Goal: Task Accomplishment & Management: Manage account settings

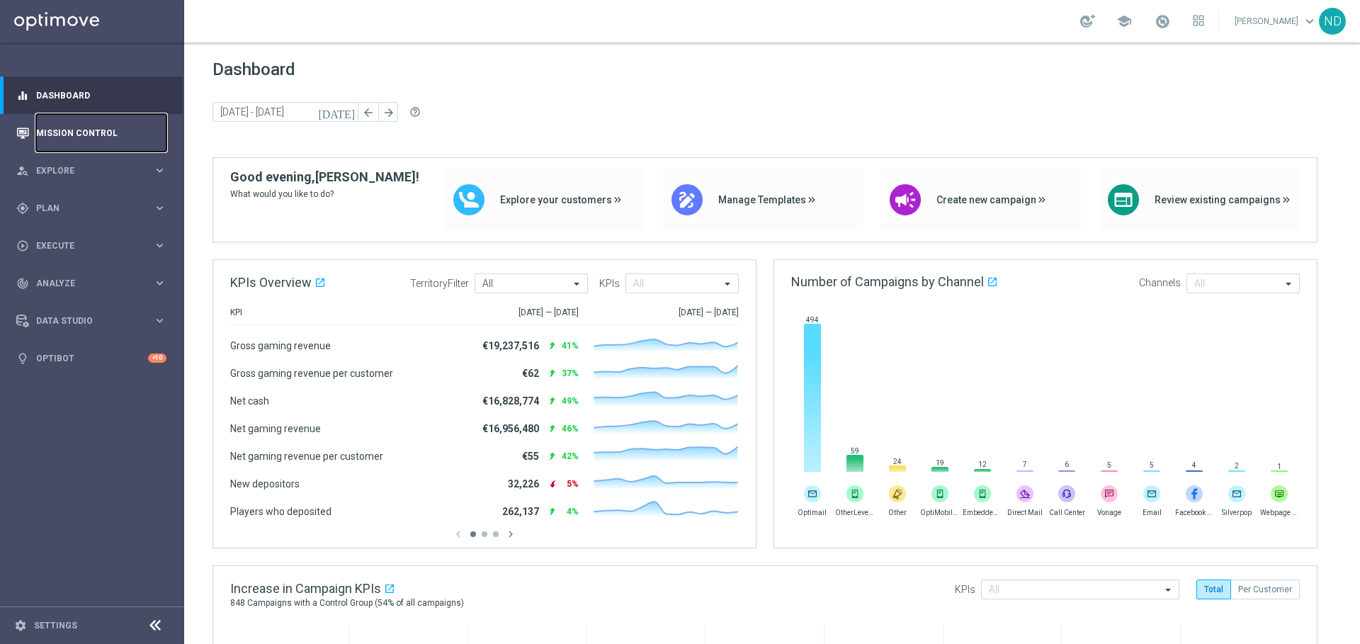
click at [91, 132] on link "Mission Control" at bounding box center [101, 133] width 130 height 38
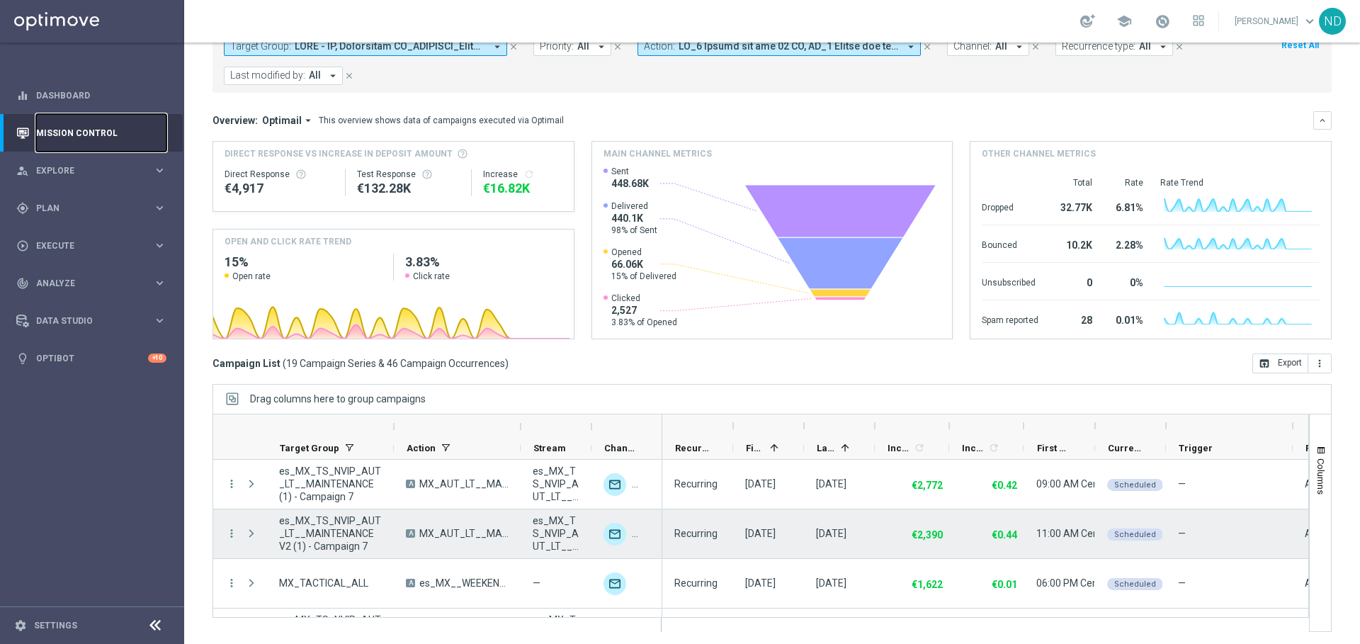
scroll to position [3, 0]
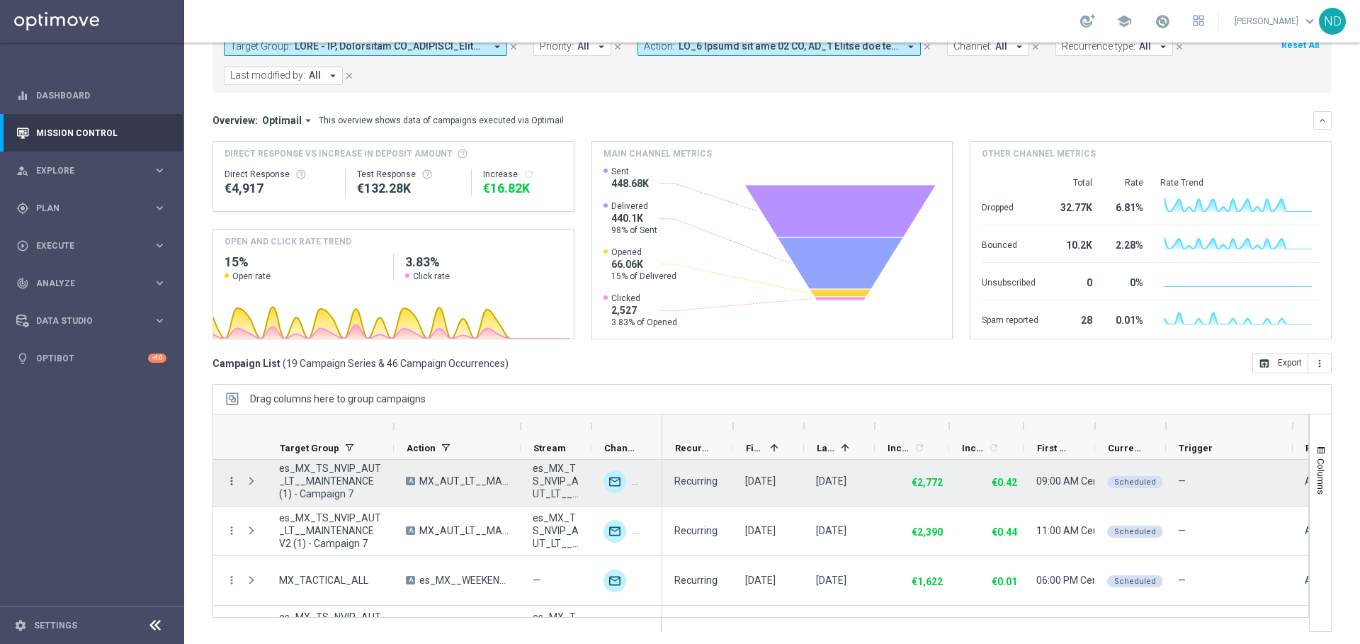
click at [229, 477] on icon "more_vert" at bounding box center [231, 480] width 13 height 13
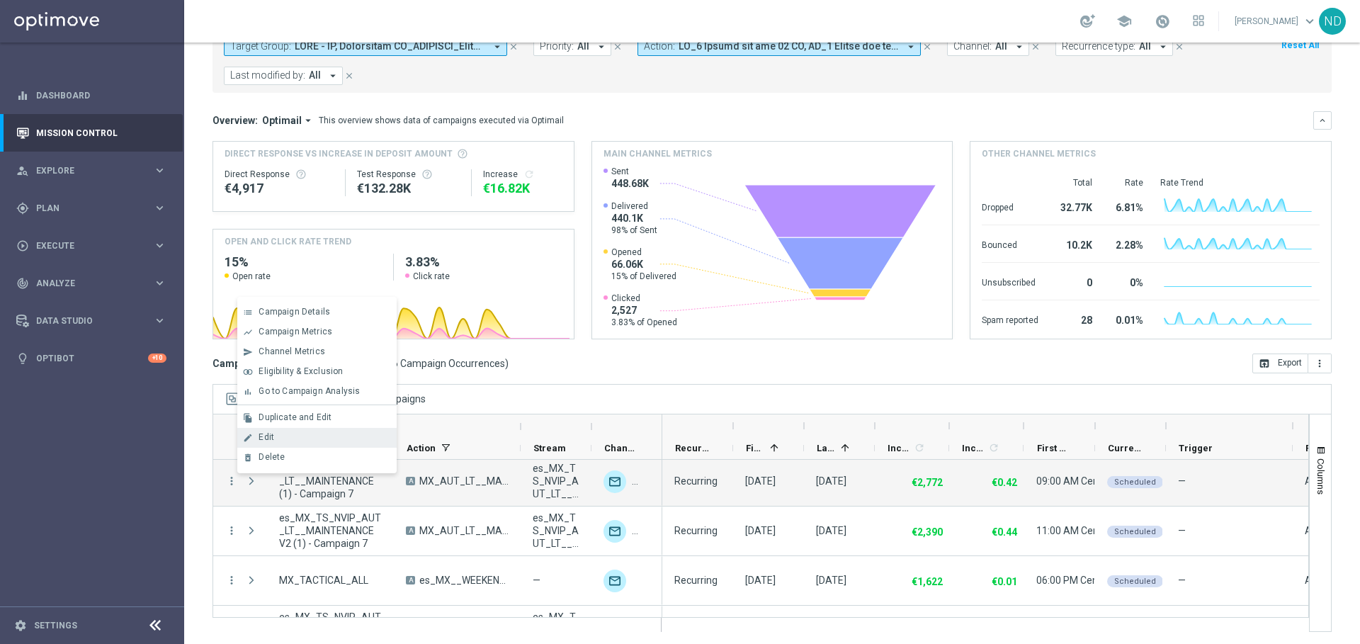
click at [288, 436] on div "Edit" at bounding box center [324, 437] width 132 height 10
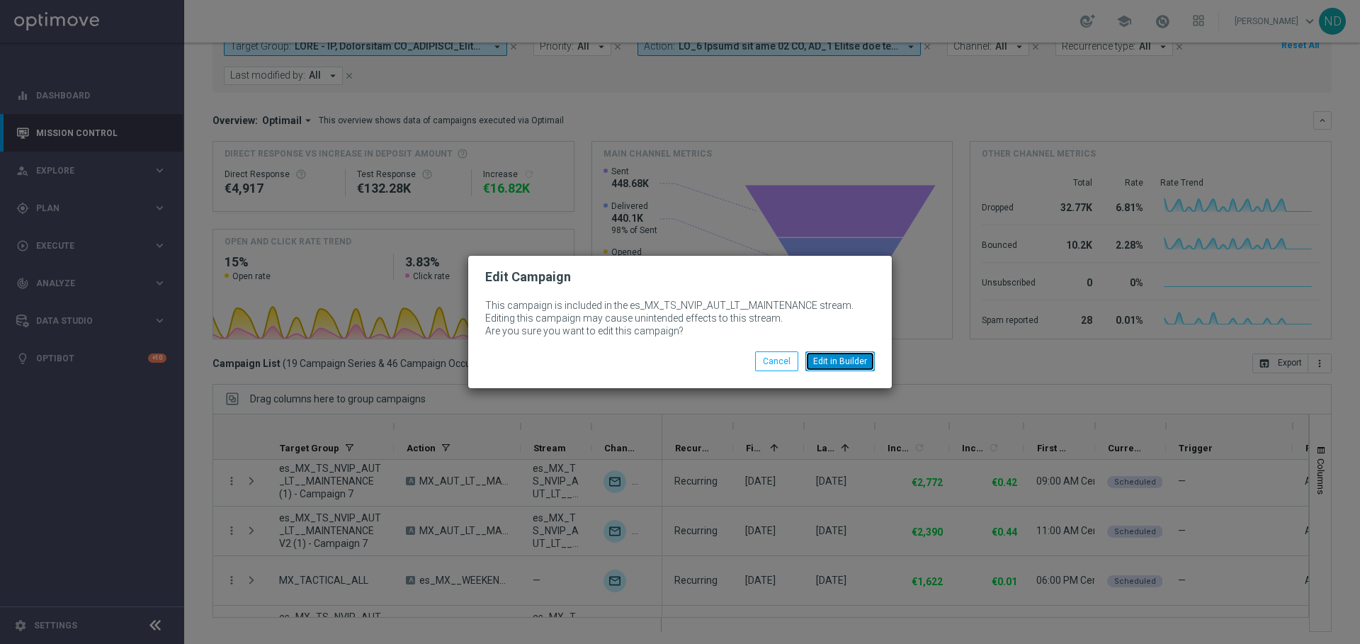
click at [859, 355] on button "Edit in Builder" at bounding box center [839, 361] width 69 height 20
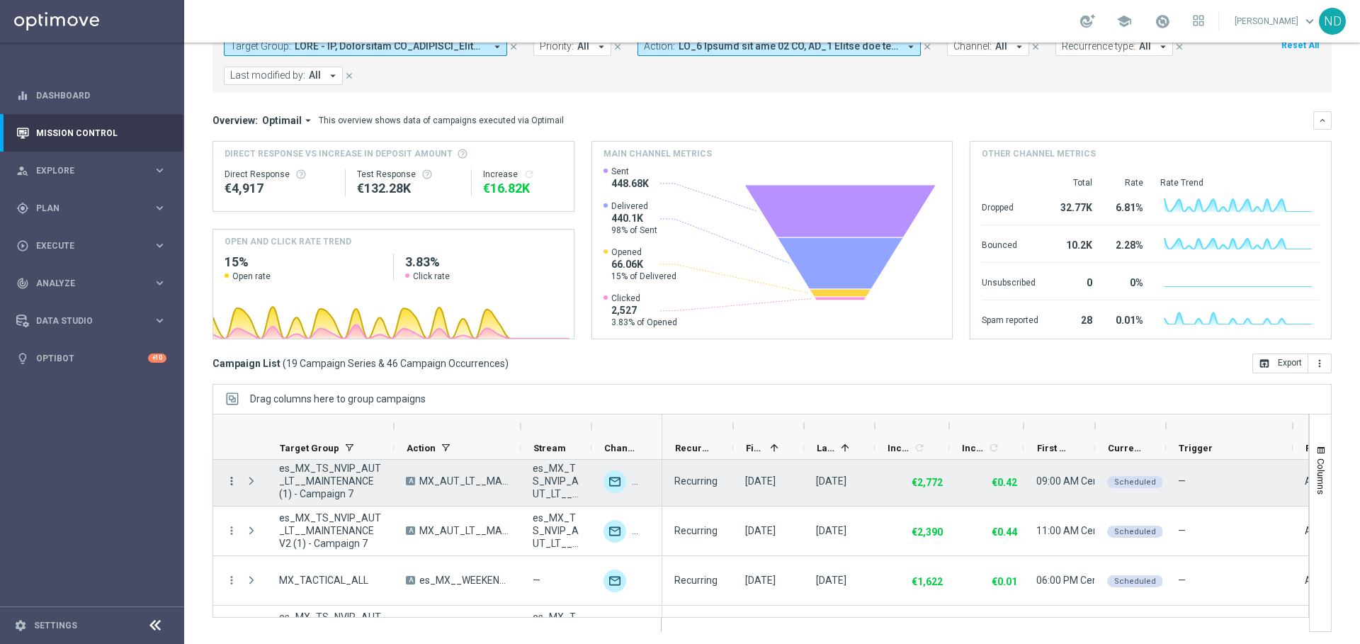
click at [231, 481] on icon "more_vert" at bounding box center [231, 480] width 13 height 13
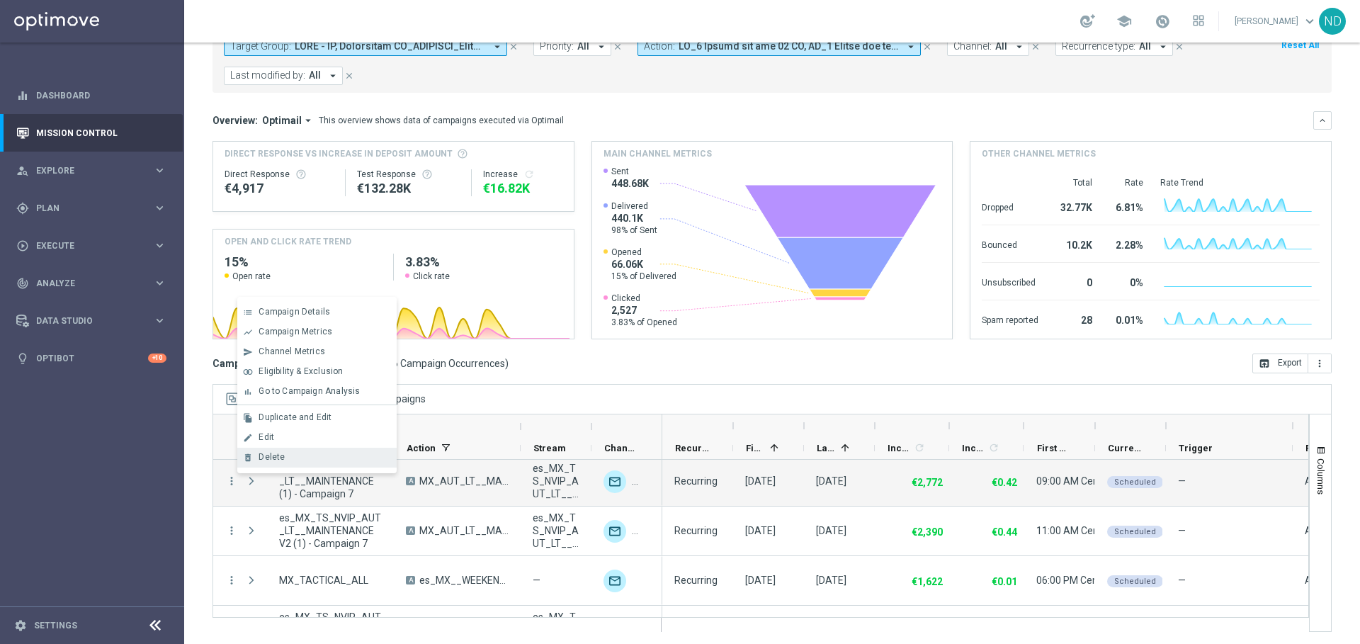
click at [296, 458] on div "Delete" at bounding box center [324, 457] width 132 height 10
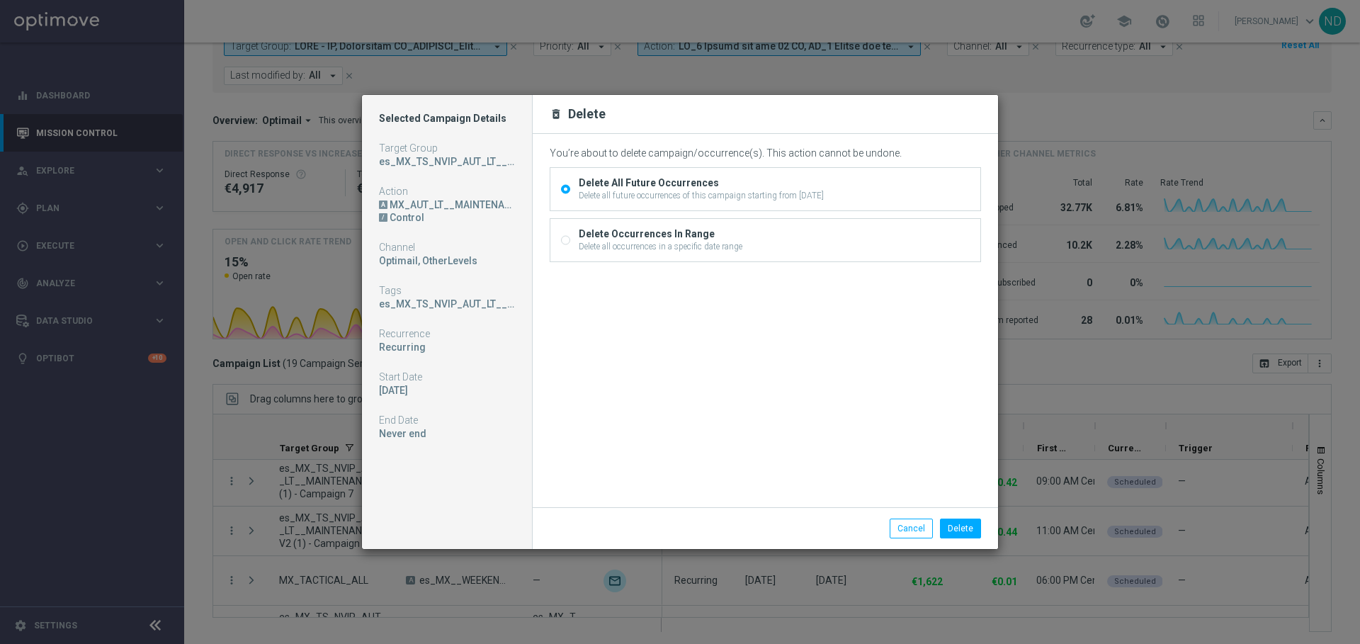
click at [673, 234] on div "Delete Occurrences In Range" at bounding box center [661, 233] width 164 height 13
click at [570, 237] on input "Delete Occurrences In Range Delete all occurrences in a specific date range" at bounding box center [565, 241] width 9 height 9
radio input "true"
radio input "false"
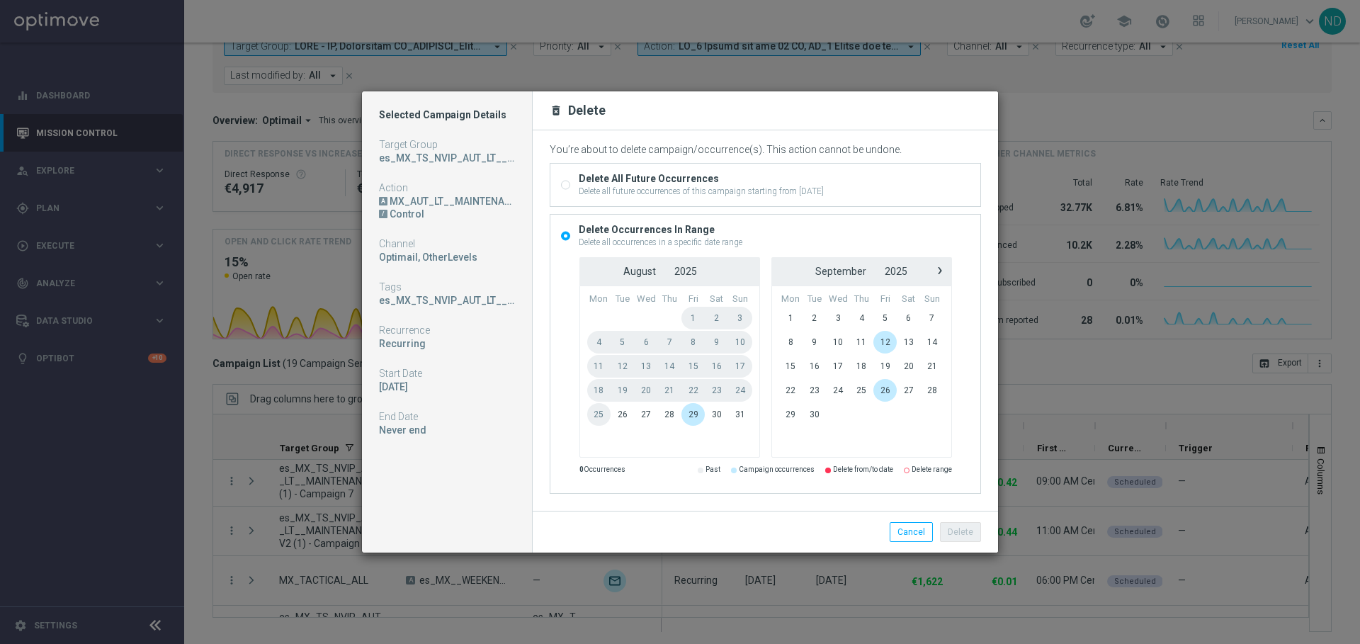
click at [596, 415] on span "25" at bounding box center [599, 414] width 24 height 23
click at [615, 414] on span "26" at bounding box center [621, 414] width 23 height 23
click at [833, 320] on span "3" at bounding box center [838, 318] width 24 height 23
click at [960, 525] on button "Delete" at bounding box center [960, 532] width 41 height 20
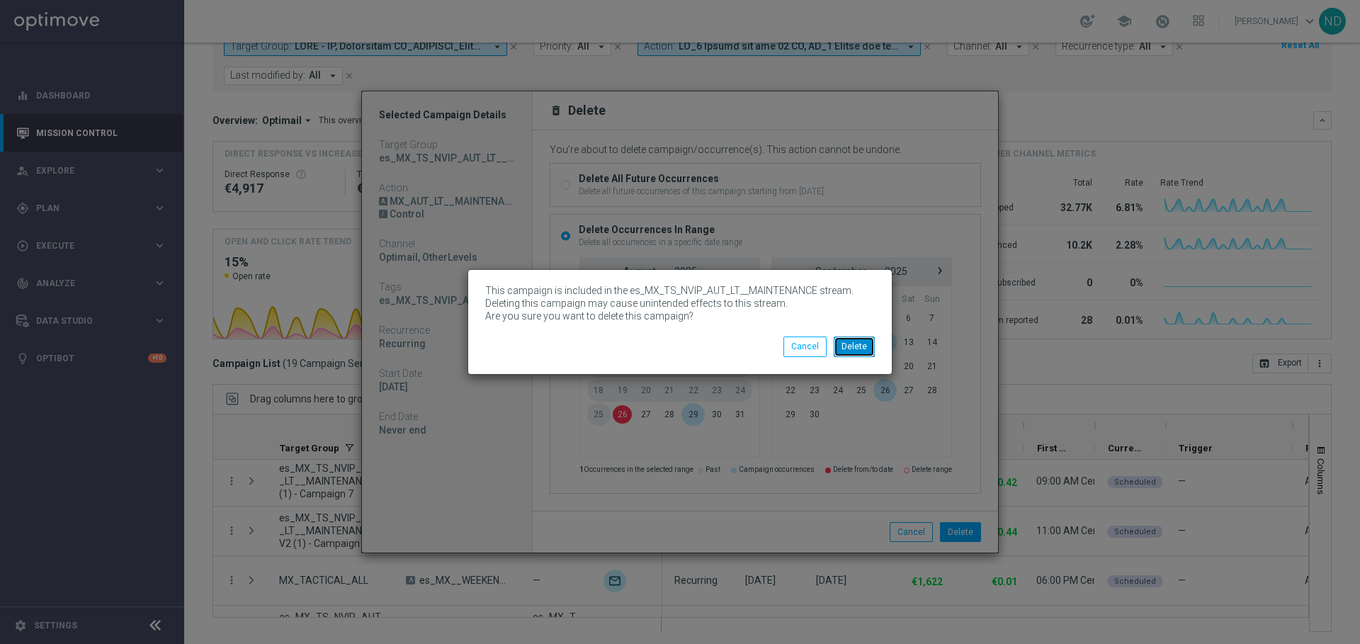
click at [866, 353] on button "Delete" at bounding box center [854, 346] width 41 height 20
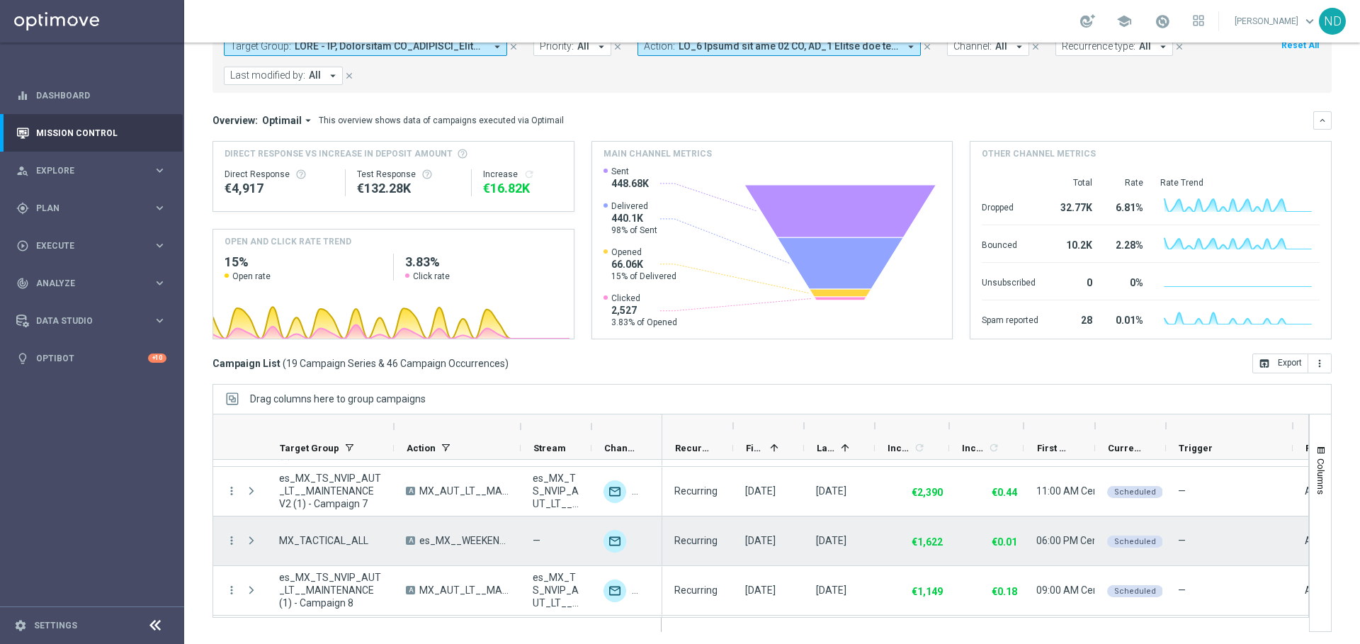
scroll to position [41, 0]
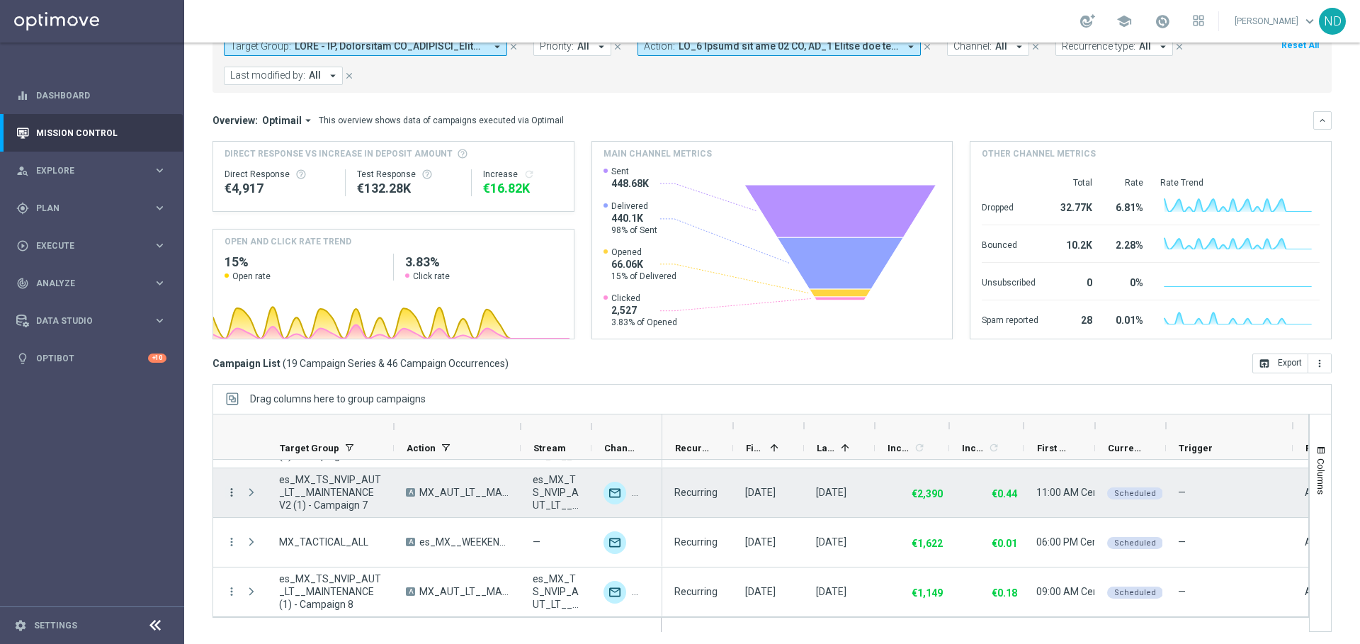
click at [232, 491] on icon "more_vert" at bounding box center [231, 492] width 13 height 13
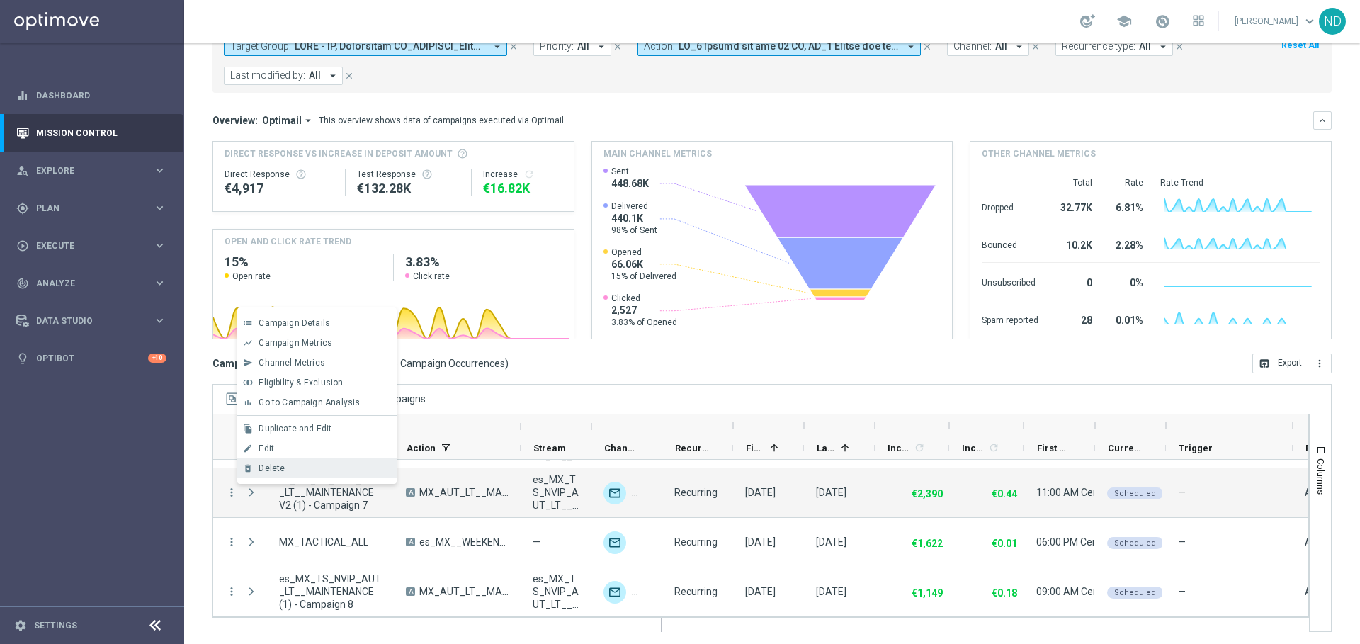
click at [275, 469] on span "Delete" at bounding box center [271, 468] width 26 height 10
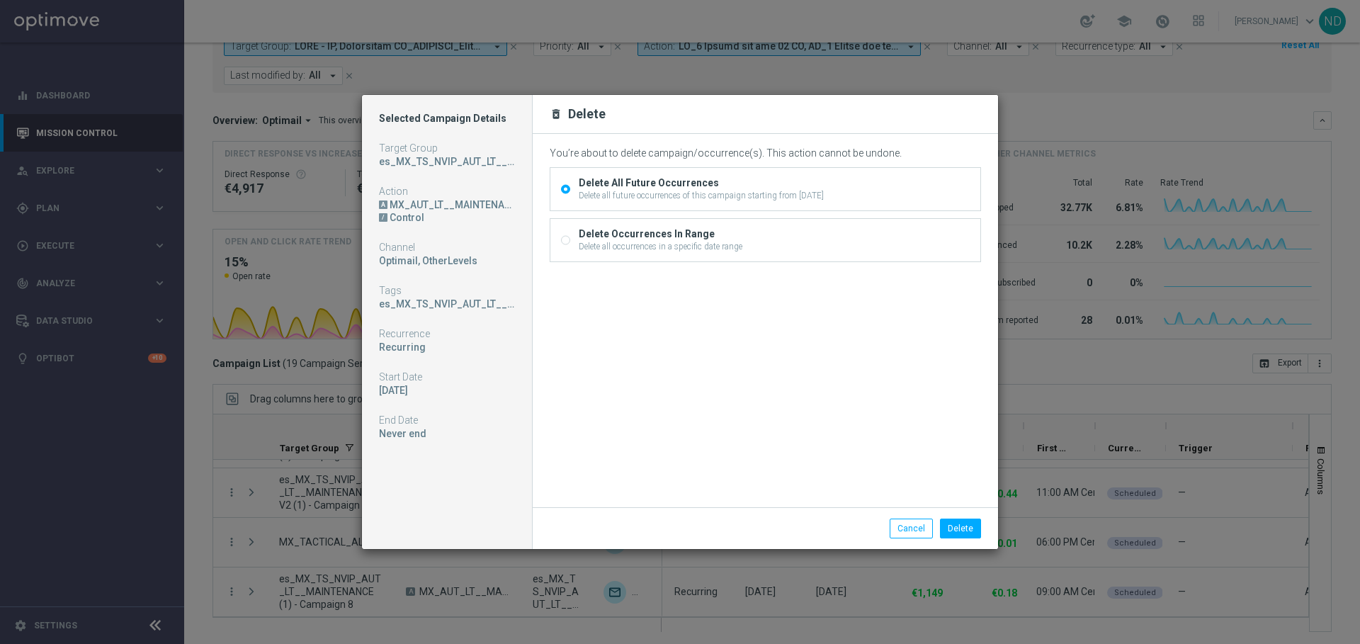
click at [663, 243] on div "Delete all occurrences in a specific date range" at bounding box center [661, 246] width 164 height 13
click at [570, 243] on input "Delete Occurrences In Range Delete all occurrences in a specific date range" at bounding box center [565, 241] width 9 height 9
radio input "true"
radio input "false"
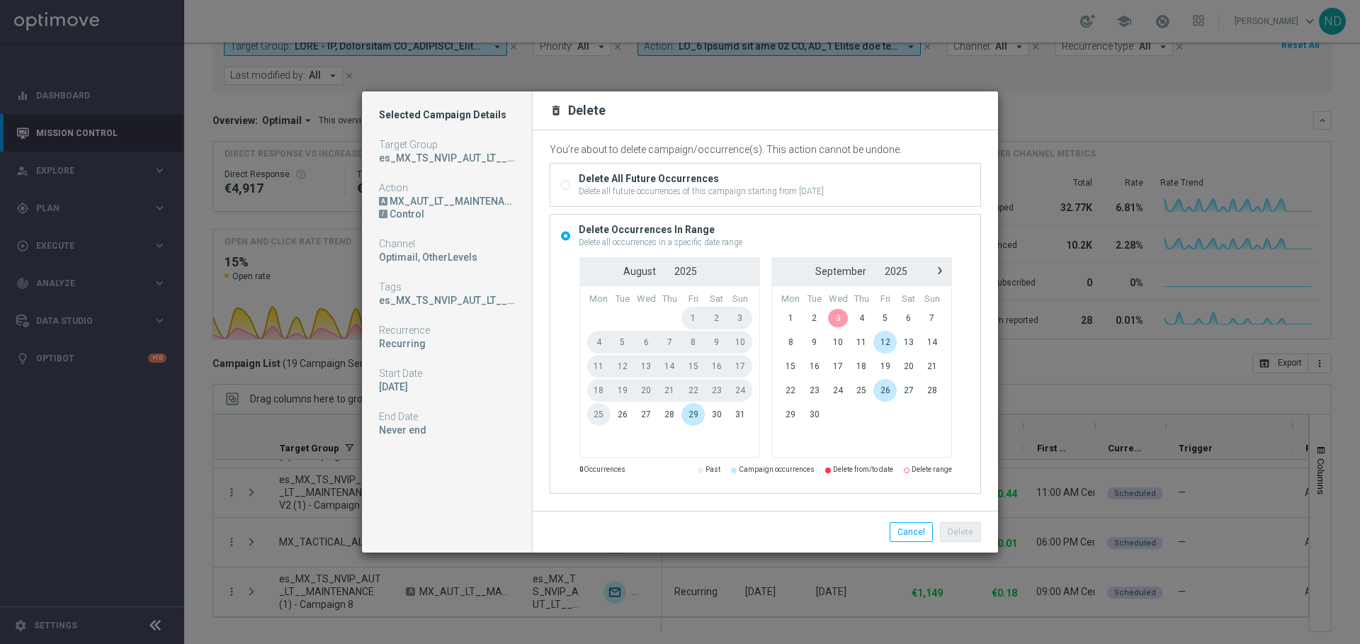
click at [838, 317] on span "3" at bounding box center [838, 318] width 24 height 23
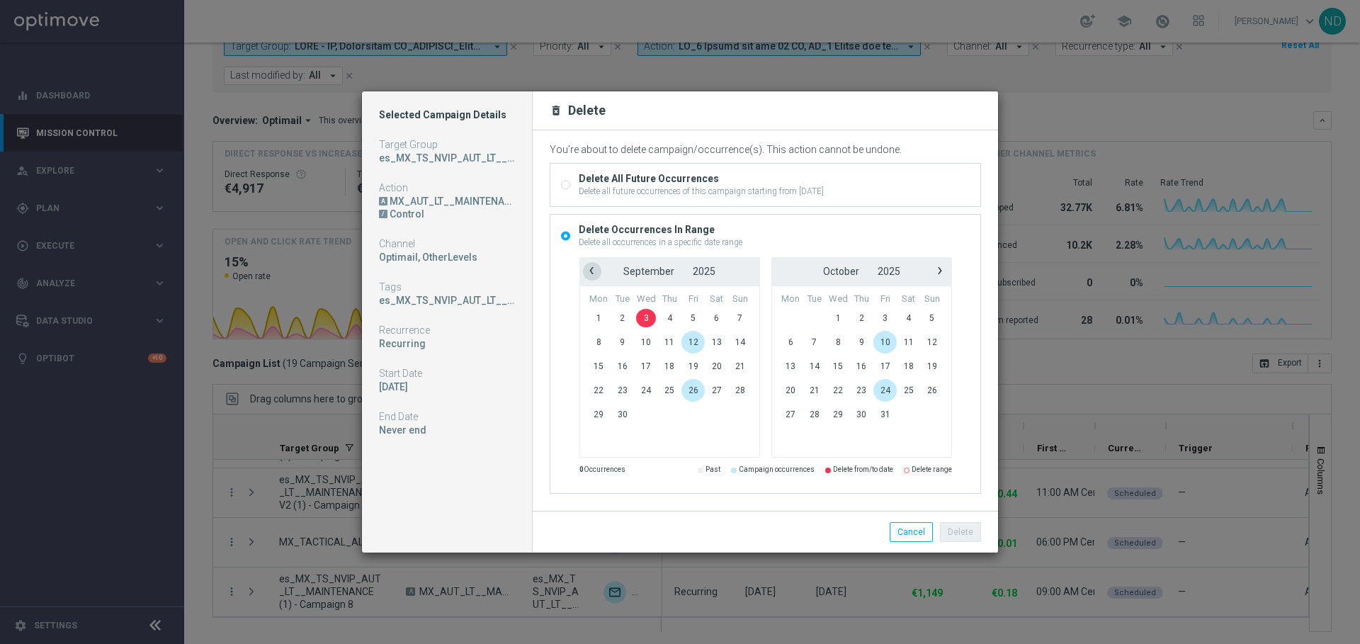
click at [593, 272] on span "‹" at bounding box center [591, 270] width 18 height 18
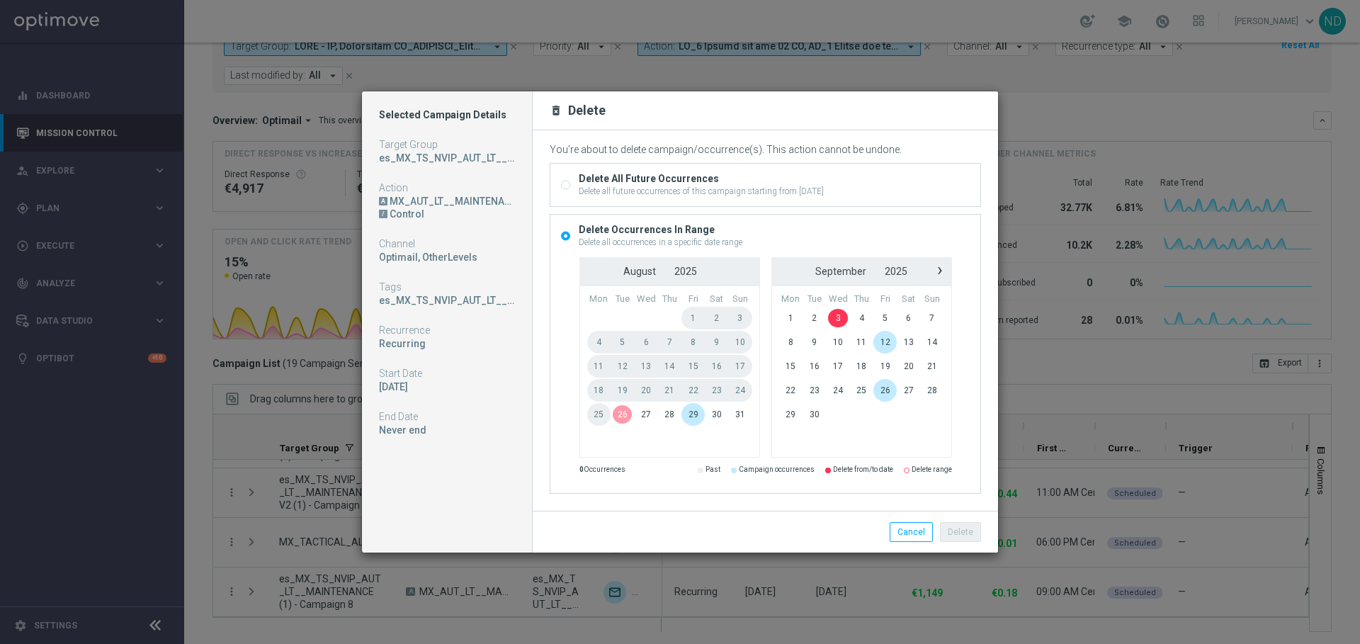
click at [620, 410] on span "26" at bounding box center [621, 414] width 23 height 23
click at [833, 320] on span "3" at bounding box center [838, 318] width 24 height 23
click at [963, 532] on button "Delete" at bounding box center [960, 532] width 41 height 20
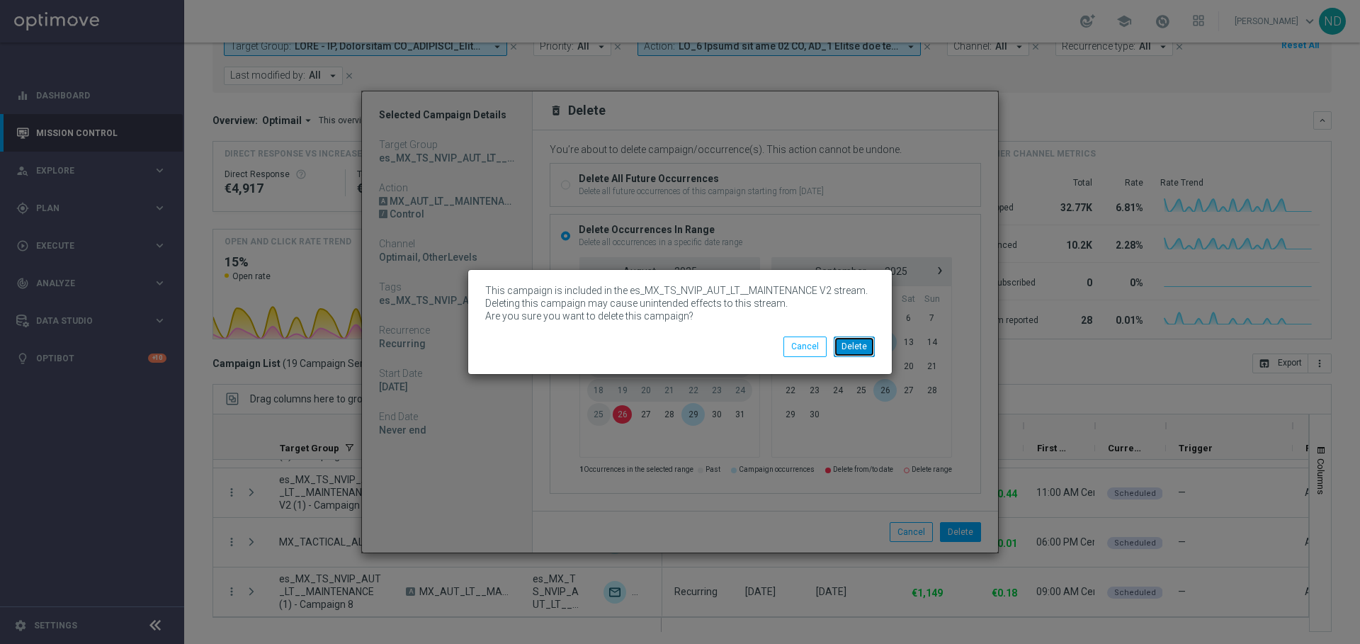
click at [855, 342] on button "Delete" at bounding box center [854, 346] width 41 height 20
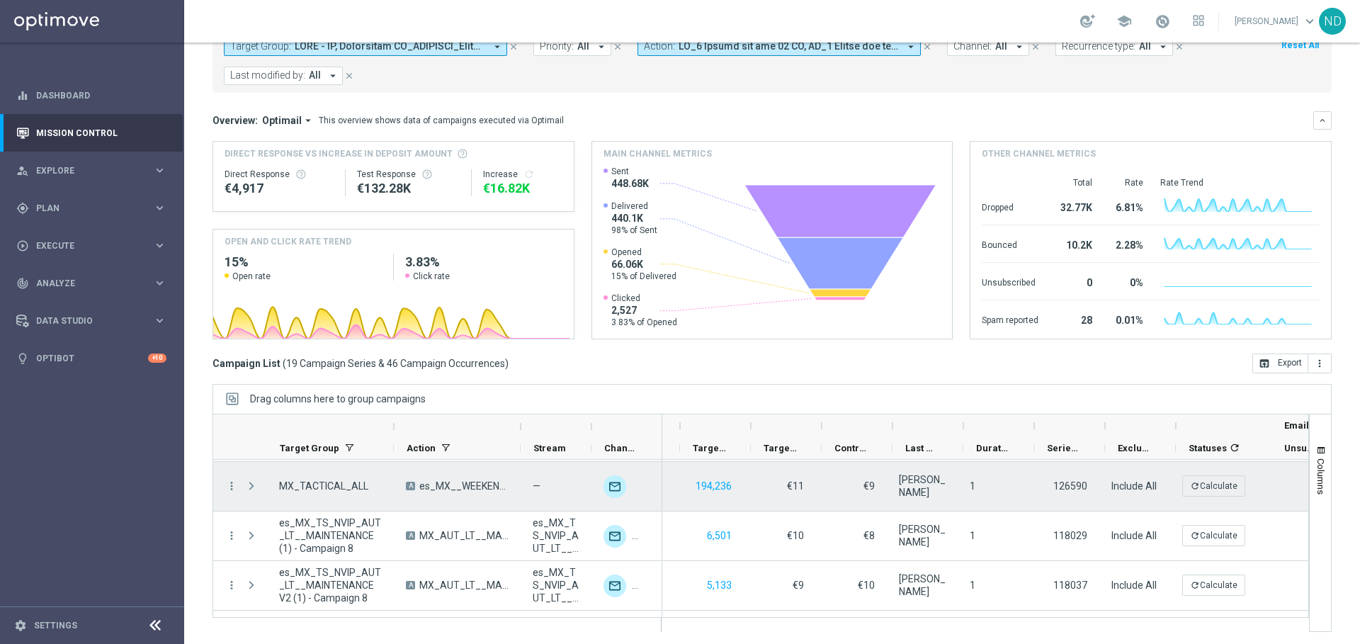
scroll to position [0, 838]
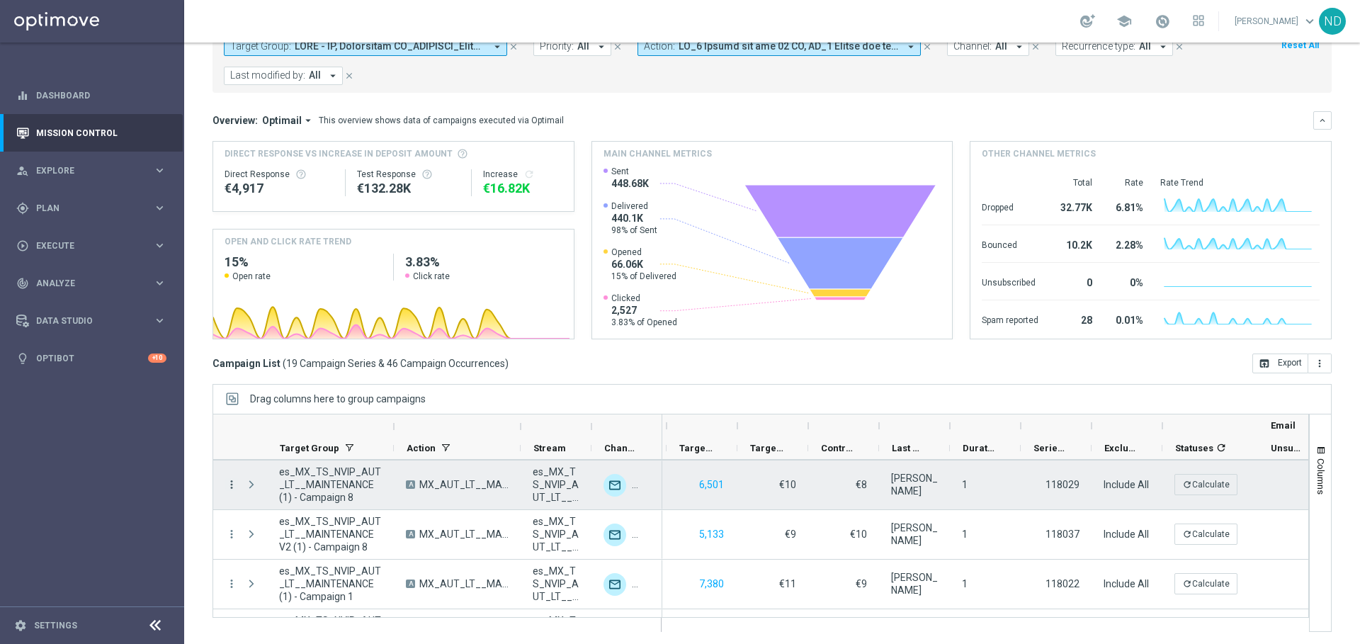
click at [230, 486] on icon "more_vert" at bounding box center [231, 484] width 13 height 13
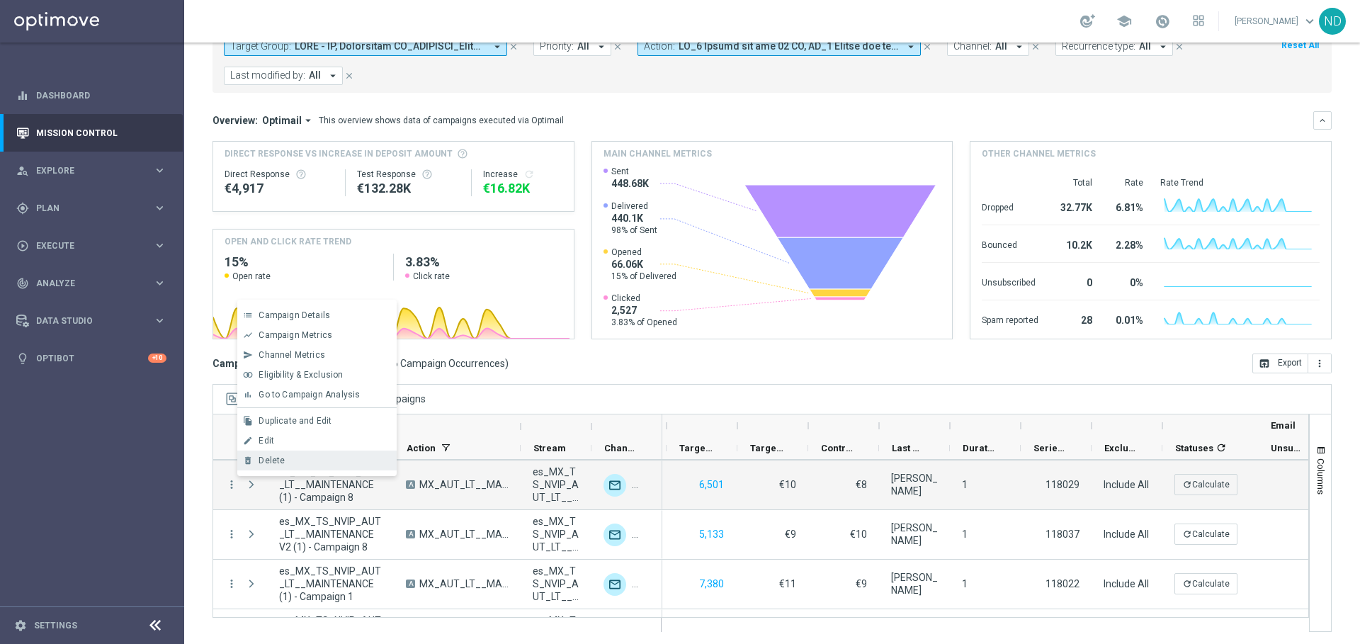
click at [284, 462] on div "Delete" at bounding box center [324, 460] width 132 height 10
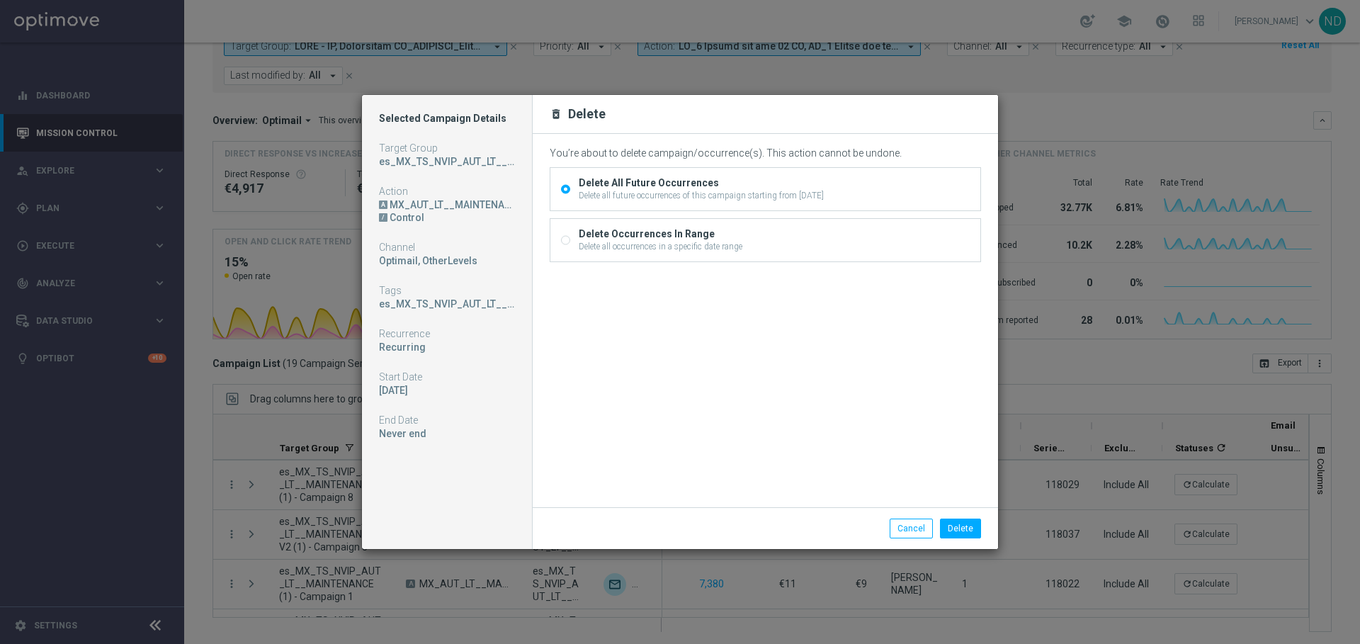
click at [711, 243] on div "Delete all occurrences in a specific date range" at bounding box center [661, 246] width 164 height 13
click at [570, 243] on input "Delete Occurrences In Range Delete all occurrences in a specific date range" at bounding box center [565, 241] width 9 height 9
radio input "true"
radio input "false"
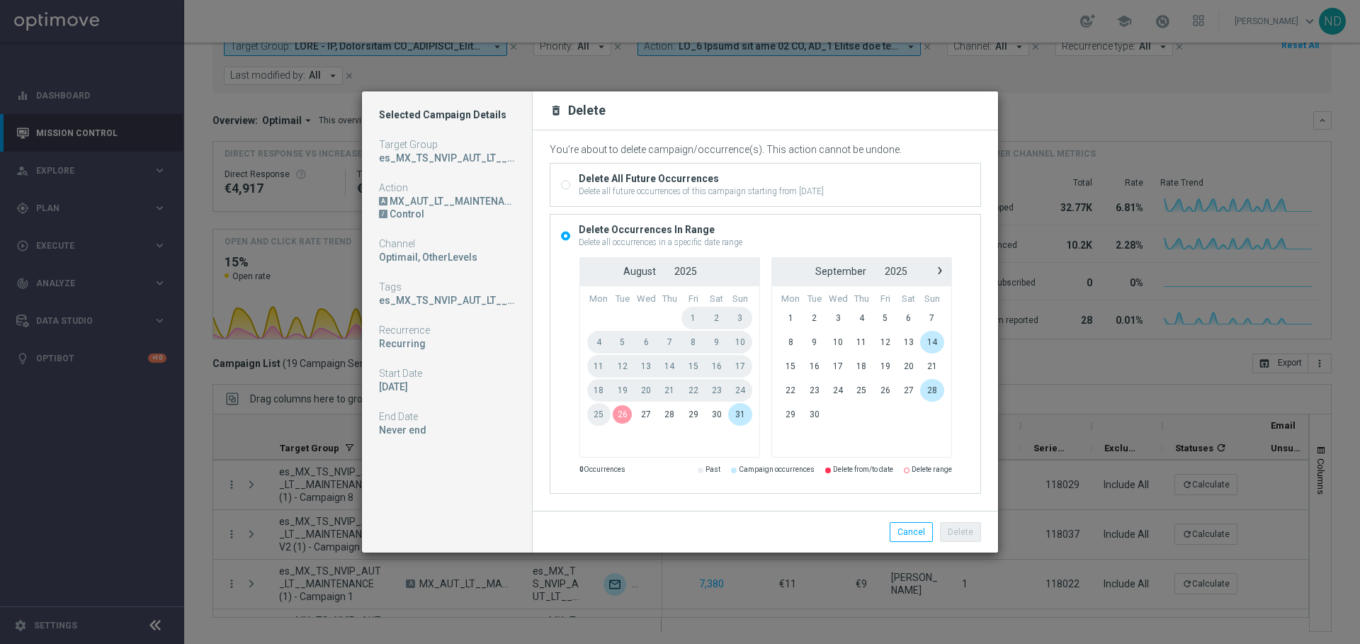
click at [622, 415] on span "26" at bounding box center [621, 414] width 23 height 23
click at [837, 320] on span "3" at bounding box center [838, 318] width 24 height 23
click at [967, 523] on button "Delete" at bounding box center [960, 532] width 41 height 20
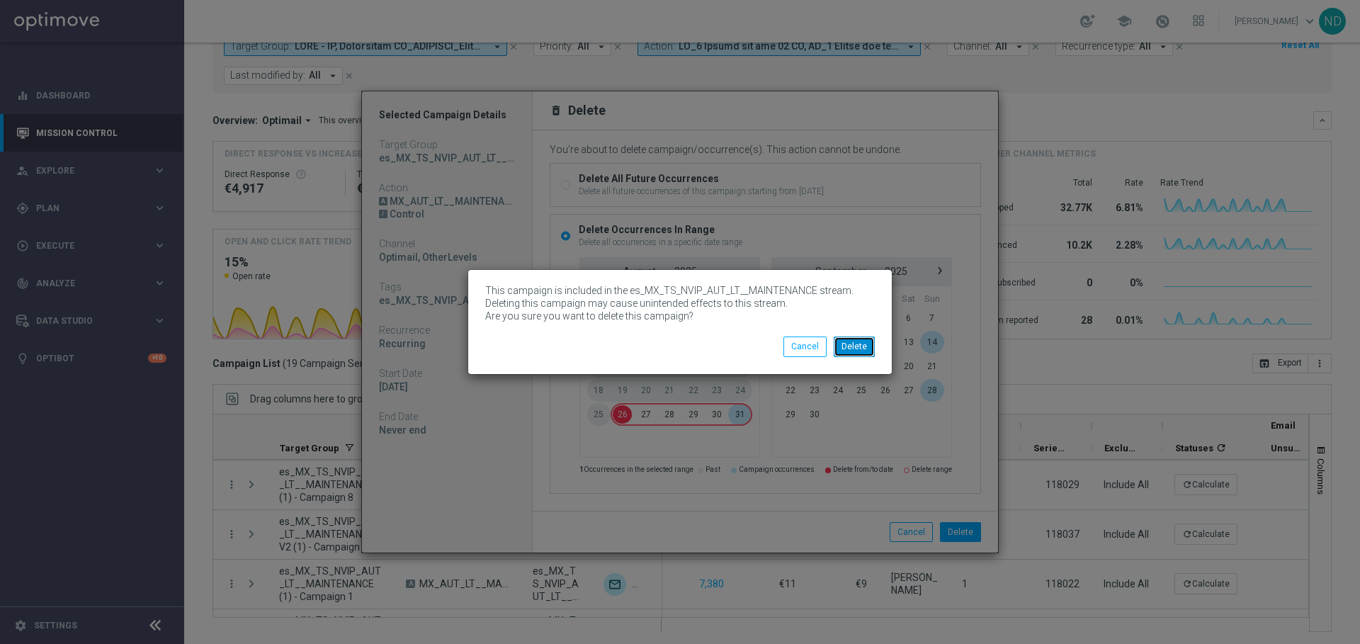
click at [862, 346] on button "Delete" at bounding box center [854, 346] width 41 height 20
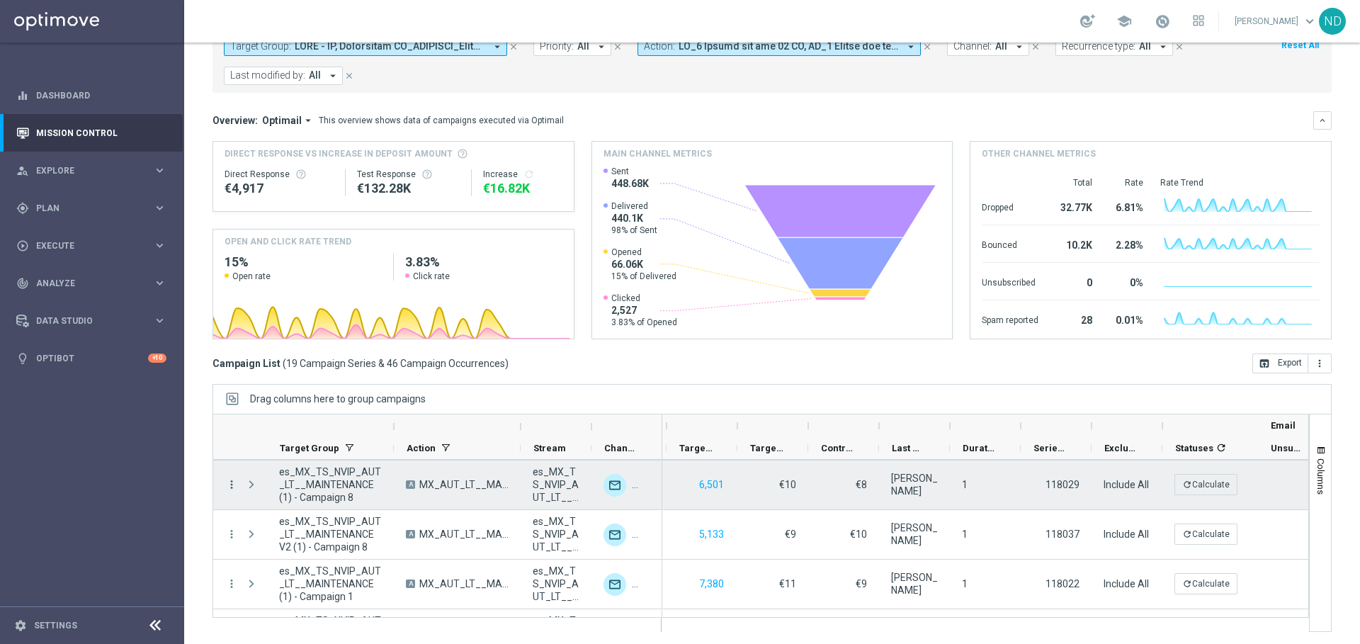
click at [227, 484] on icon "more_vert" at bounding box center [231, 484] width 13 height 13
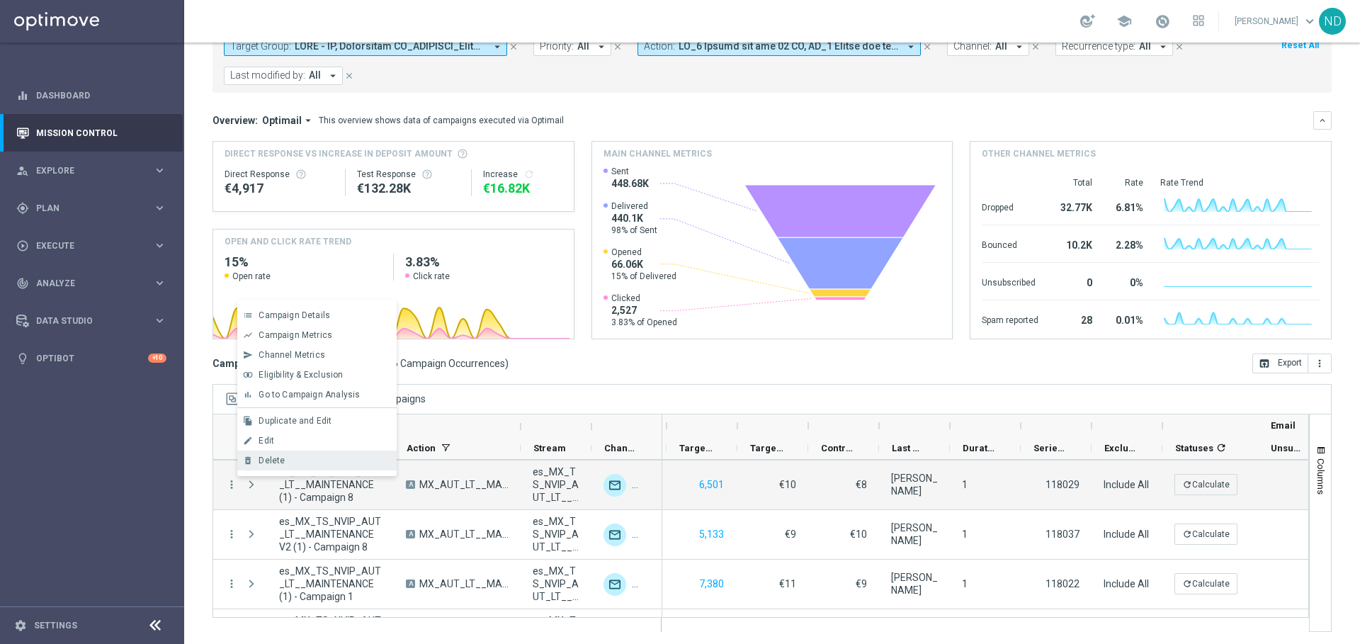
click at [283, 461] on span "Delete" at bounding box center [271, 460] width 26 height 10
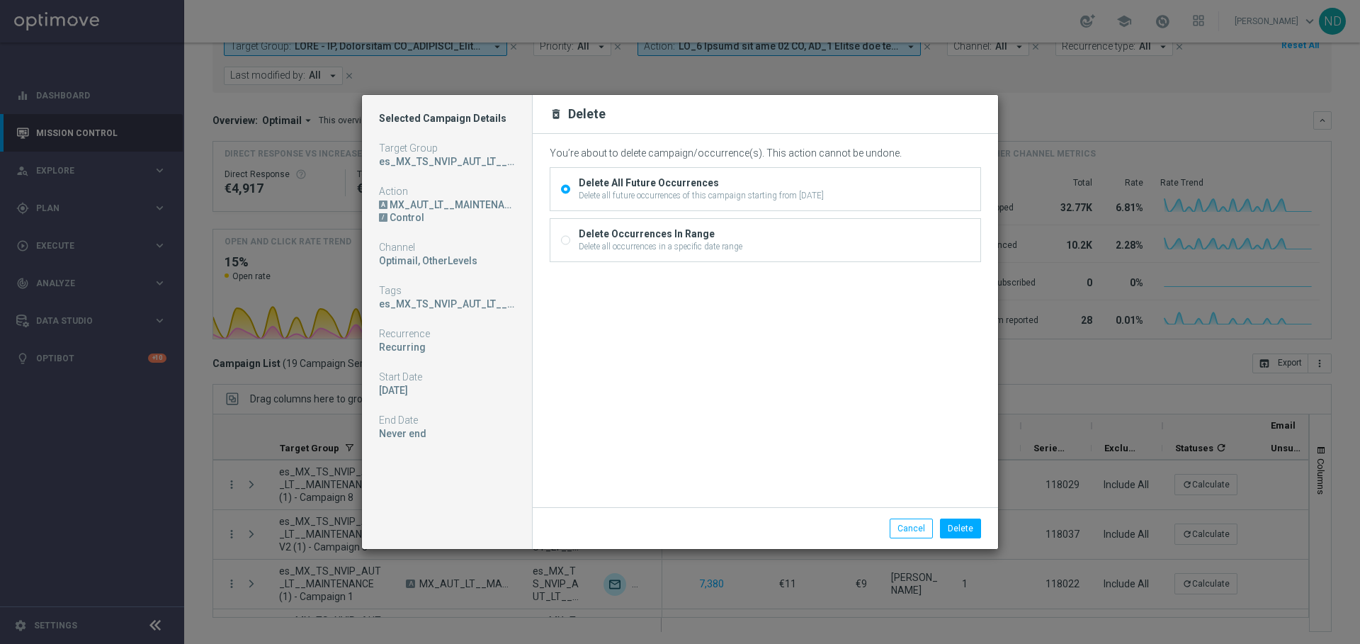
click at [661, 232] on div "Delete Occurrences In Range" at bounding box center [661, 233] width 164 height 13
click at [570, 237] on input "Delete Occurrences In Range Delete all occurrences in a specific date range" at bounding box center [565, 241] width 9 height 9
radio input "true"
radio input "false"
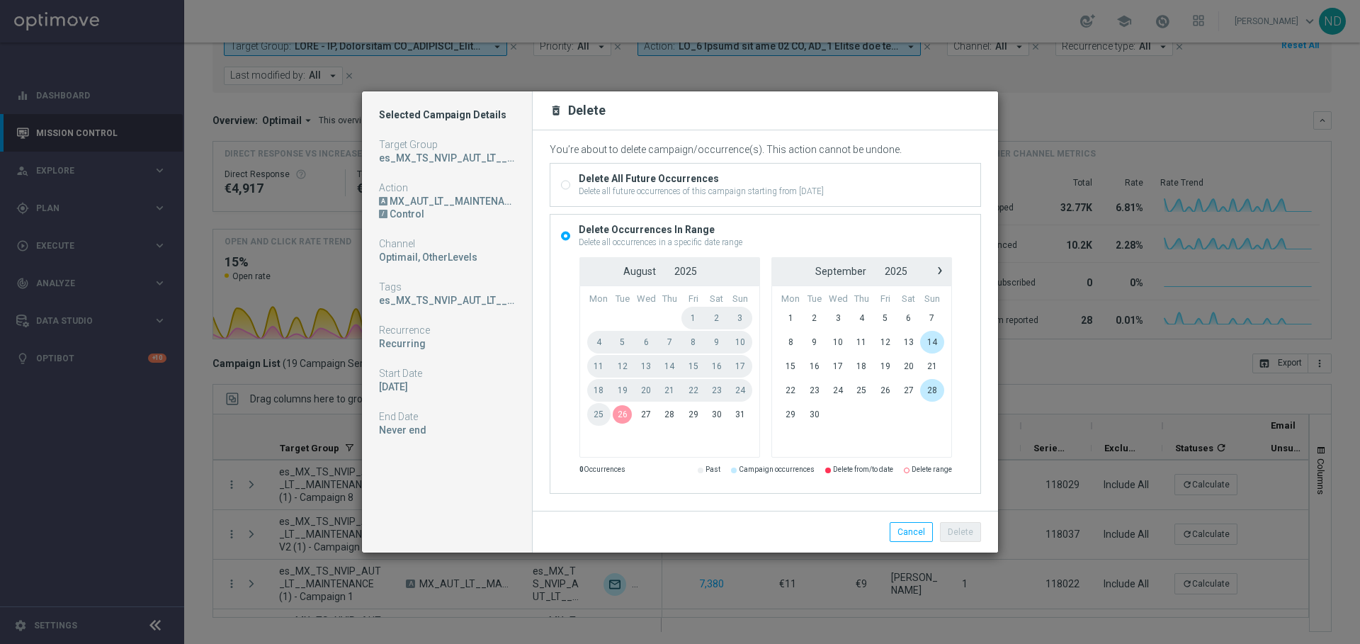
click at [620, 415] on span "26" at bounding box center [621, 414] width 23 height 23
click at [835, 317] on span "3" at bounding box center [838, 318] width 24 height 23
click at [913, 533] on button "Cancel" at bounding box center [910, 532] width 43 height 20
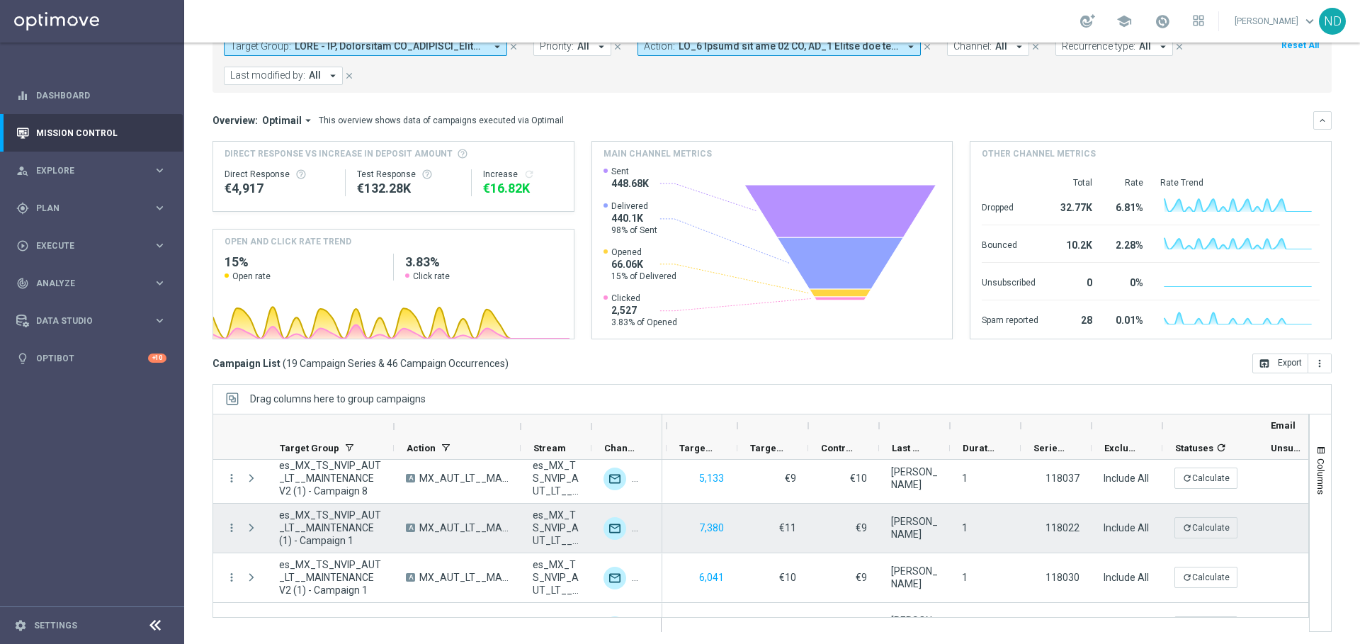
scroll to position [205, 0]
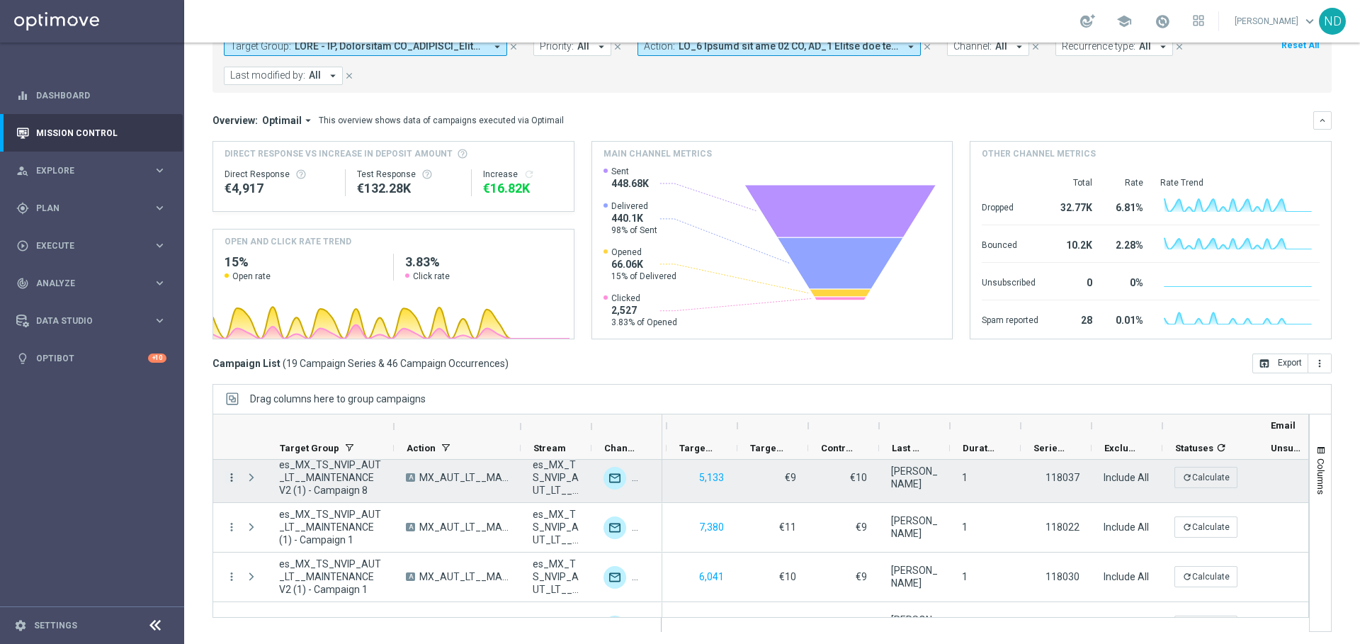
click at [227, 479] on icon "more_vert" at bounding box center [231, 477] width 13 height 13
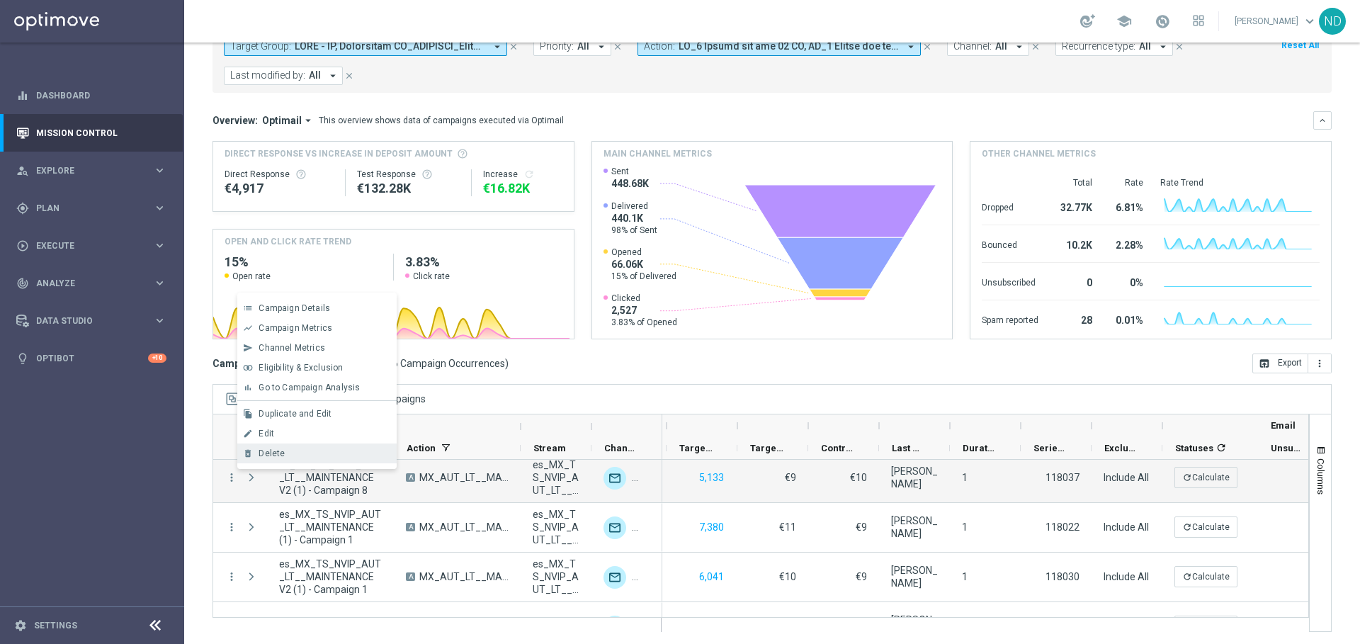
click at [271, 453] on span "Delete" at bounding box center [271, 453] width 26 height 10
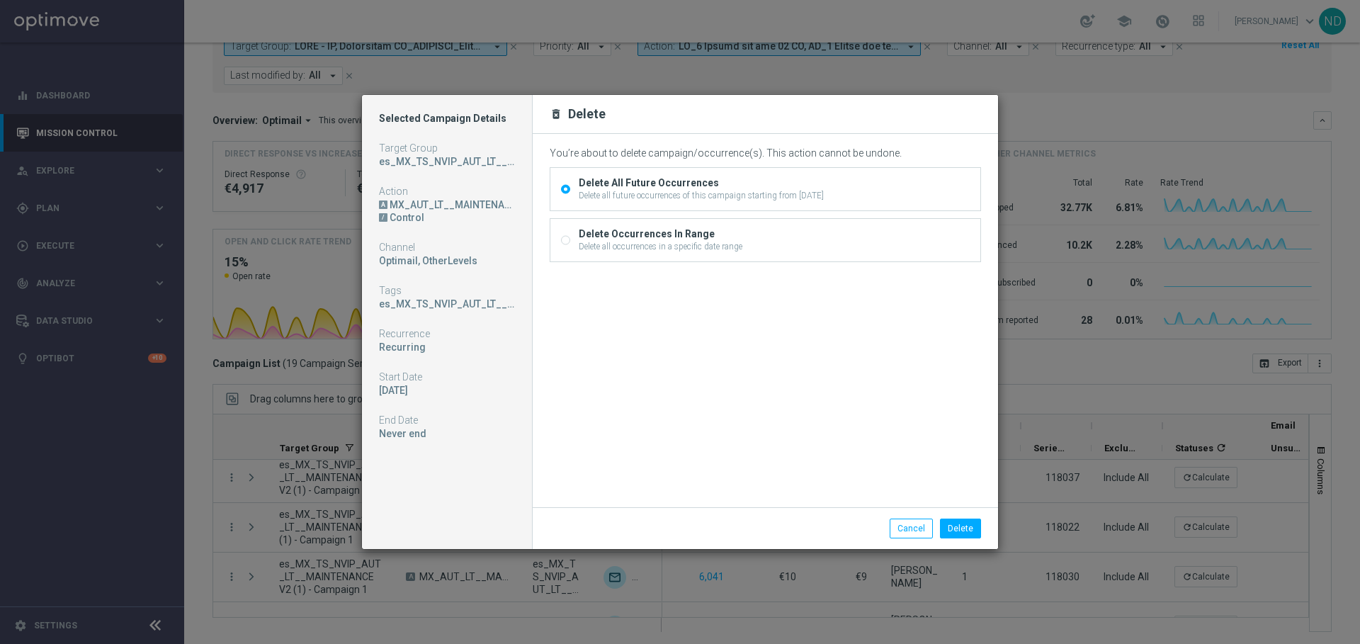
click at [637, 237] on div "Delete Occurrences In Range" at bounding box center [661, 233] width 164 height 13
click at [570, 237] on input "Delete Occurrences In Range Delete all occurrences in a specific date range" at bounding box center [565, 241] width 9 height 9
radio input "true"
radio input "false"
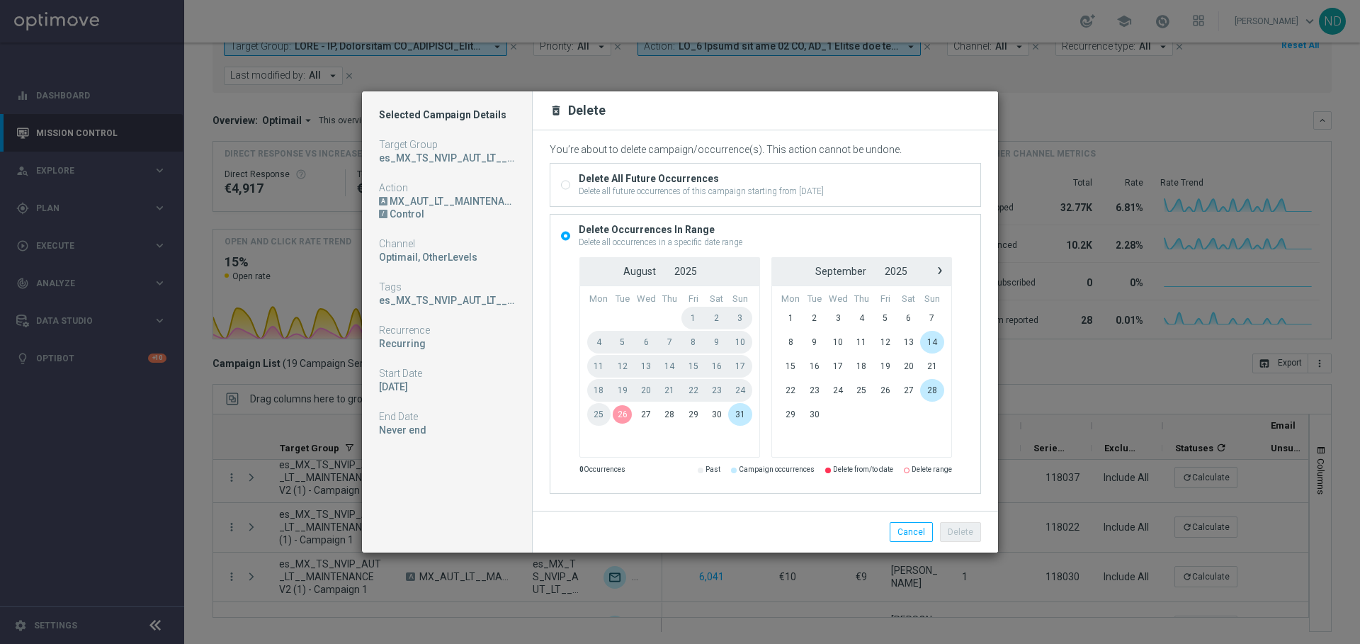
click at [622, 414] on span "26" at bounding box center [621, 414] width 23 height 23
click at [836, 318] on span "3" at bounding box center [838, 318] width 24 height 23
click at [969, 527] on button "Delete" at bounding box center [960, 532] width 41 height 20
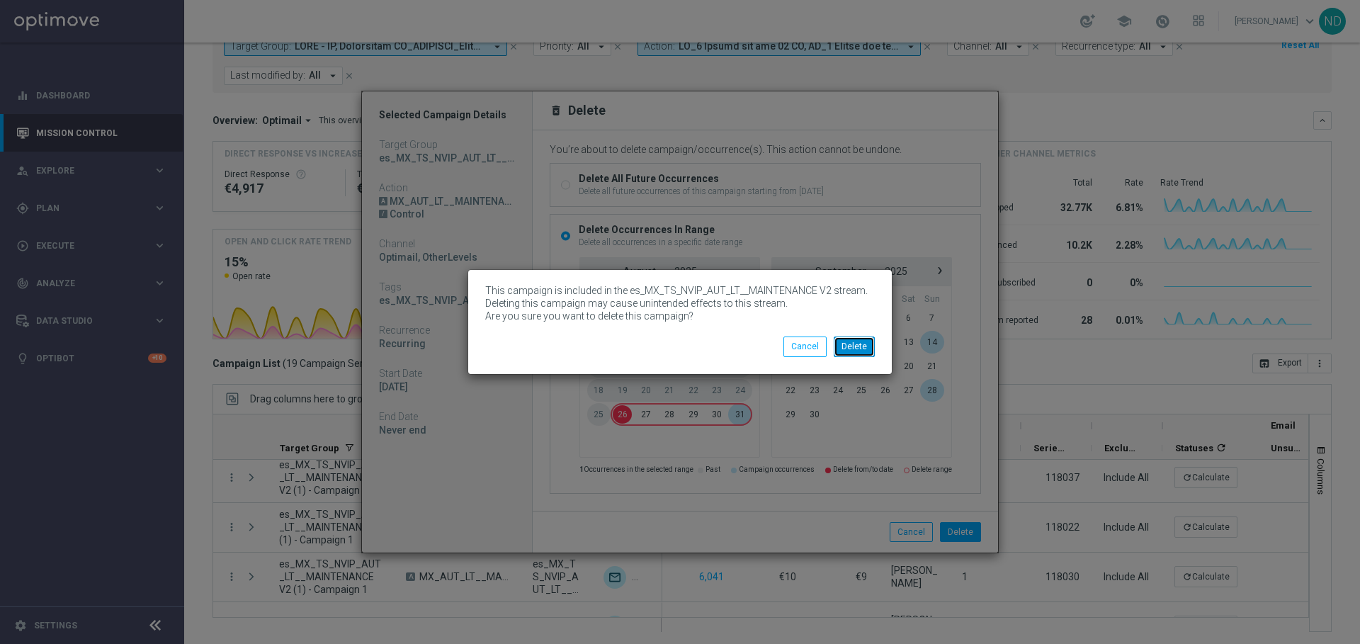
click at [863, 344] on button "Delete" at bounding box center [854, 346] width 41 height 20
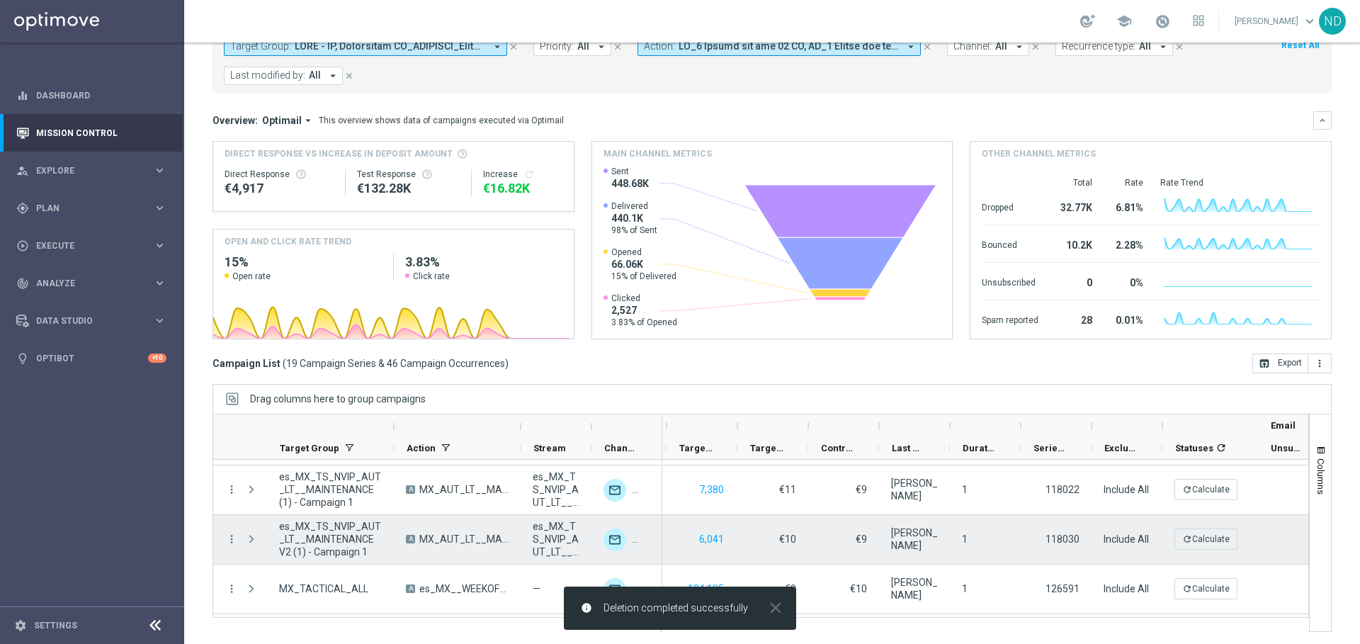
scroll to position [247, 0]
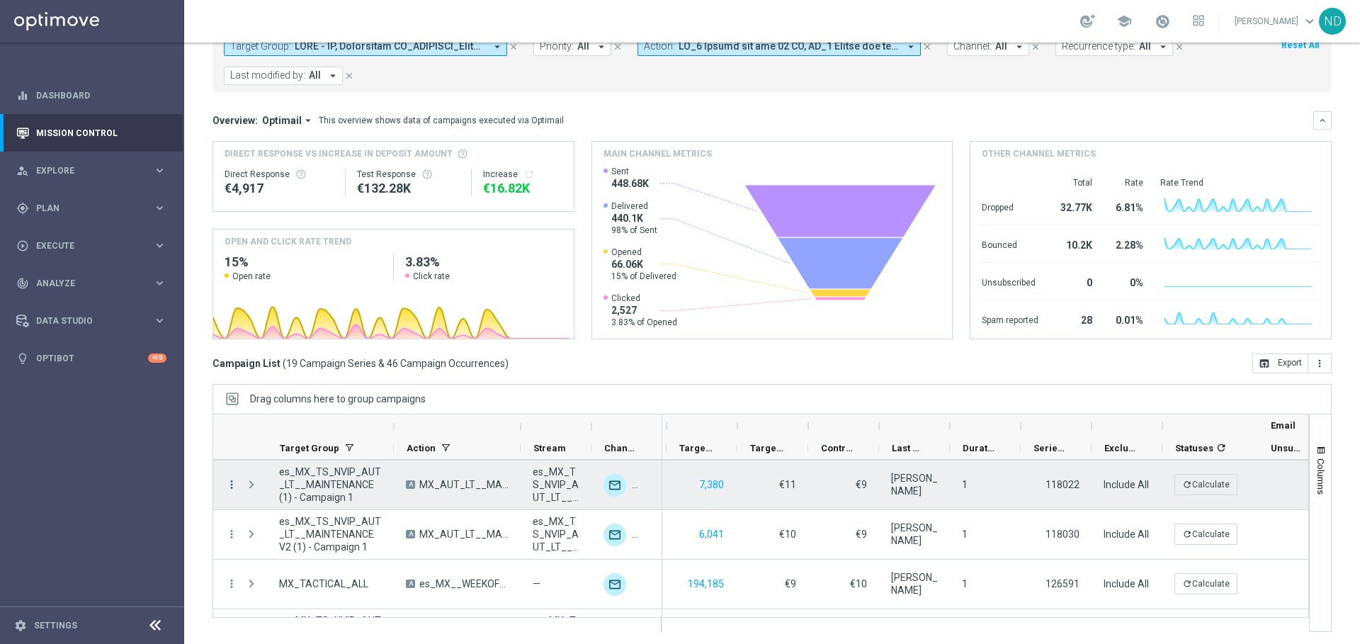
click at [229, 484] on icon "more_vert" at bounding box center [231, 484] width 13 height 13
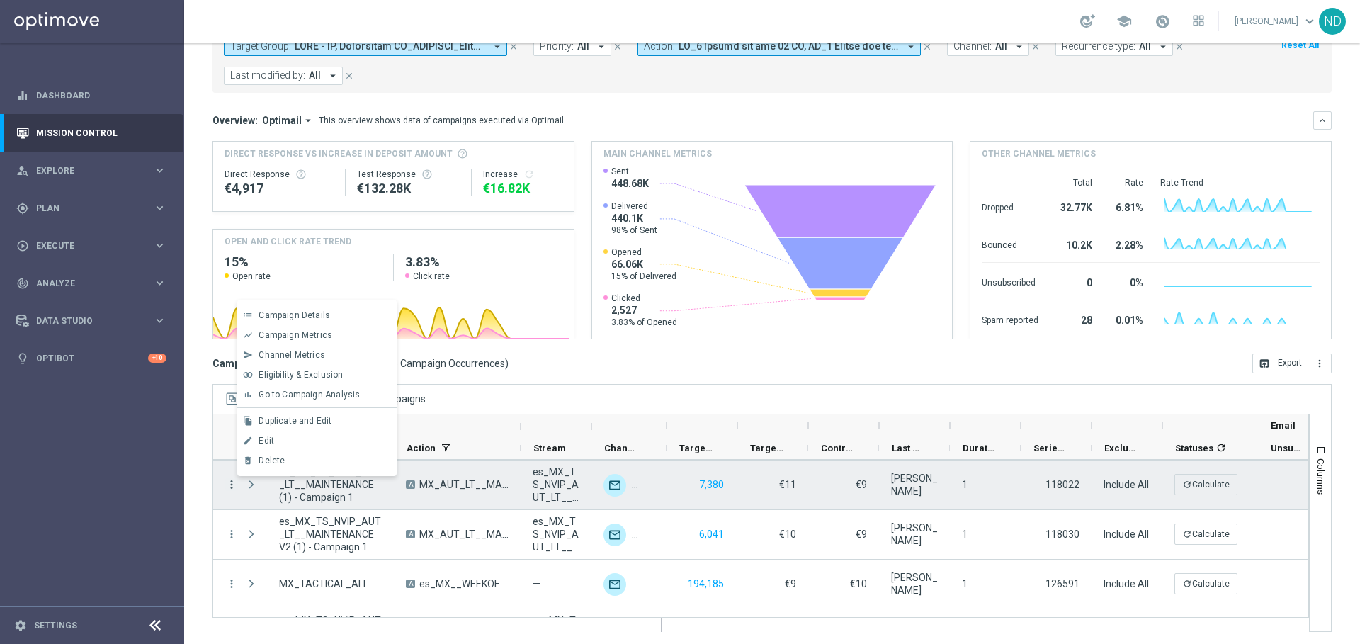
click at [229, 484] on icon "more_vert" at bounding box center [231, 484] width 13 height 13
click at [509, 385] on div "Drag columns here to group campaigns" at bounding box center [771, 399] width 1119 height 30
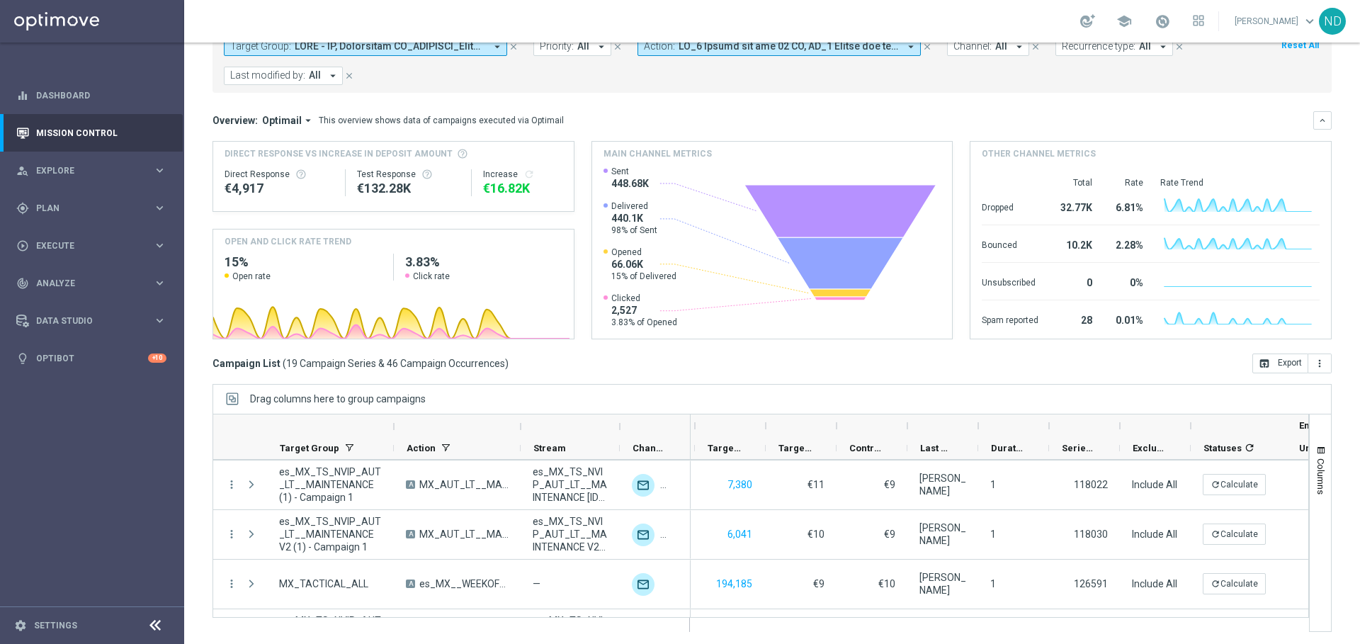
drag, startPoint x: 591, startPoint y: 423, endPoint x: 644, endPoint y: 423, distance: 53.1
click at [622, 423] on div at bounding box center [620, 426] width 6 height 23
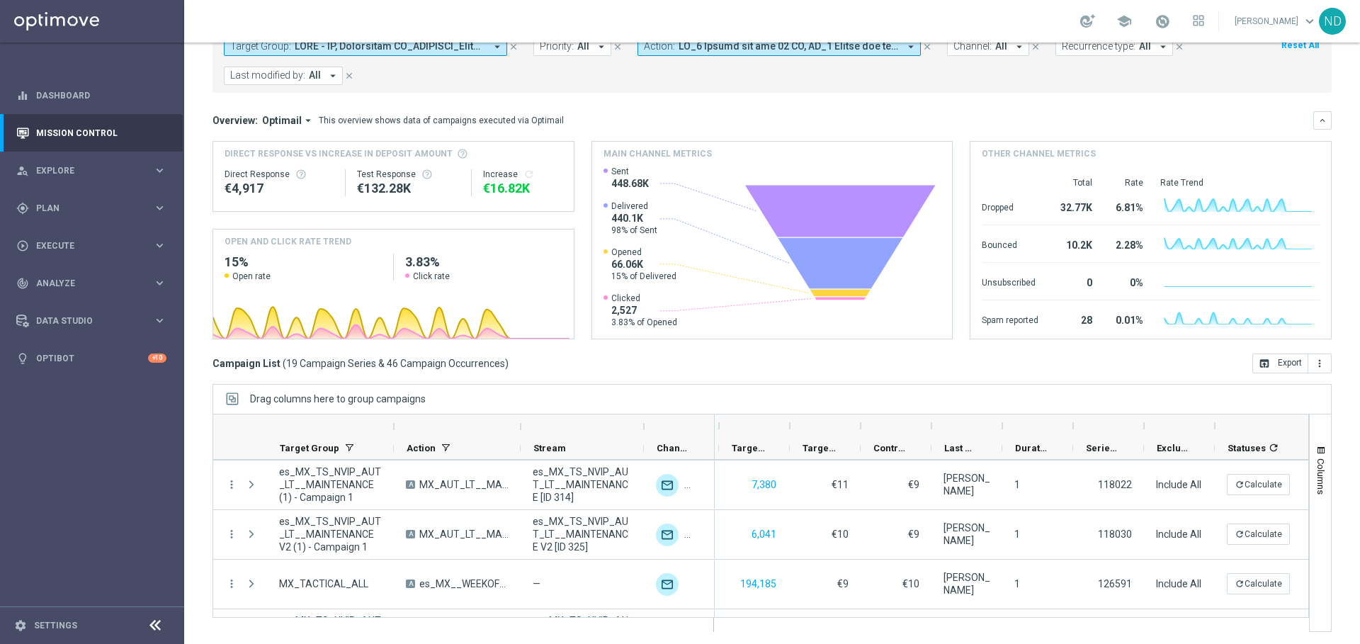
scroll to position [0, 0]
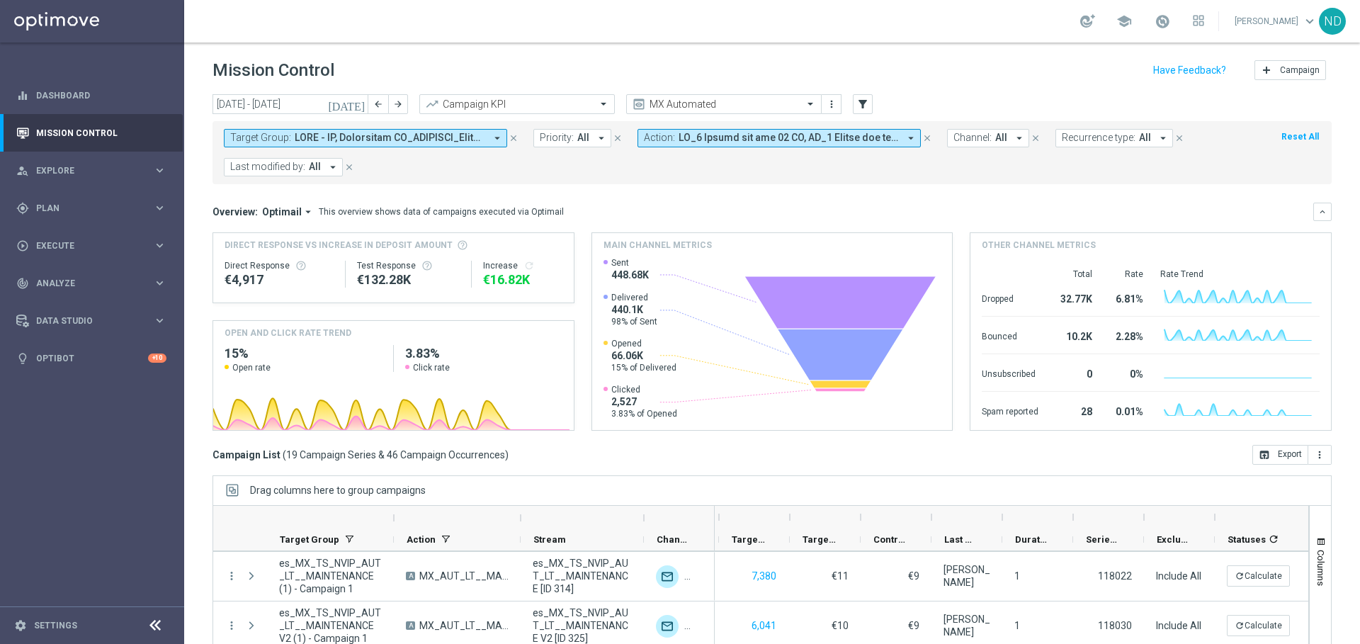
click at [358, 104] on icon "[DATE]" at bounding box center [347, 104] width 38 height 13
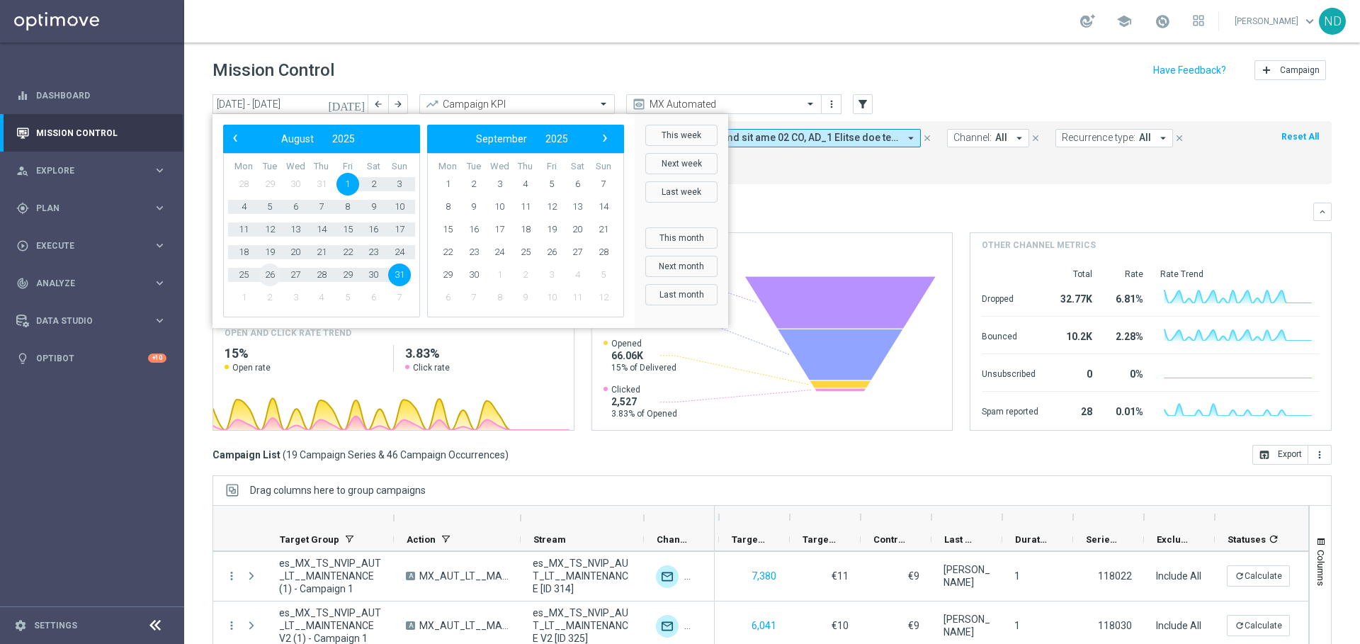
click at [269, 272] on span "26" at bounding box center [269, 274] width 23 height 23
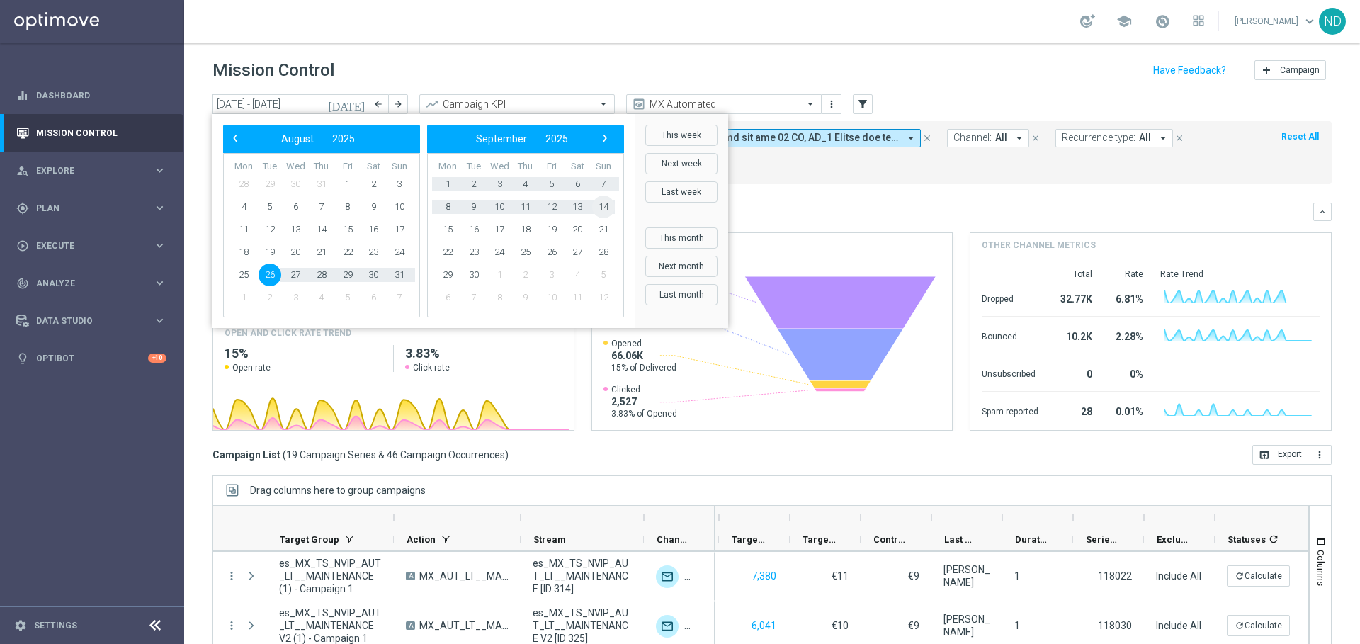
click at [601, 205] on span "14" at bounding box center [603, 206] width 23 height 23
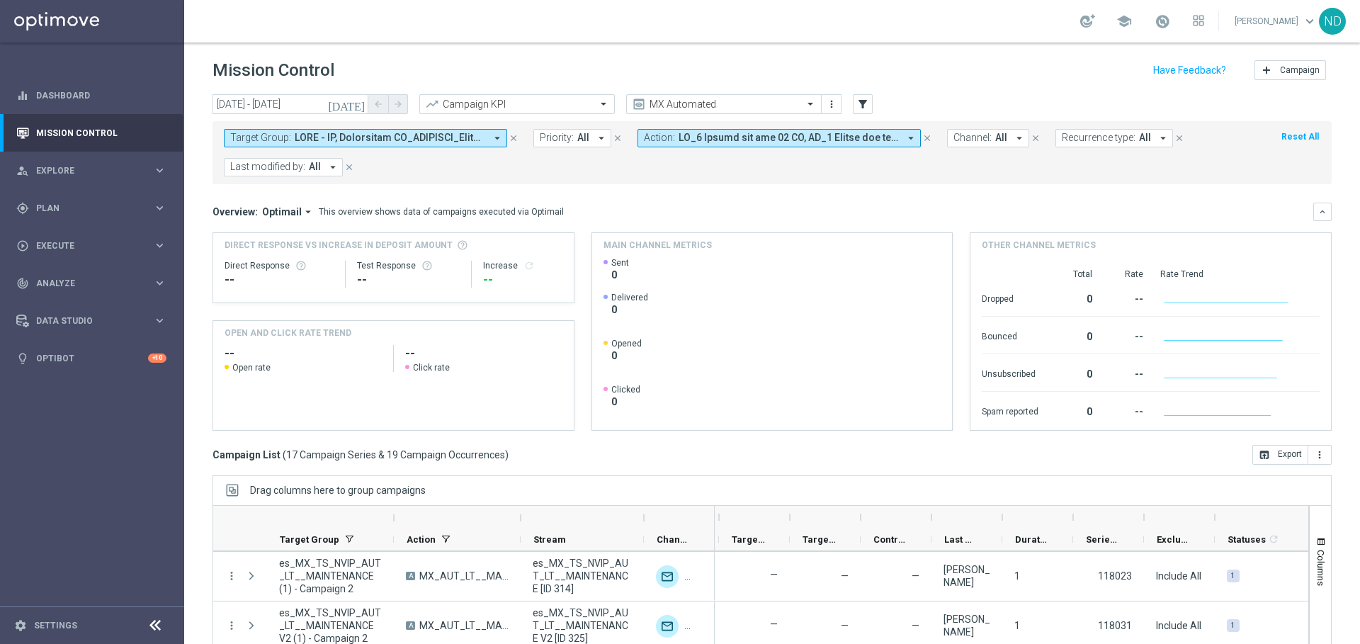
click at [358, 103] on icon "[DATE]" at bounding box center [347, 104] width 38 height 13
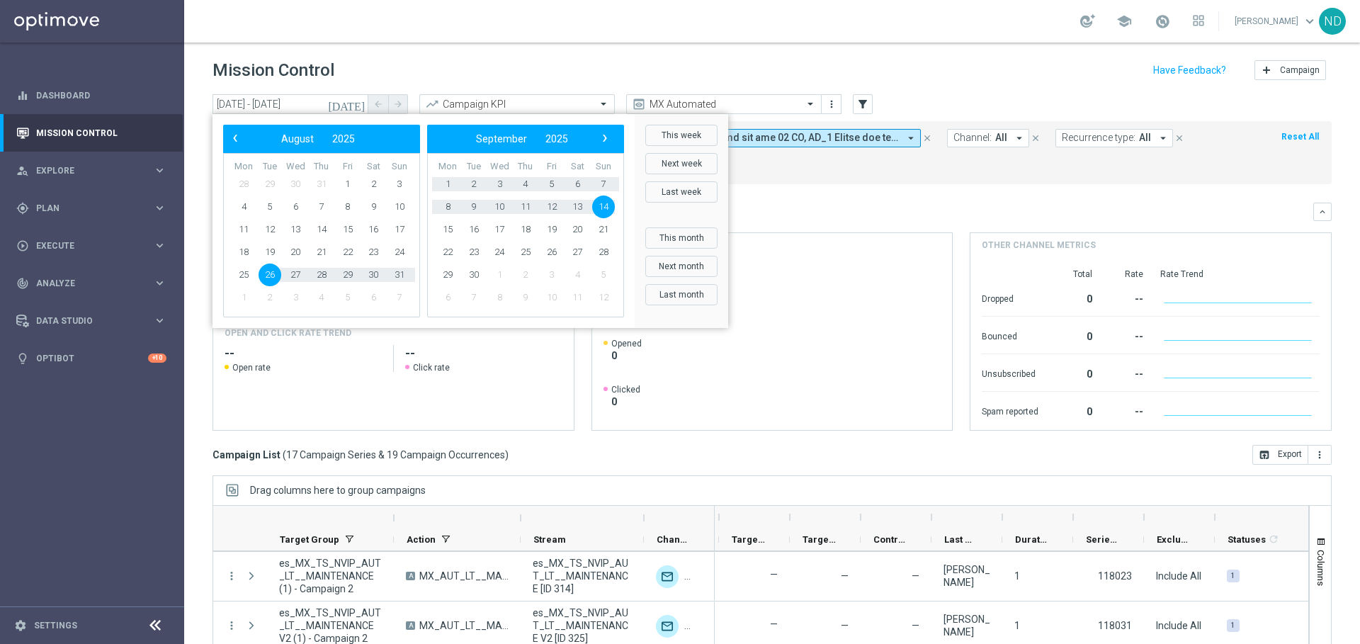
click at [271, 271] on span "26" at bounding box center [269, 274] width 23 height 23
click at [499, 183] on span "3" at bounding box center [499, 184] width 23 height 23
type input "[DATE] - [DATE]"
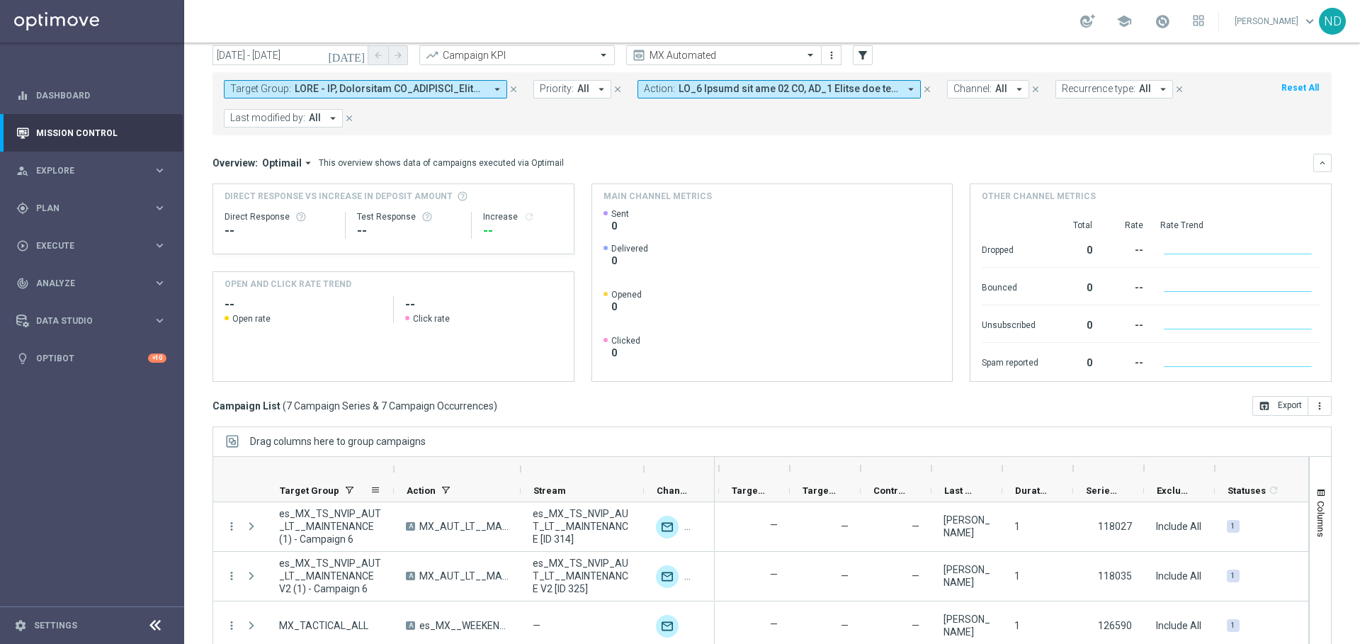
scroll to position [38, 0]
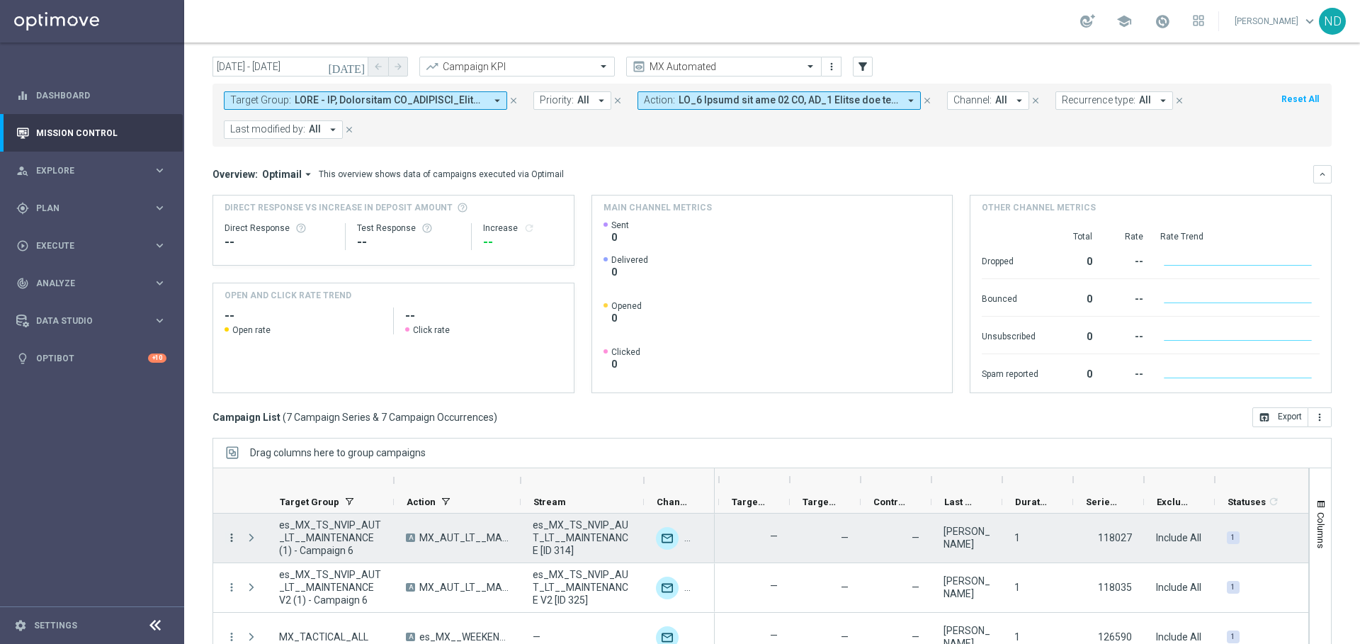
click at [227, 532] on icon "more_vert" at bounding box center [231, 537] width 13 height 13
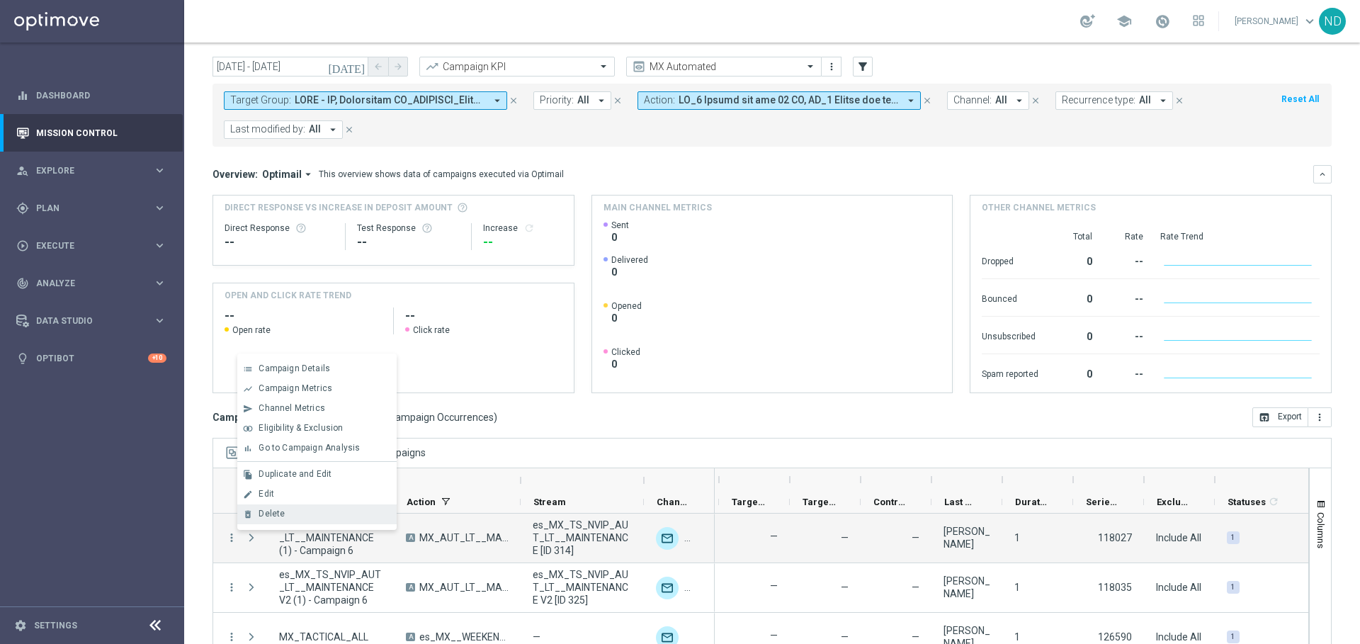
click at [285, 506] on div "delete_forever [GEOGRAPHIC_DATA]" at bounding box center [316, 514] width 159 height 20
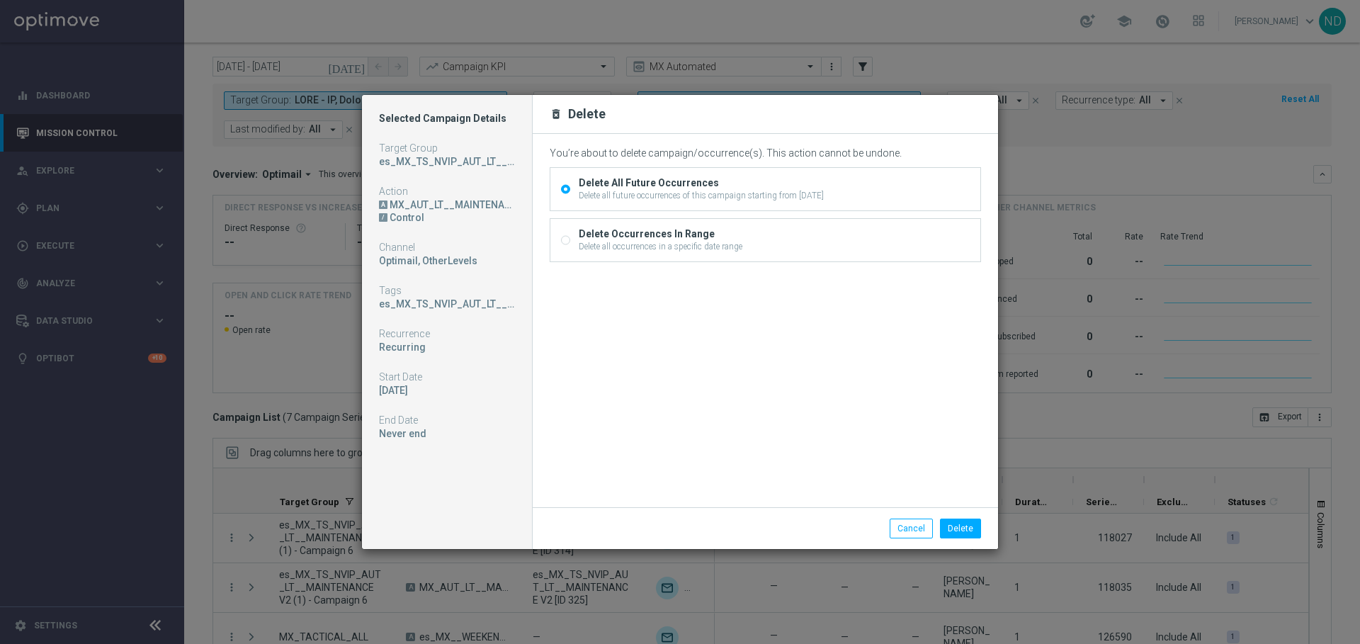
click at [692, 226] on div "Delete Occurrences In Range Delete all occurrences in a specific date range" at bounding box center [765, 240] width 430 height 42
click at [770, 233] on div "Delete Occurrences In Range Delete all occurrences in a specific date range" at bounding box center [765, 240] width 430 height 42
click at [629, 235] on div "Delete Occurrences In Range" at bounding box center [661, 233] width 164 height 13
click at [570, 237] on input "Delete Occurrences In Range Delete all occurrences in a specific date range" at bounding box center [565, 241] width 9 height 9
radio input "true"
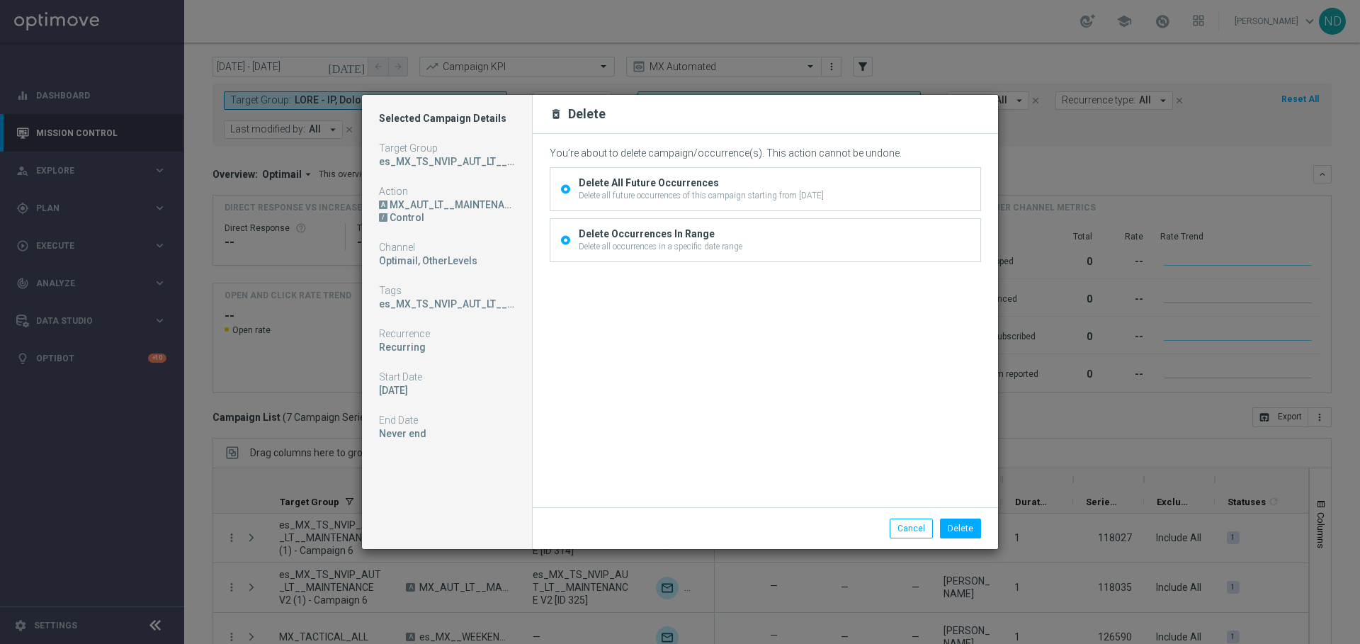
radio input "false"
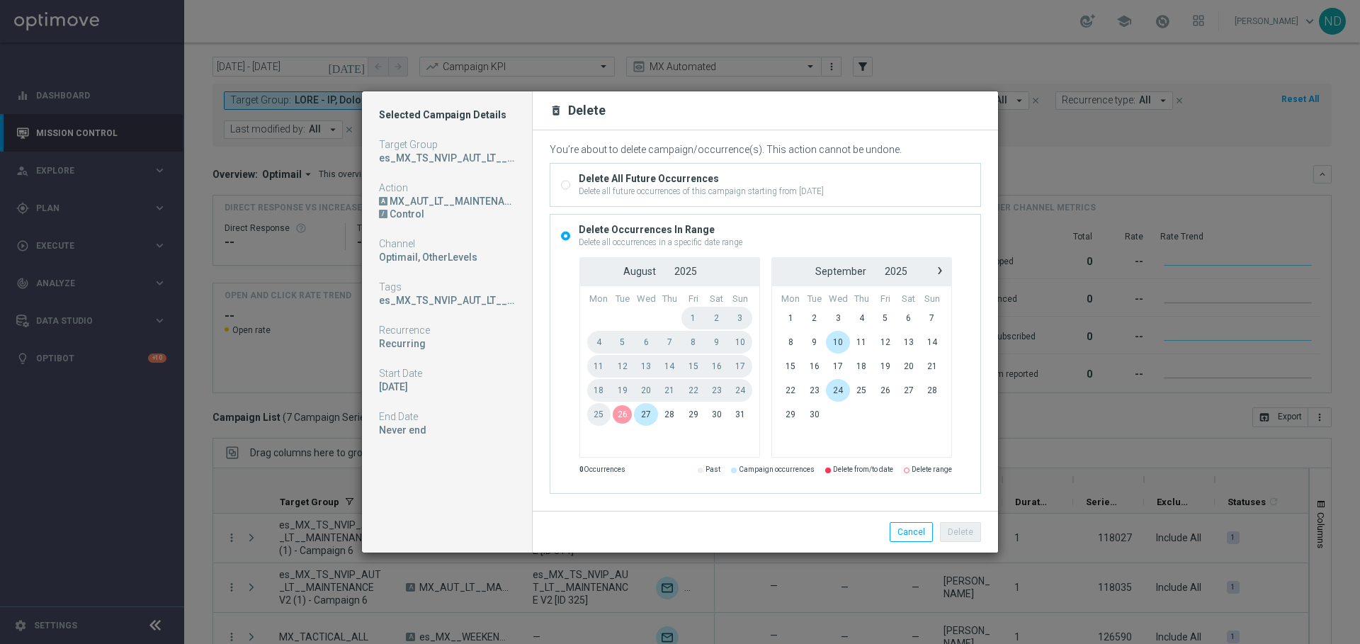
click at [617, 419] on span "26" at bounding box center [621, 414] width 23 height 23
click at [837, 323] on span "3" at bounding box center [838, 318] width 24 height 23
click at [957, 532] on button "Delete" at bounding box center [960, 532] width 41 height 20
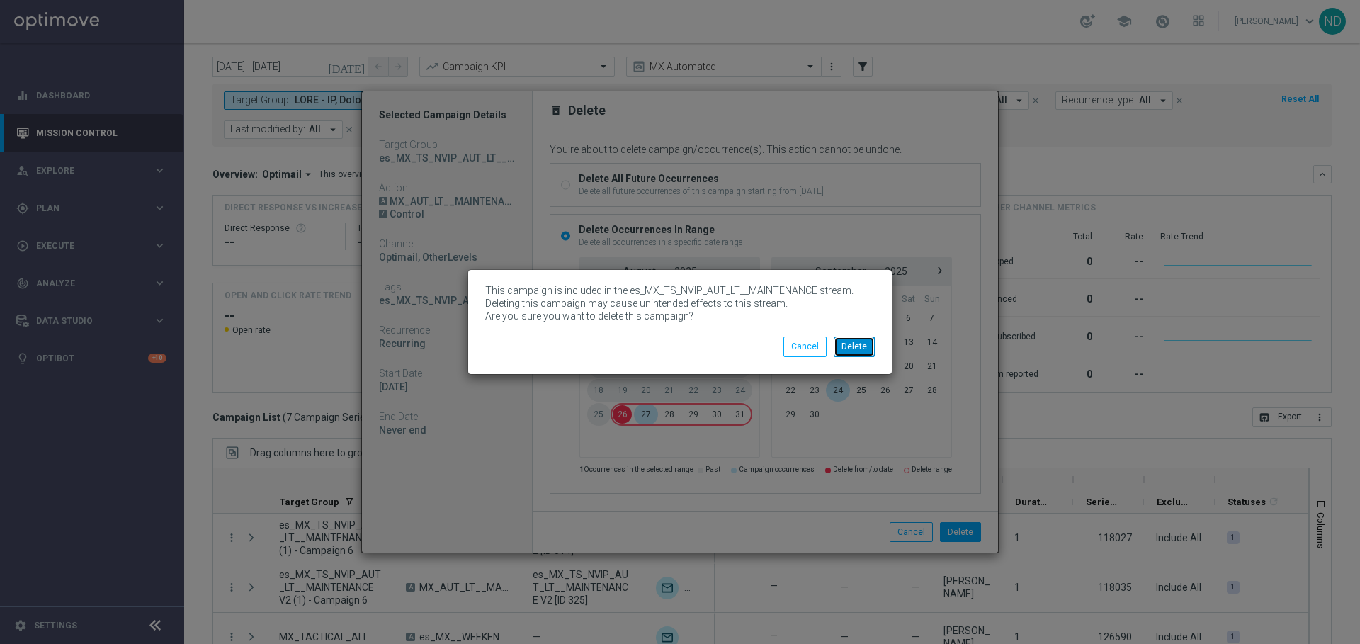
click at [853, 346] on button "Delete" at bounding box center [854, 346] width 41 height 20
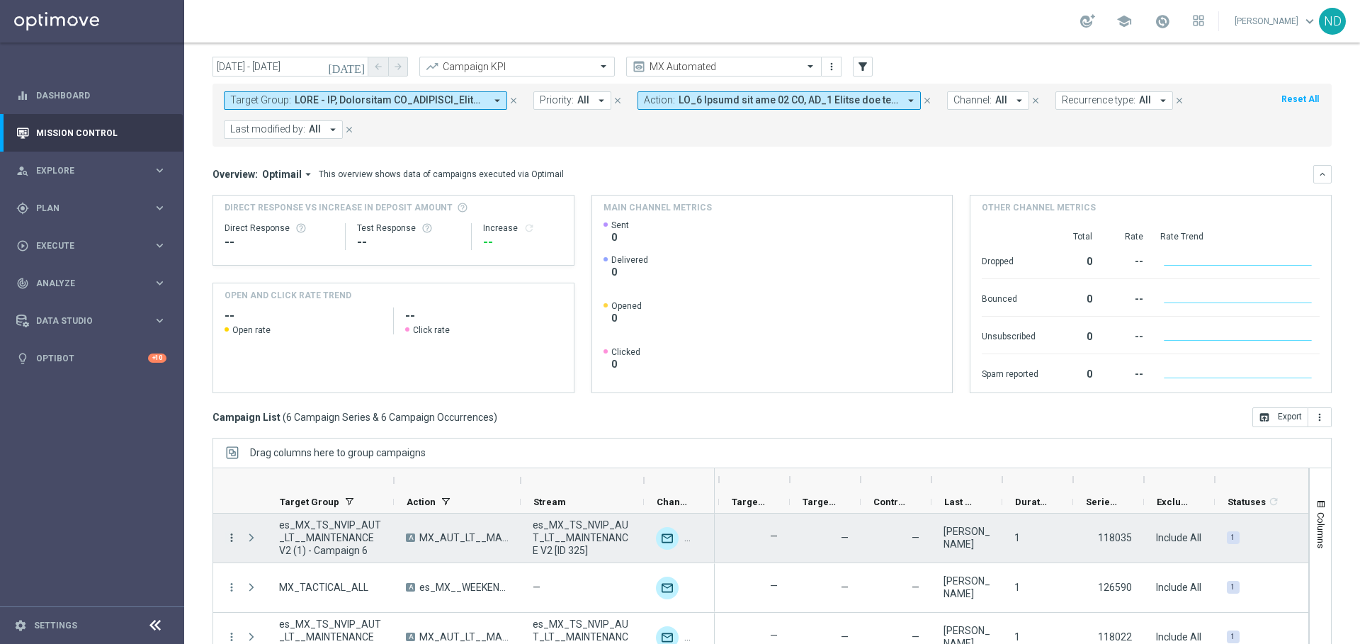
click at [227, 538] on icon "more_vert" at bounding box center [231, 537] width 13 height 13
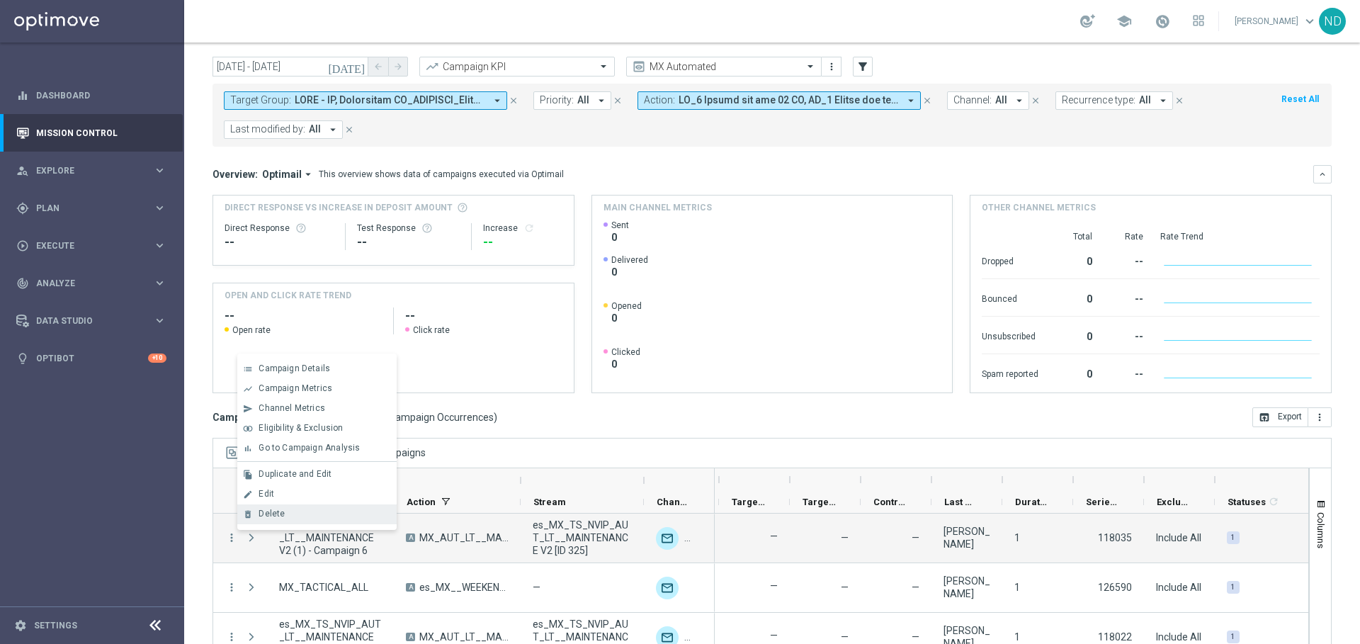
click at [281, 516] on span "Delete" at bounding box center [271, 513] width 26 height 10
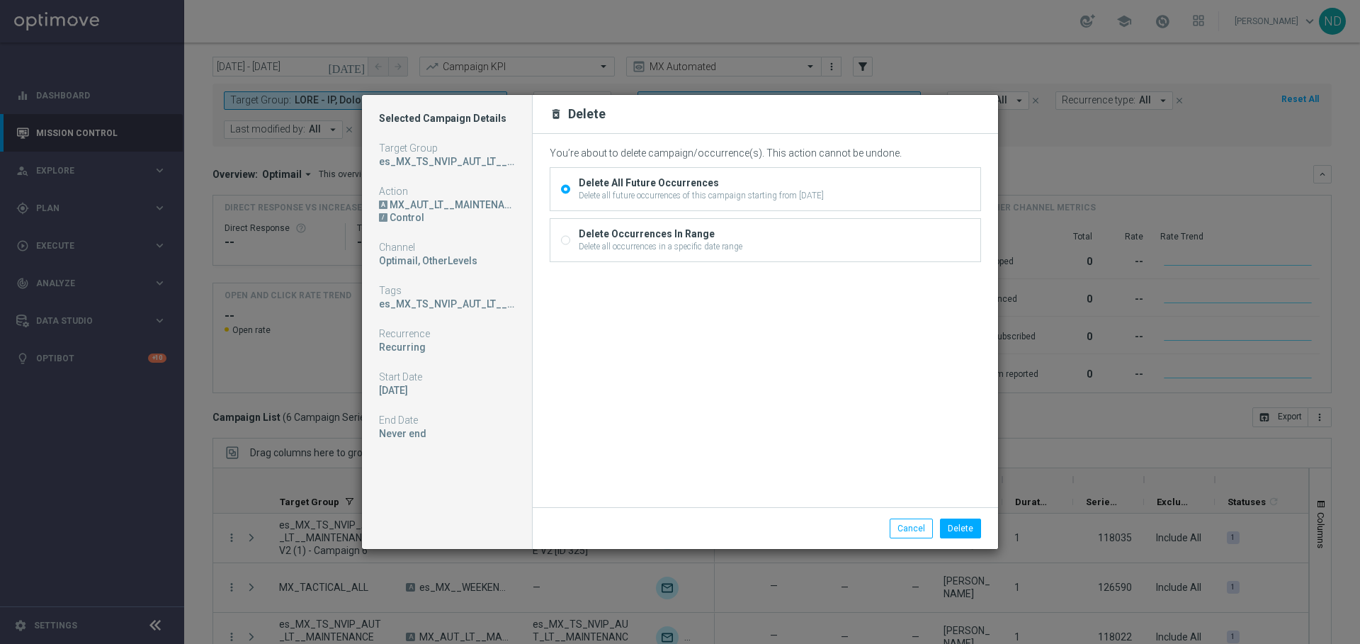
click at [663, 243] on div "Delete all occurrences in a specific date range" at bounding box center [661, 246] width 164 height 13
click at [570, 243] on input "Delete Occurrences In Range Delete all occurrences in a specific date range" at bounding box center [565, 241] width 9 height 9
radio input "true"
radio input "false"
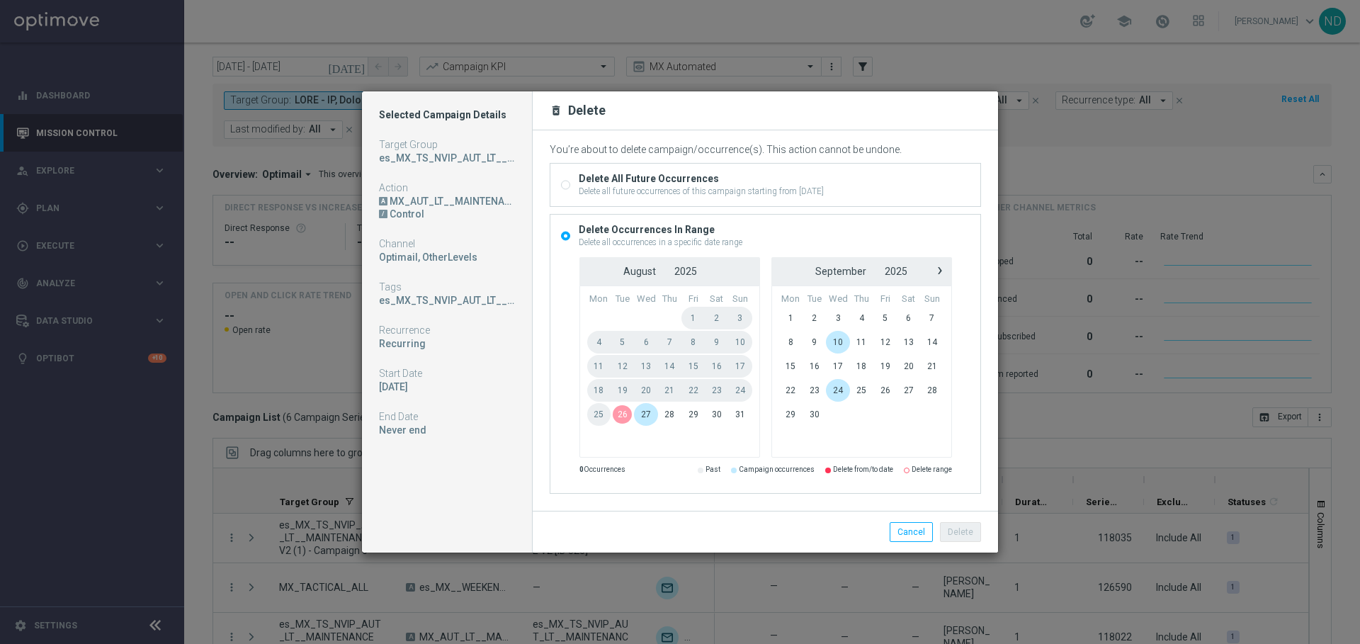
click at [620, 415] on span "26" at bounding box center [621, 414] width 23 height 23
click at [840, 319] on span "3" at bounding box center [838, 318] width 24 height 23
click at [967, 535] on button "Delete" at bounding box center [960, 532] width 41 height 20
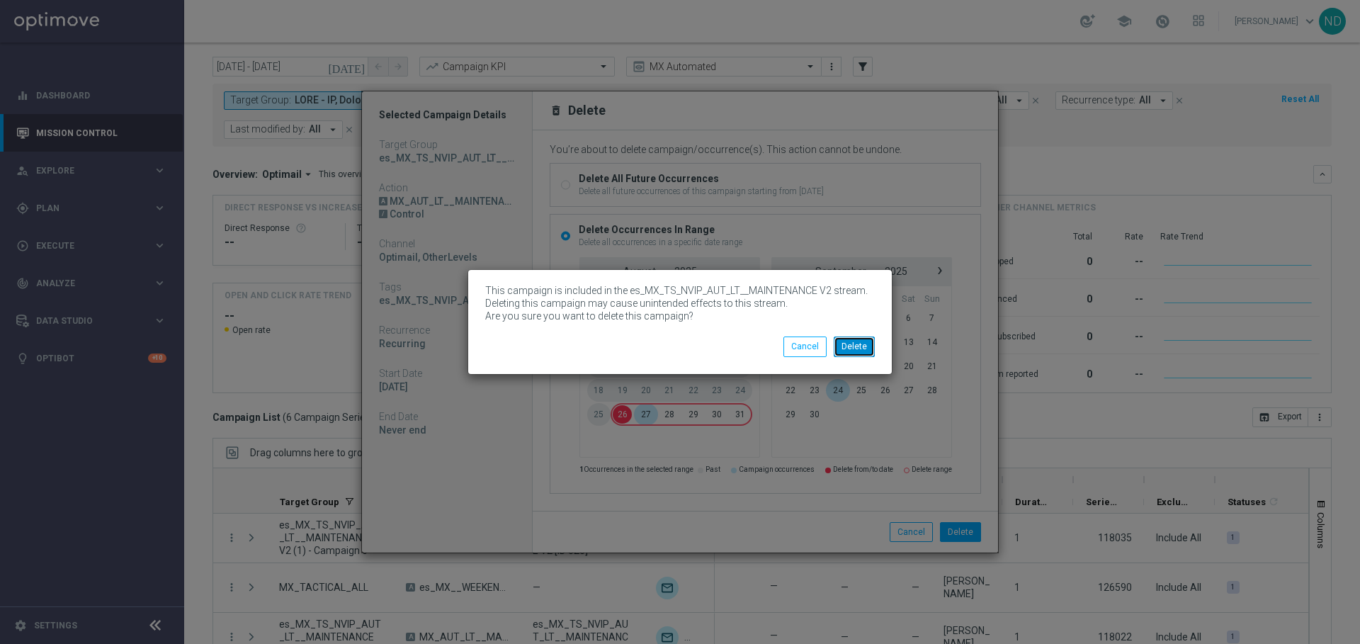
click at [867, 342] on button "Delete" at bounding box center [854, 346] width 41 height 20
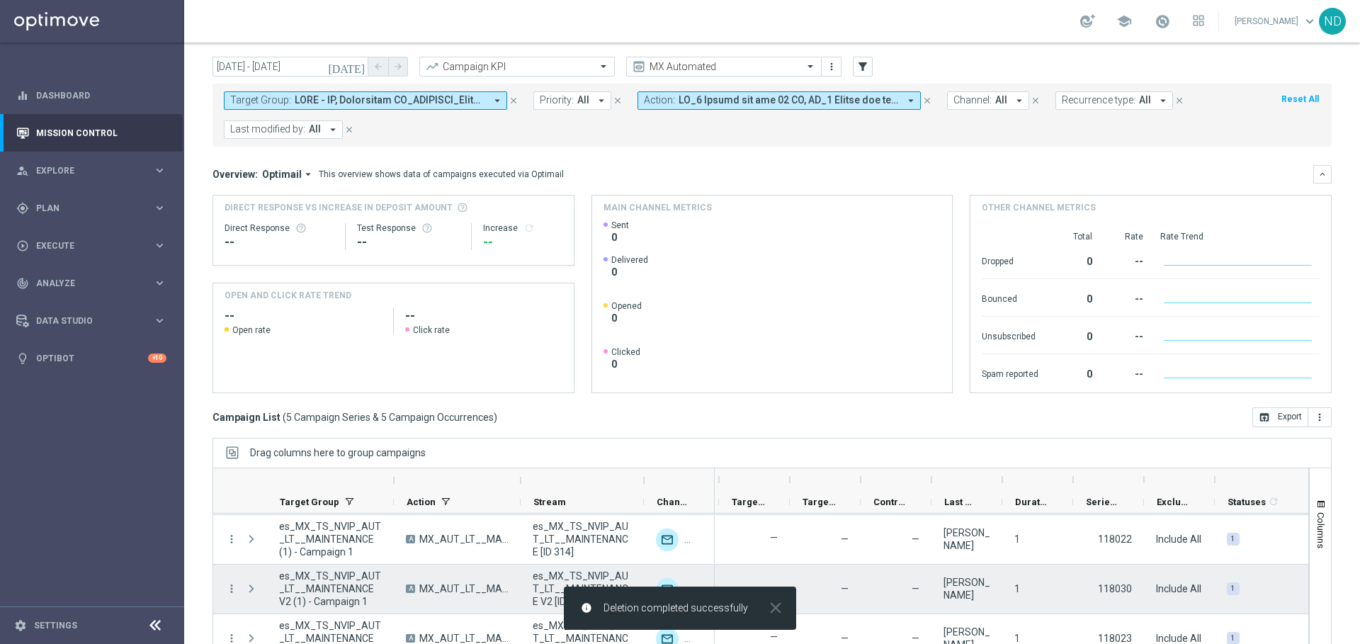
scroll to position [43, 0]
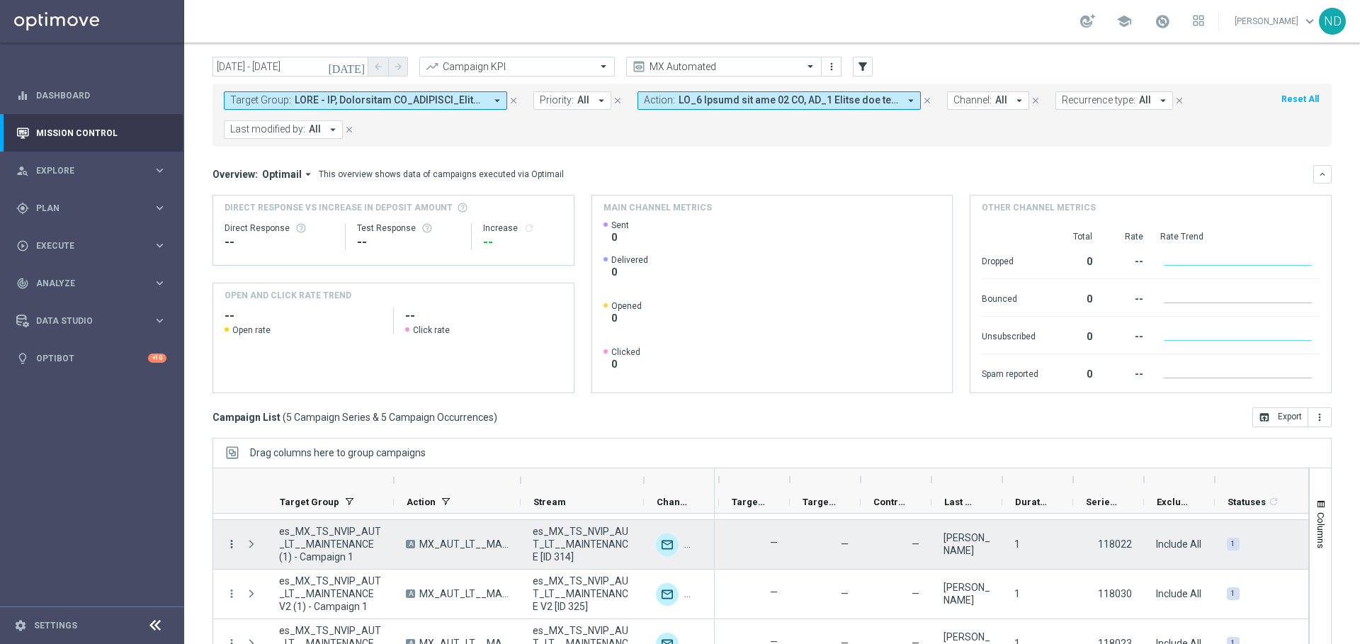
click at [233, 542] on icon "more_vert" at bounding box center [231, 543] width 13 height 13
click at [288, 519] on div "Delete" at bounding box center [324, 520] width 132 height 10
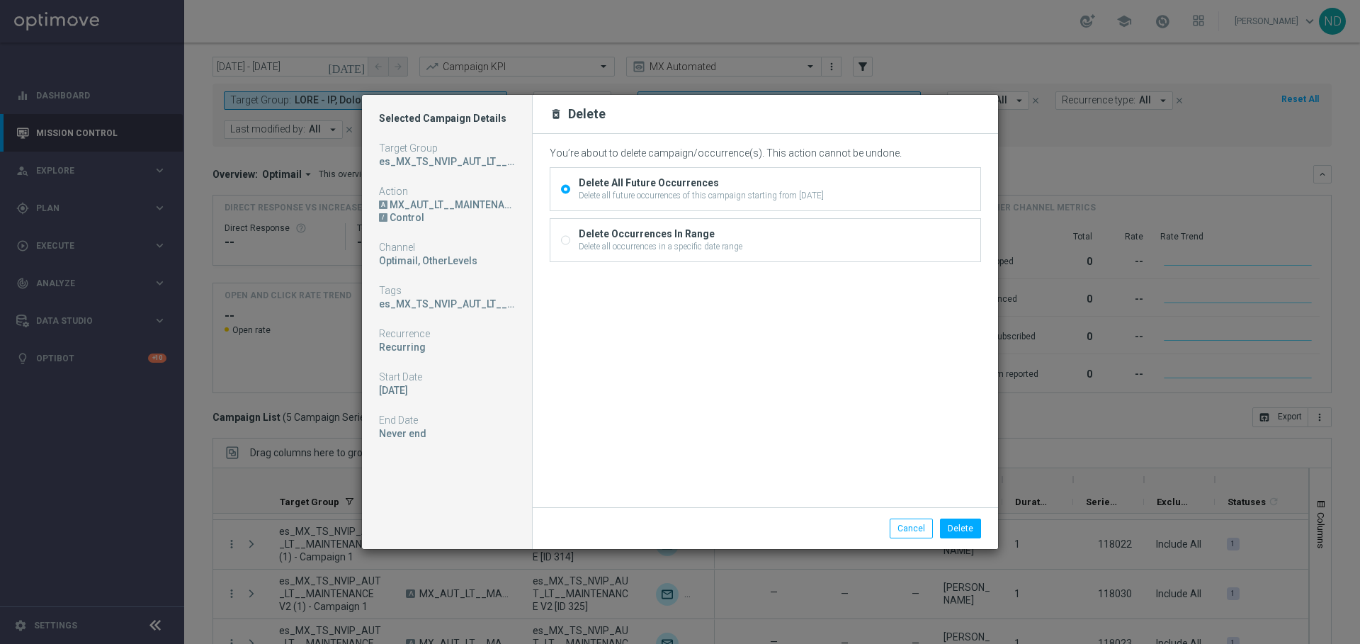
click at [587, 246] on div "Delete all occurrences in a specific date range" at bounding box center [661, 246] width 164 height 13
click at [570, 246] on input "Delete Occurrences In Range Delete all occurrences in a specific date range" at bounding box center [565, 241] width 9 height 9
radio input "true"
radio input "false"
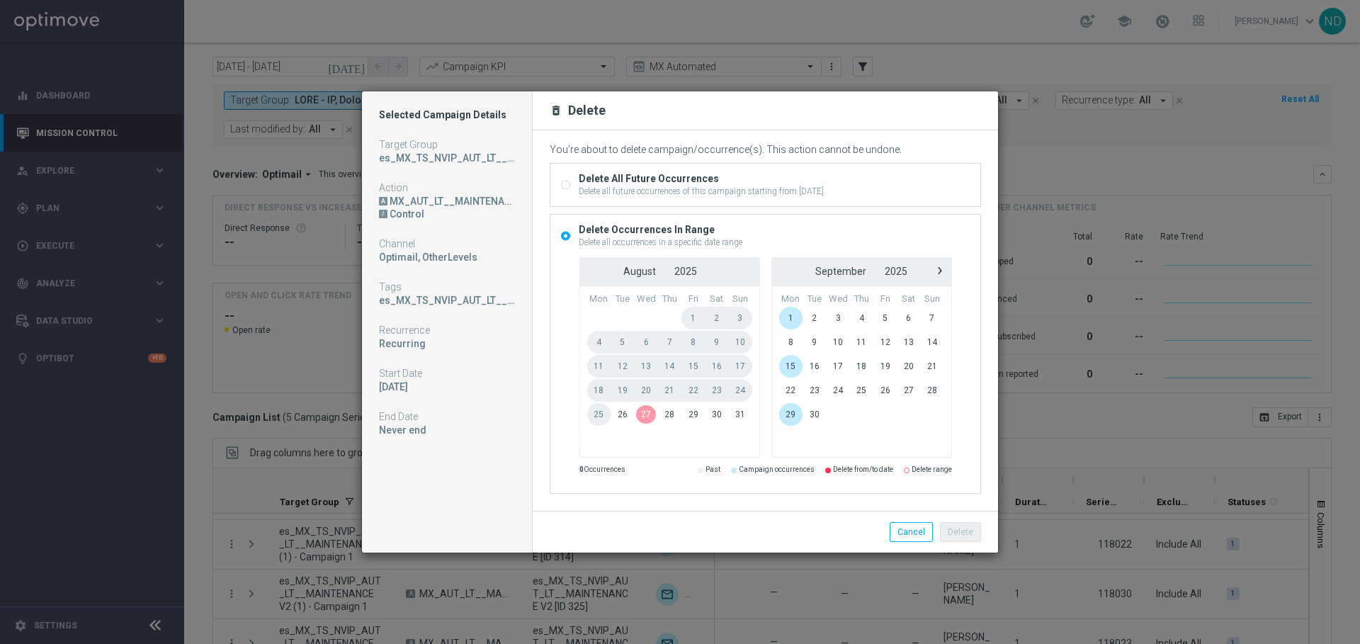
click at [627, 415] on span "26" at bounding box center [621, 414] width 23 height 23
click at [837, 320] on span "3" at bounding box center [838, 318] width 24 height 23
click at [957, 528] on button "Delete" at bounding box center [960, 532] width 41 height 20
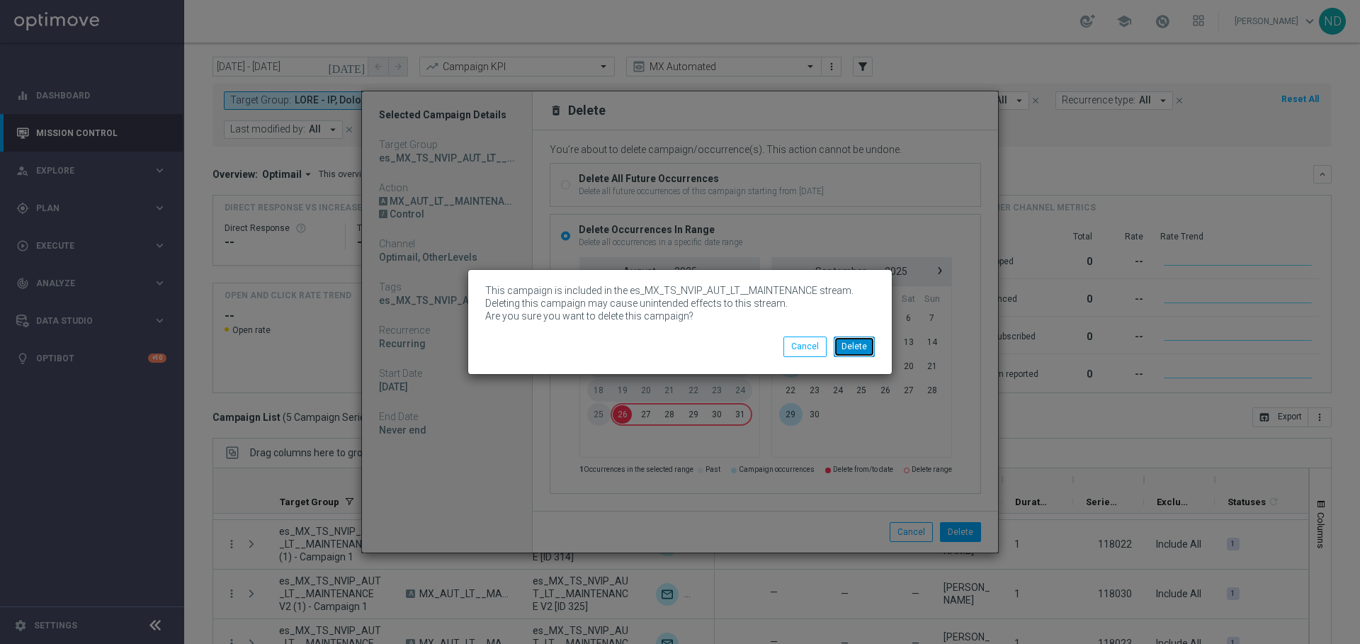
click at [853, 343] on button "Delete" at bounding box center [854, 346] width 41 height 20
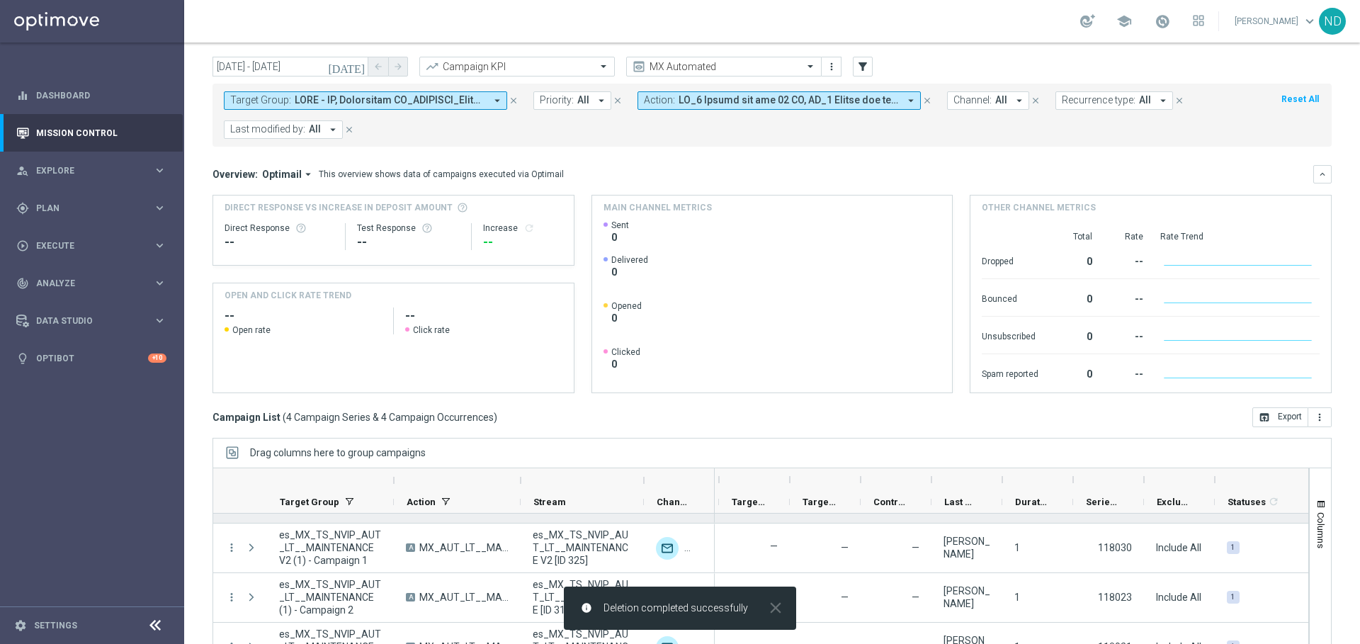
scroll to position [40, 0]
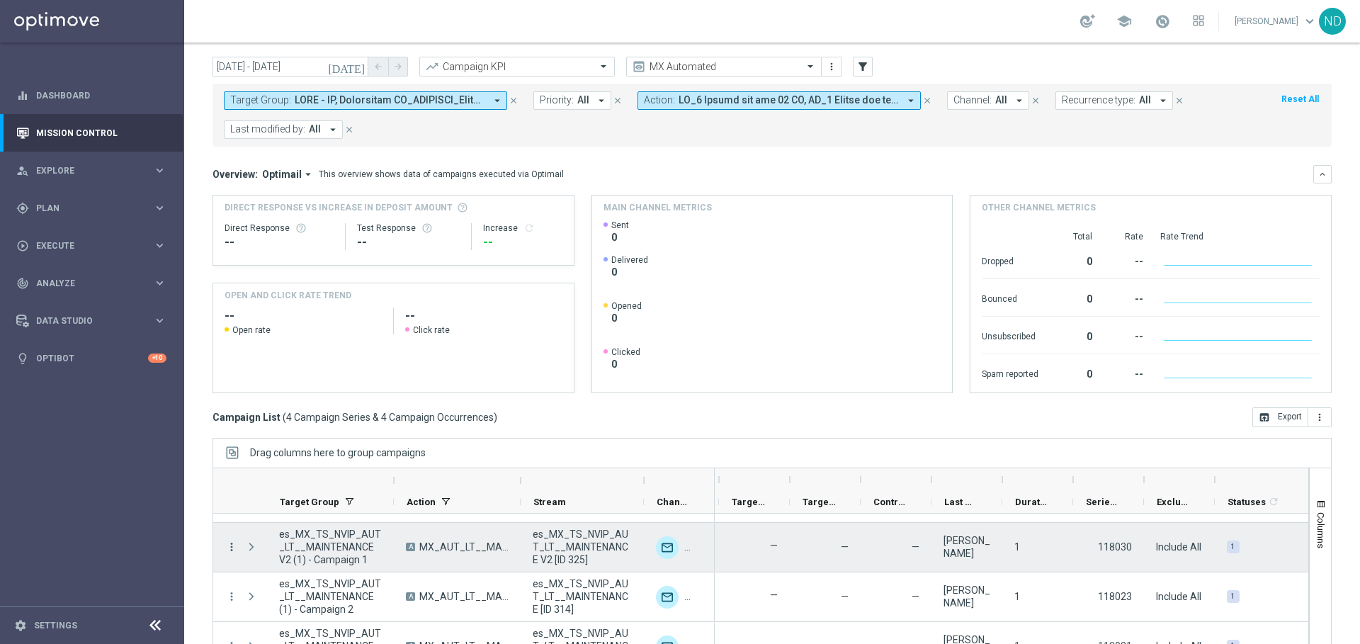
click at [228, 546] on icon "more_vert" at bounding box center [231, 546] width 13 height 13
click at [284, 525] on div "Delete" at bounding box center [324, 523] width 132 height 10
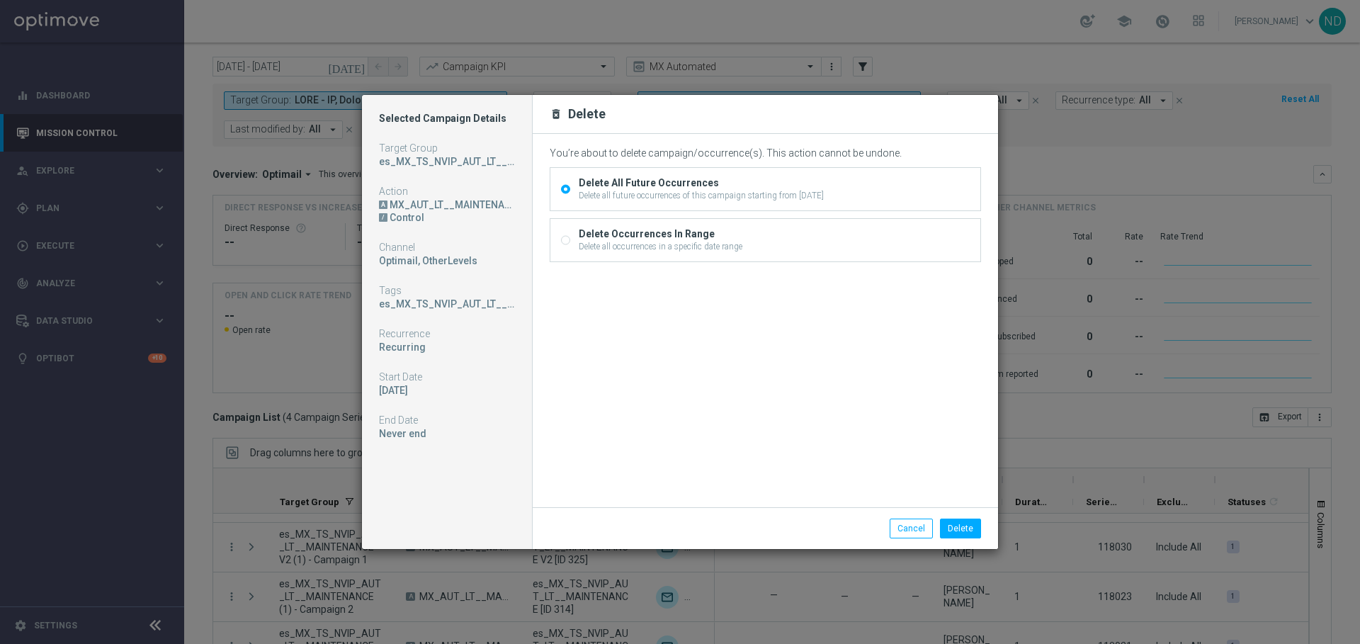
click at [651, 229] on div "Delete Occurrences In Range" at bounding box center [661, 233] width 164 height 13
click at [570, 237] on input "Delete Occurrences In Range Delete all occurrences in a specific date range" at bounding box center [565, 241] width 9 height 9
radio input "true"
radio input "false"
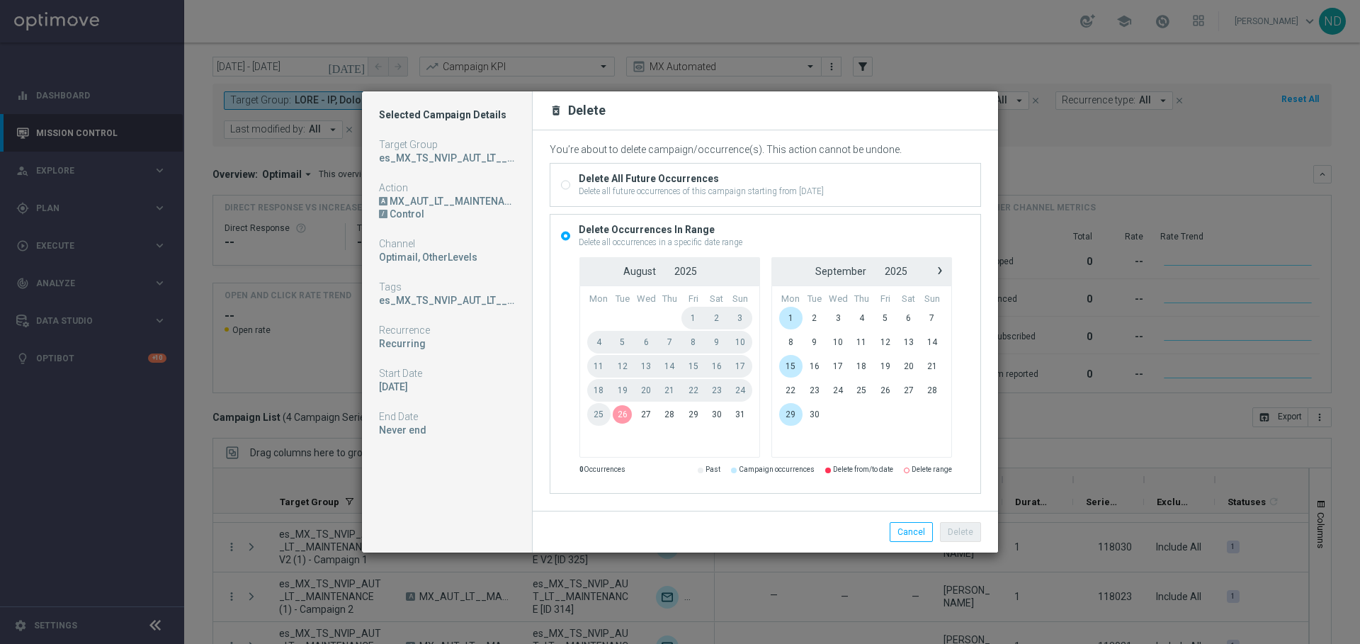
click at [616, 414] on span "26" at bounding box center [621, 414] width 23 height 23
click at [836, 320] on span "3" at bounding box center [838, 318] width 24 height 23
click at [969, 525] on button "Delete" at bounding box center [960, 532] width 41 height 20
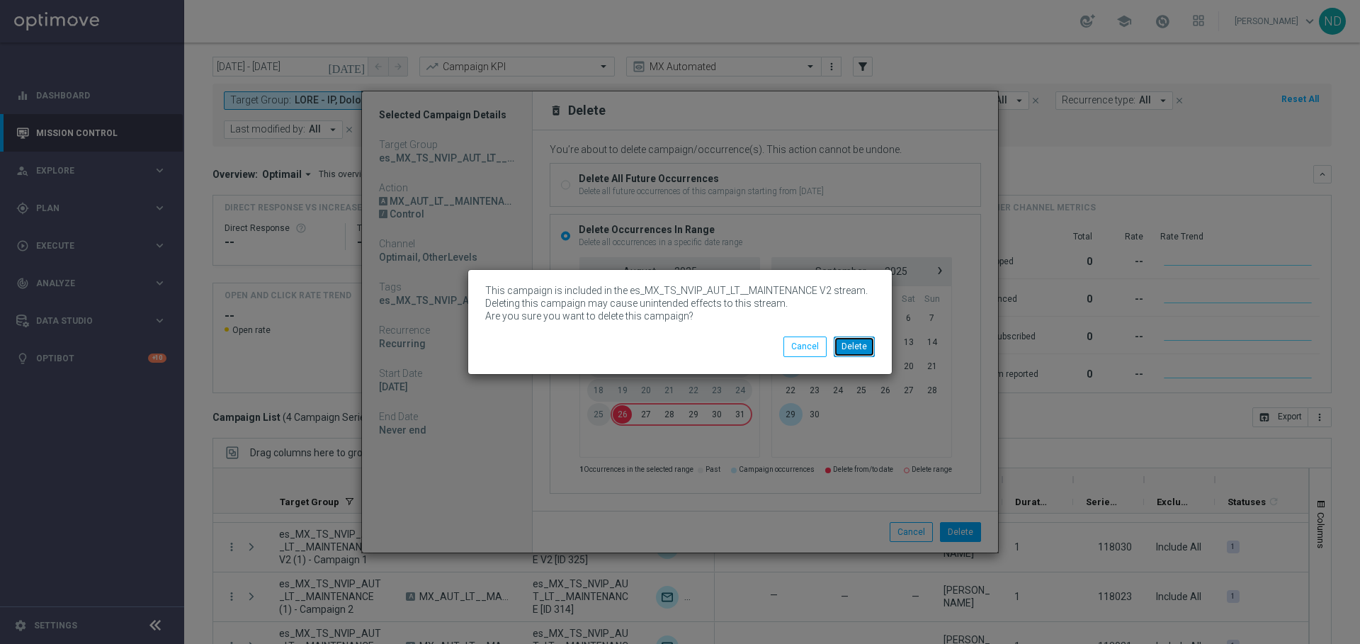
click at [871, 337] on button "Delete" at bounding box center [854, 346] width 41 height 20
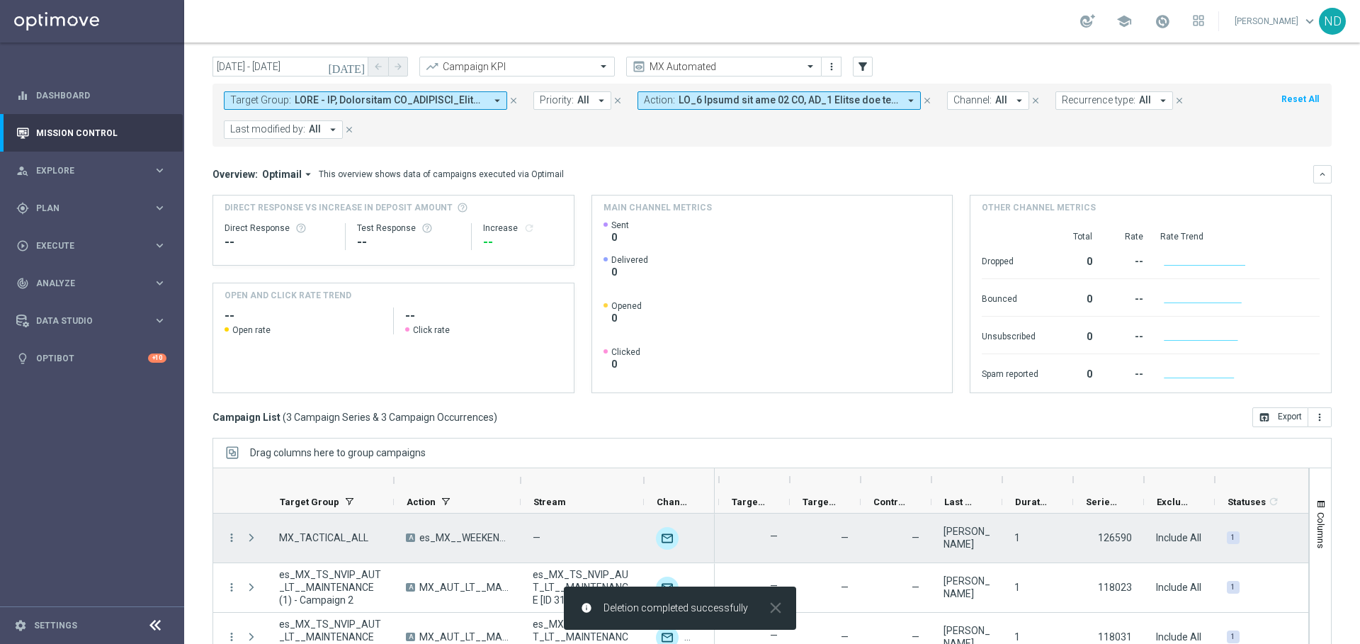
scroll to position [91, 0]
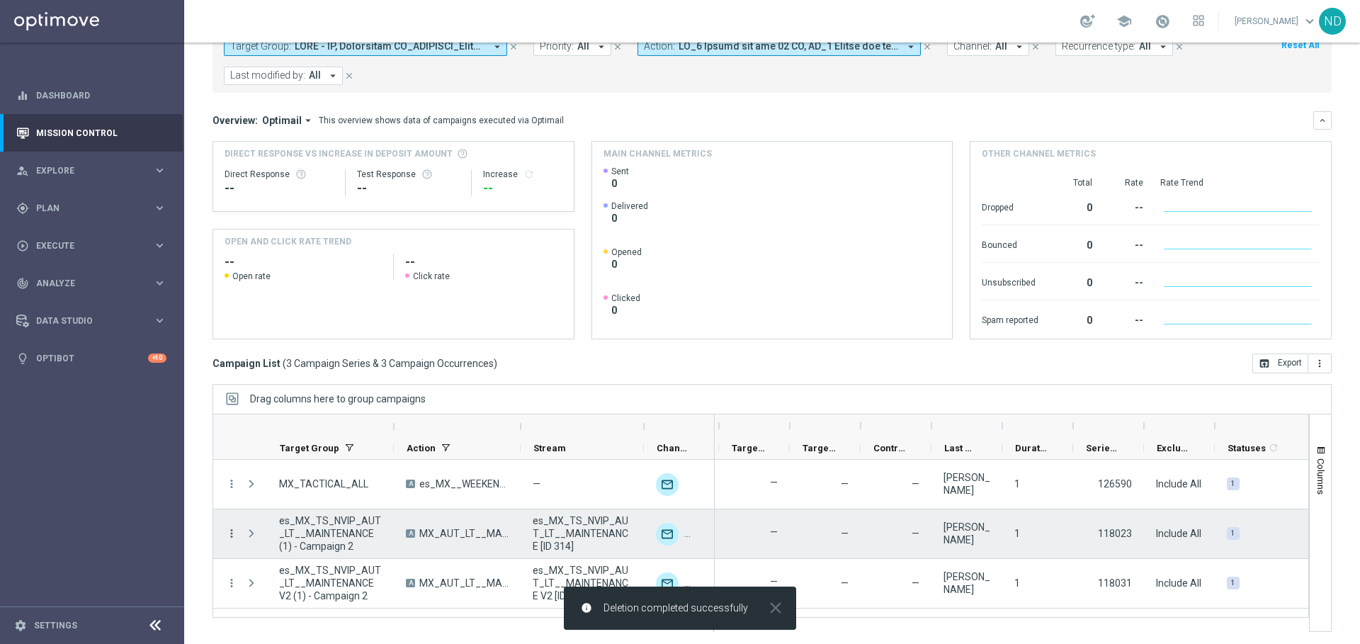
click at [229, 530] on icon "more_vert" at bounding box center [231, 533] width 13 height 13
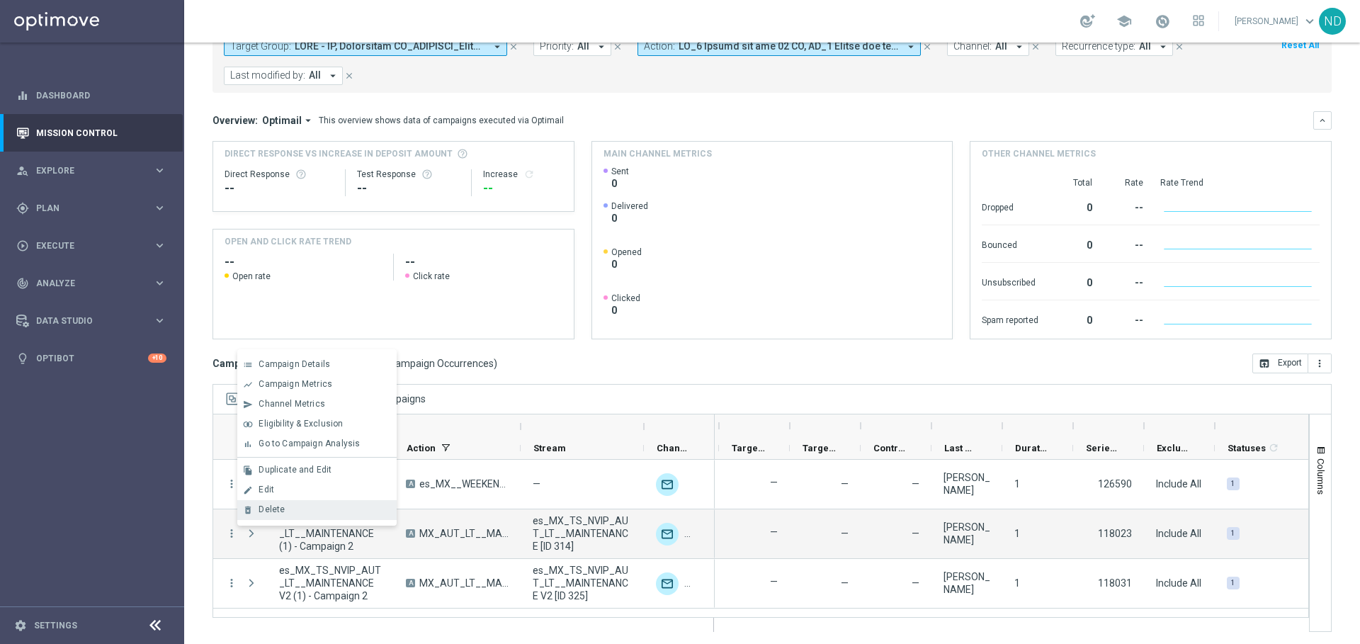
click at [265, 509] on span "Delete" at bounding box center [271, 509] width 26 height 10
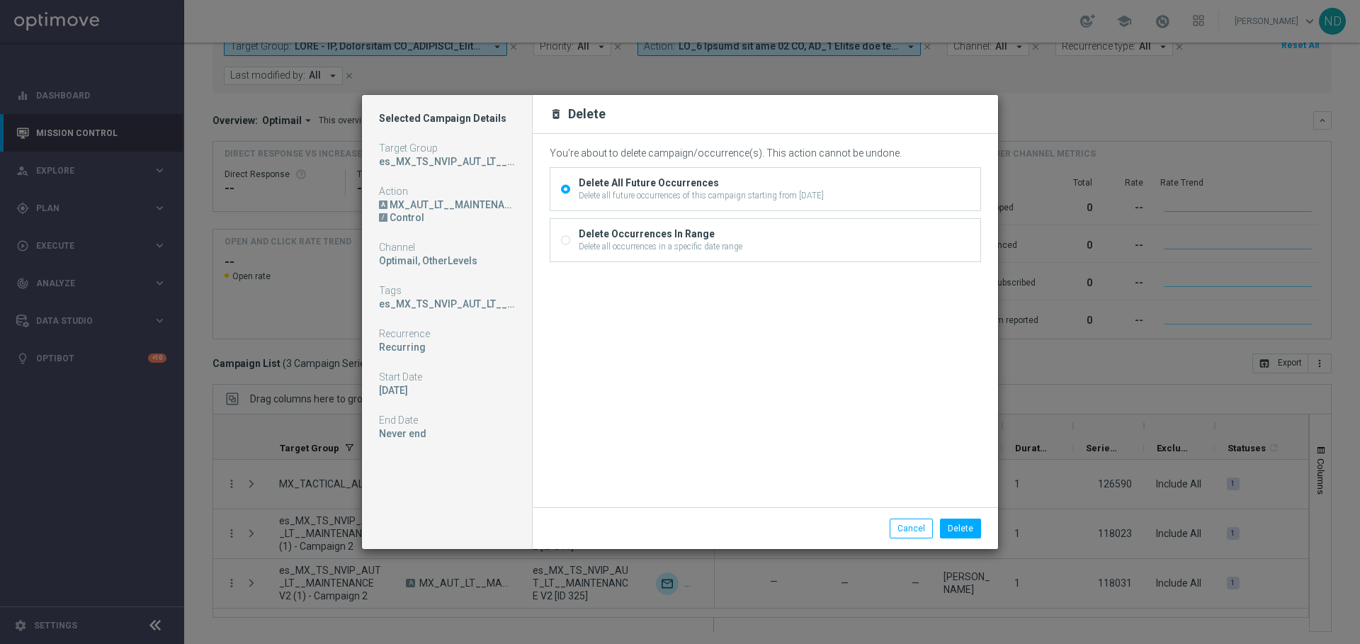
click at [601, 246] on div "Delete all occurrences in a specific date range" at bounding box center [661, 246] width 164 height 13
click at [570, 246] on input "Delete Occurrences In Range Delete all occurrences in a specific date range" at bounding box center [565, 241] width 9 height 9
radio input "true"
radio input "false"
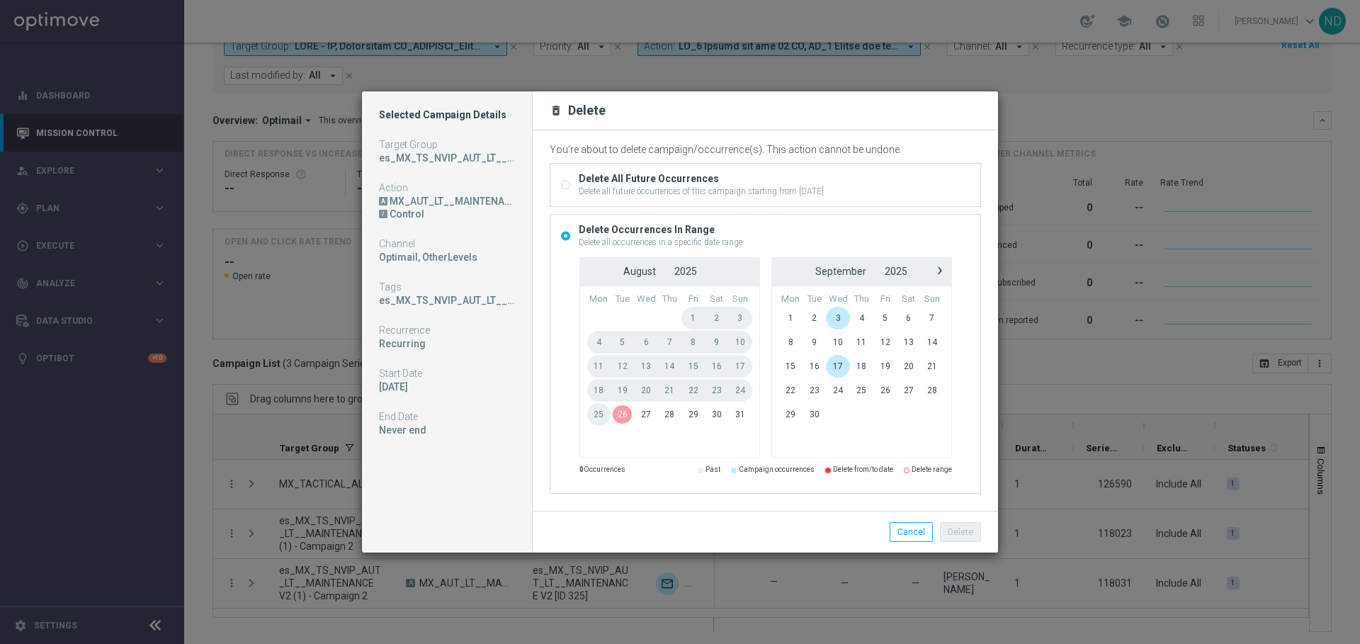
click at [622, 417] on span "26" at bounding box center [621, 414] width 23 height 23
click at [839, 322] on span "3" at bounding box center [838, 318] width 24 height 23
click at [959, 530] on button "Delete" at bounding box center [960, 532] width 41 height 20
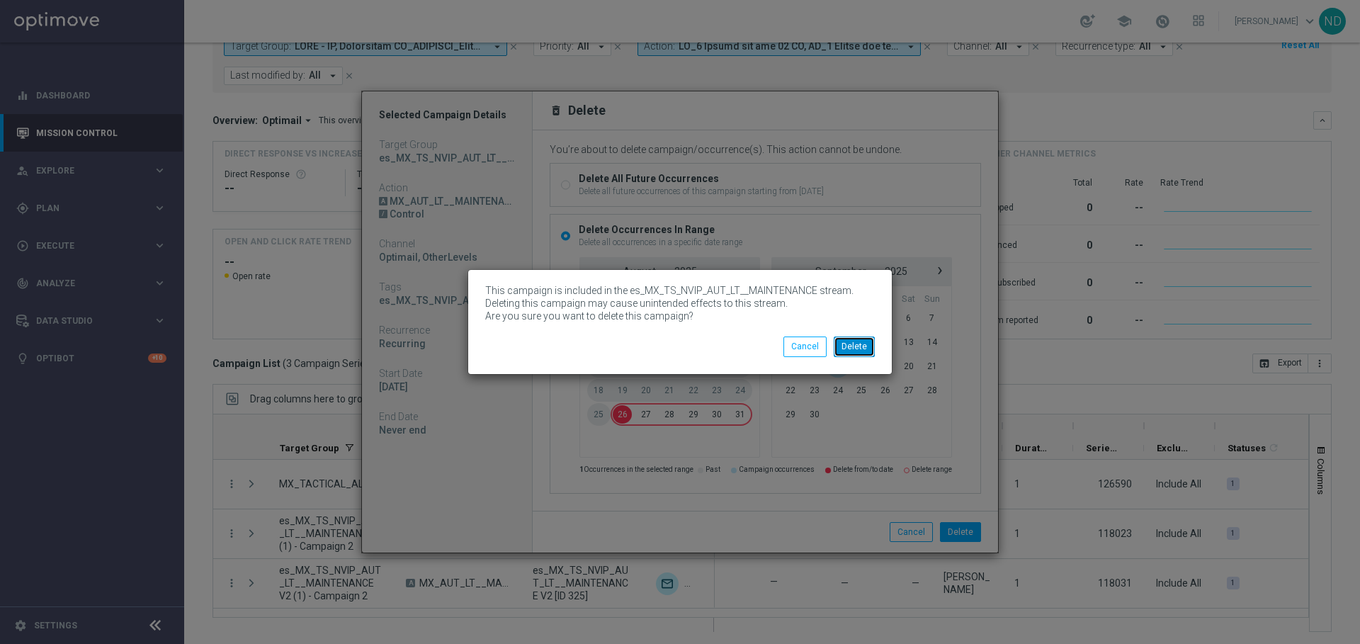
click at [865, 337] on button "Delete" at bounding box center [854, 346] width 41 height 20
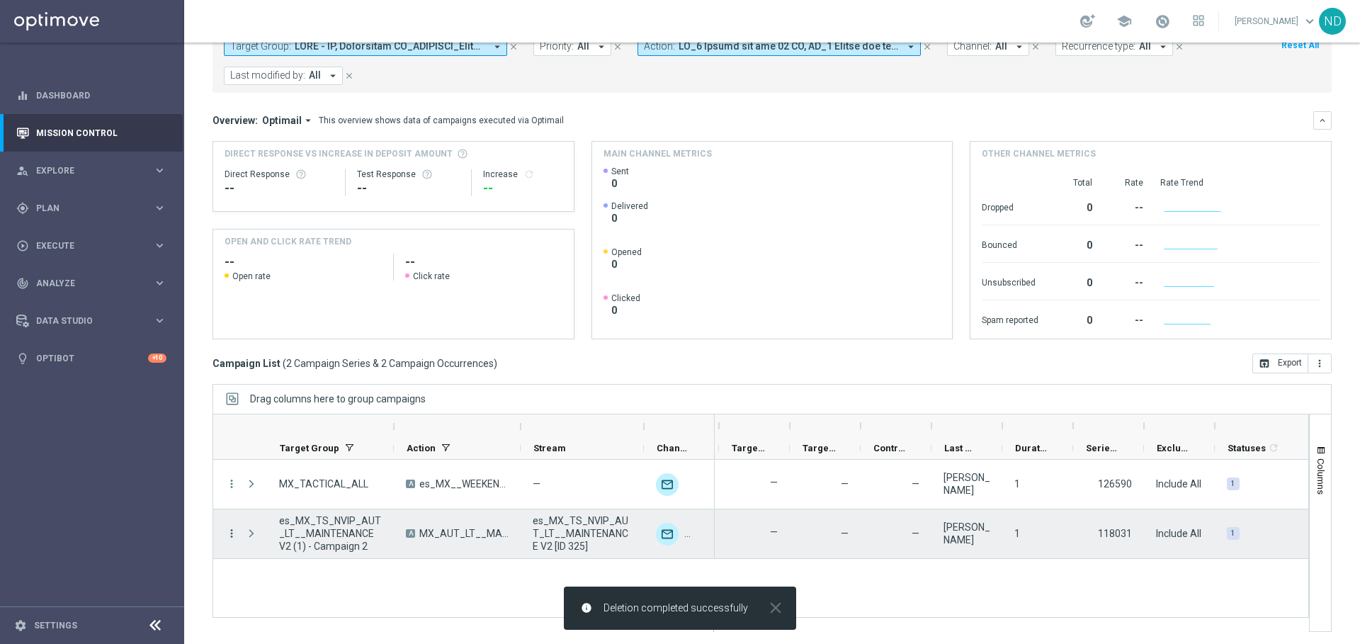
click at [231, 533] on icon "more_vert" at bounding box center [231, 533] width 13 height 13
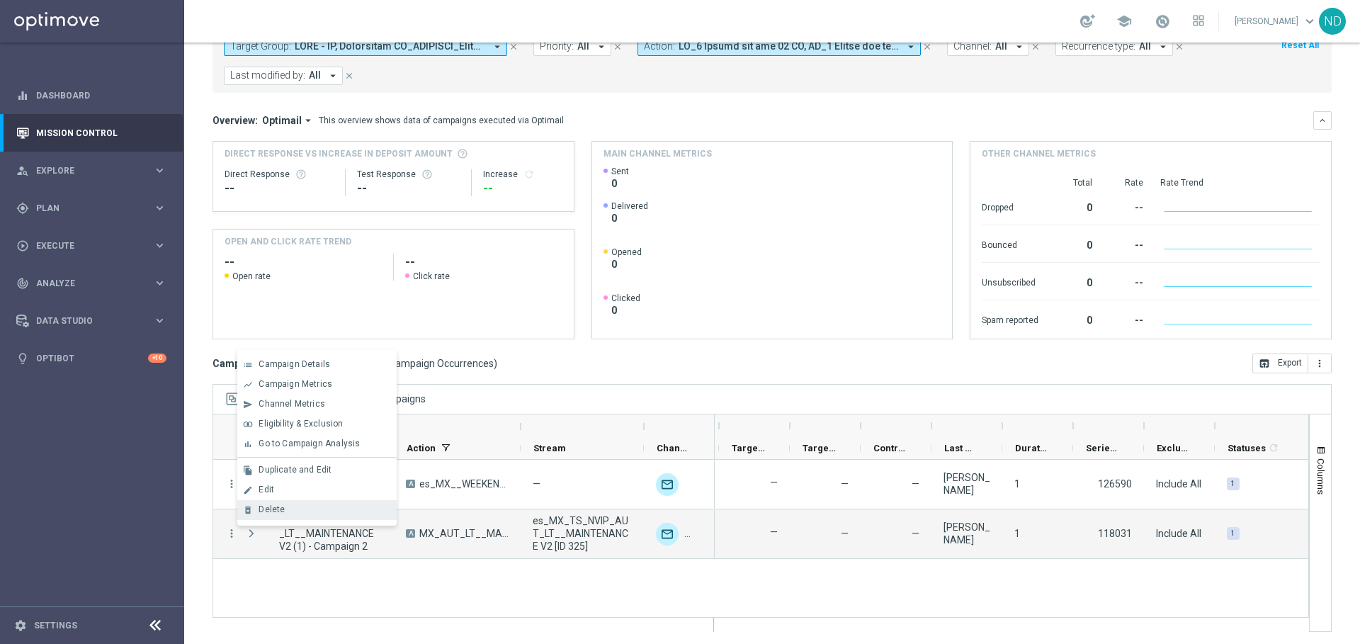
click at [305, 507] on div "Delete" at bounding box center [324, 509] width 132 height 10
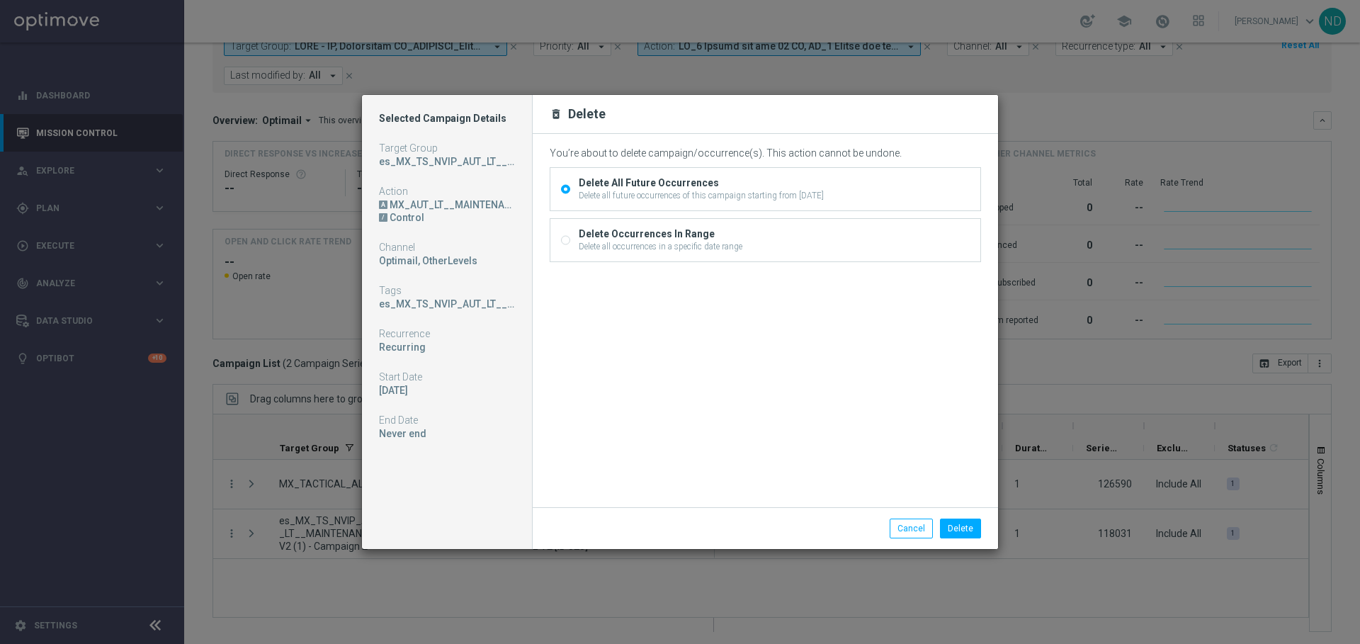
click at [650, 241] on div "Delete all occurrences in a specific date range" at bounding box center [661, 246] width 164 height 13
click at [570, 241] on input "Delete Occurrences In Range Delete all occurrences in a specific date range" at bounding box center [565, 241] width 9 height 9
radio input "true"
radio input "false"
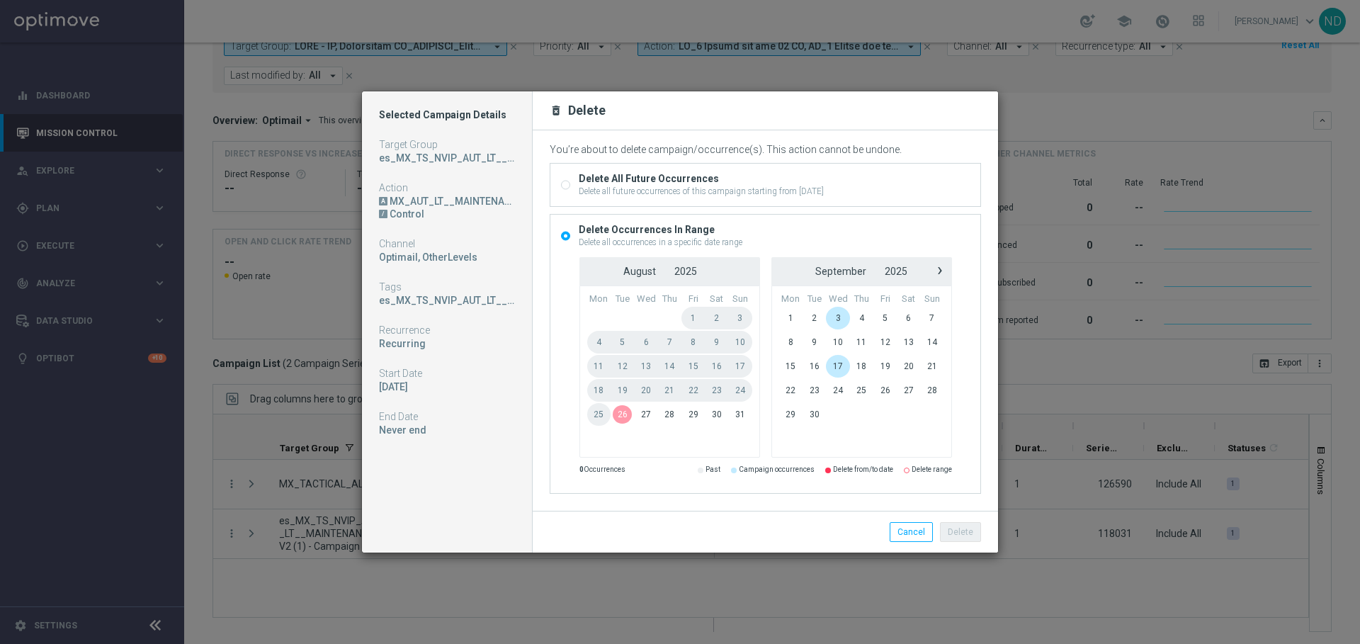
click at [620, 418] on span "26" at bounding box center [621, 414] width 23 height 23
click at [839, 314] on span "3" at bounding box center [838, 318] width 24 height 23
click at [958, 528] on button "Delete" at bounding box center [960, 532] width 41 height 20
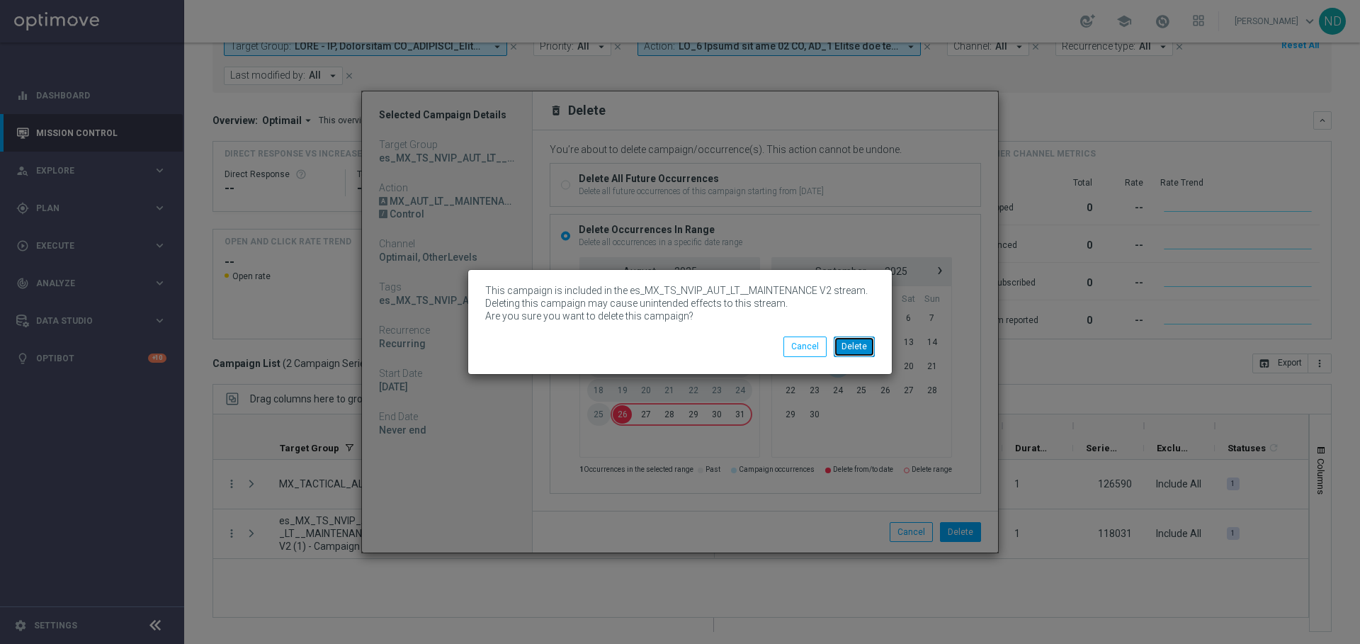
click at [854, 343] on button "Delete" at bounding box center [854, 346] width 41 height 20
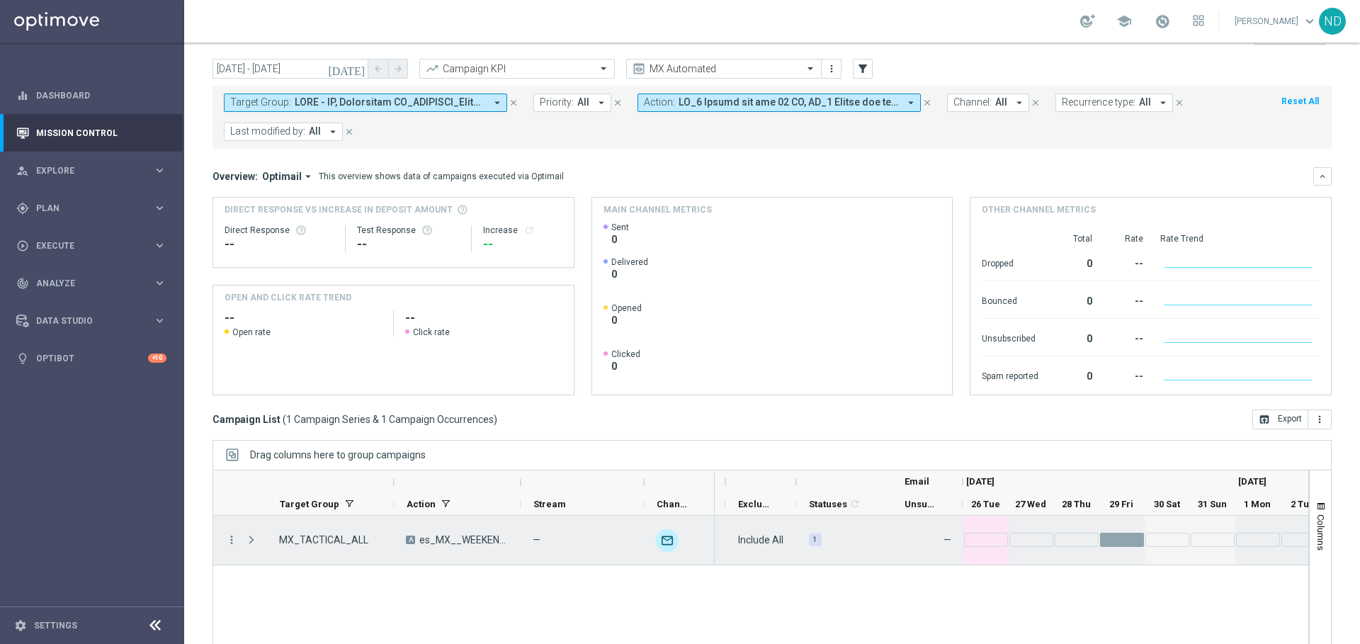
scroll to position [0, 1258]
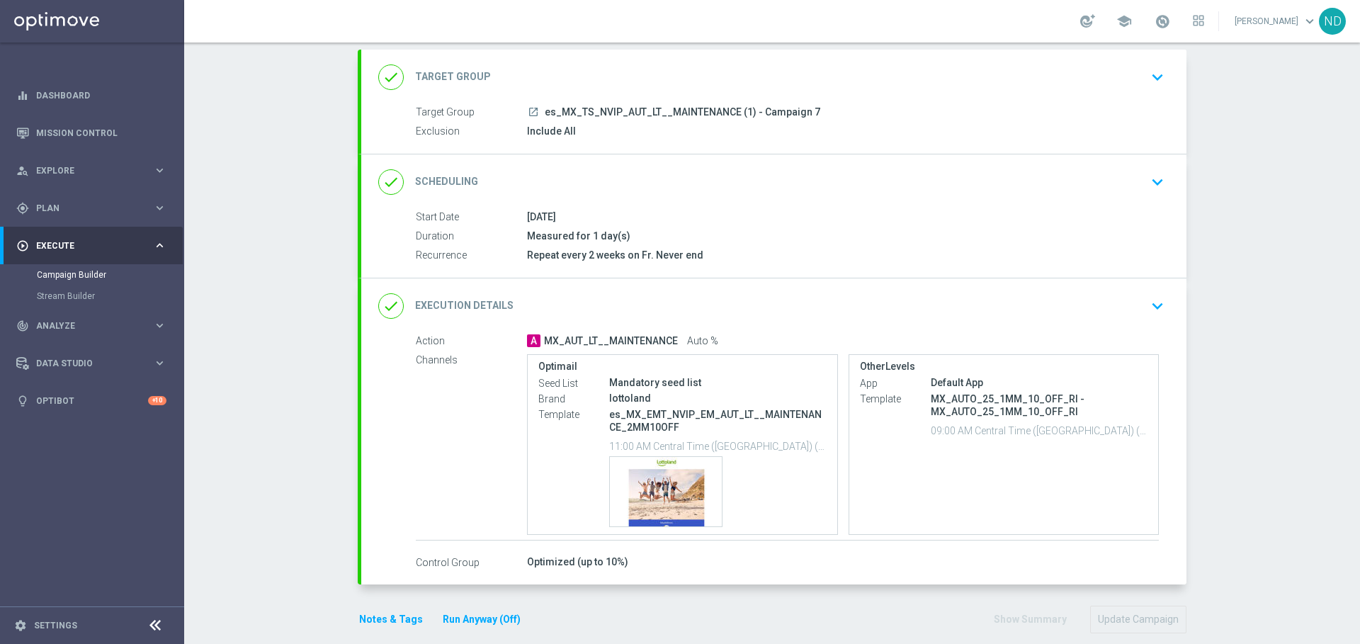
scroll to position [79, 0]
click at [1150, 303] on icon "keyboard_arrow_down" at bounding box center [1157, 303] width 21 height 21
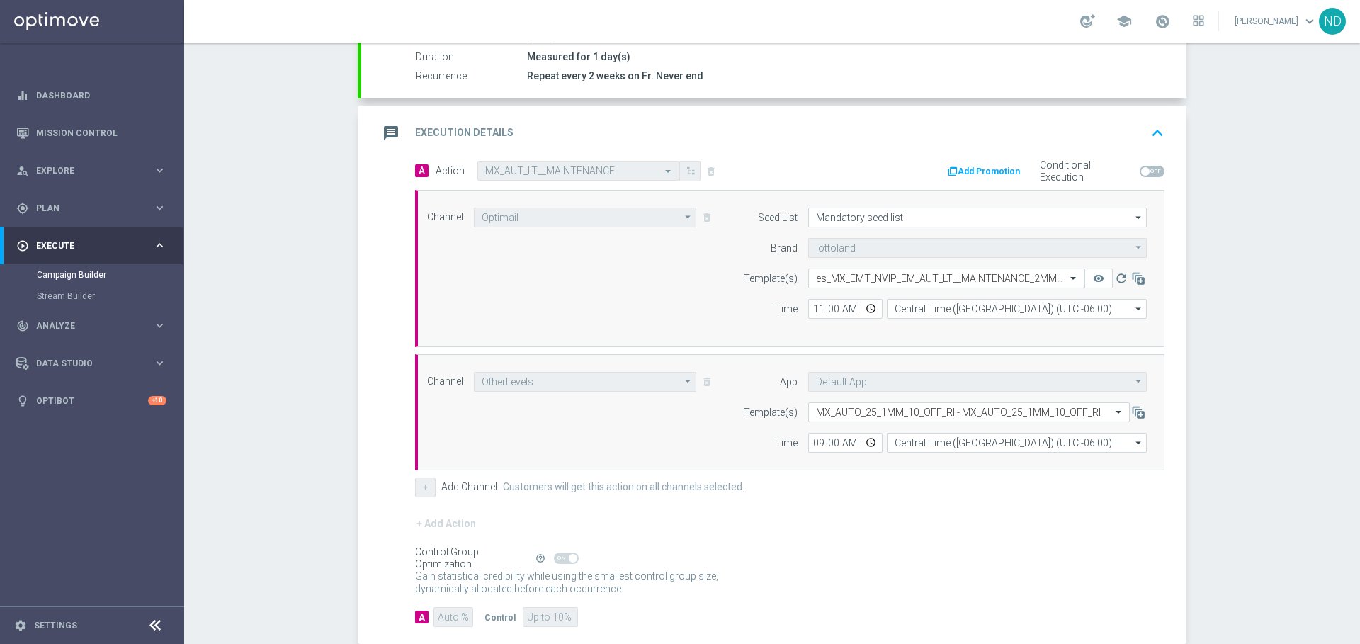
scroll to position [282, 0]
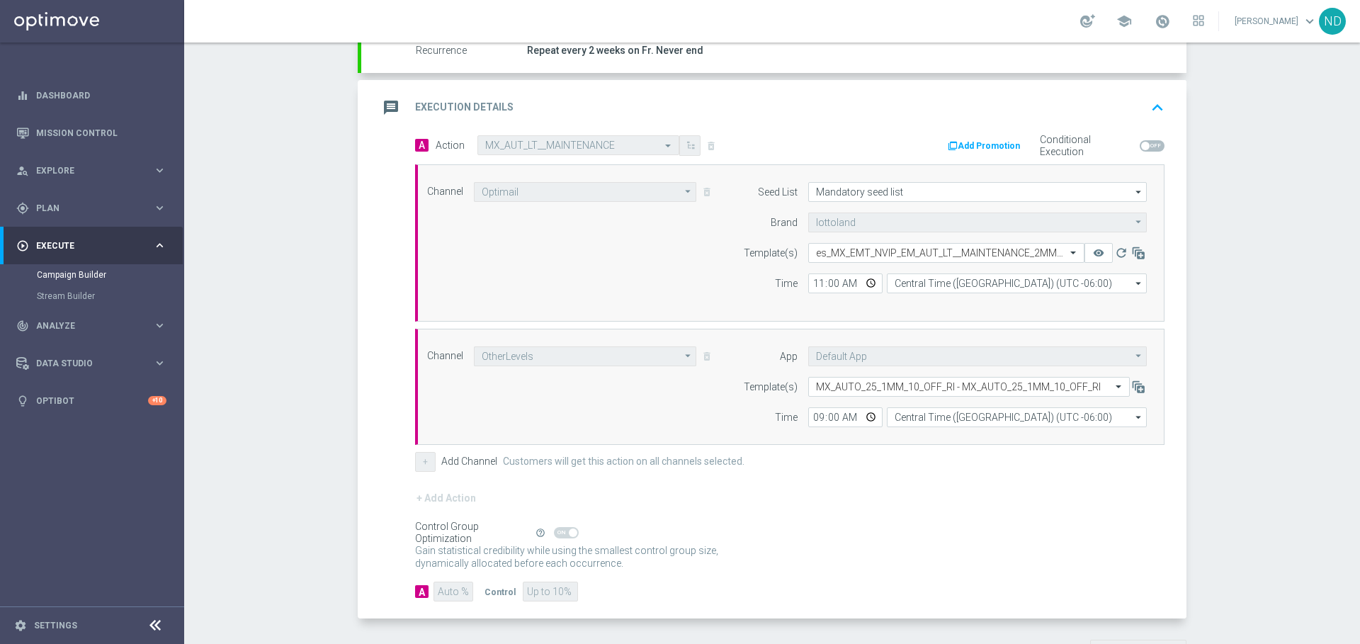
click at [700, 354] on div "Channel OtherLevels OtherLevels arrow_drop_down Show Selected 1 of 26 Silverpop" at bounding box center [570, 356] width 309 height 20
click at [707, 382] on div "Channel OtherLevels OtherLevels arrow_drop_down Show Selected 1 of 26 Silverpop" at bounding box center [786, 386] width 741 height 81
click at [1148, 110] on icon "keyboard_arrow_up" at bounding box center [1157, 107] width 21 height 21
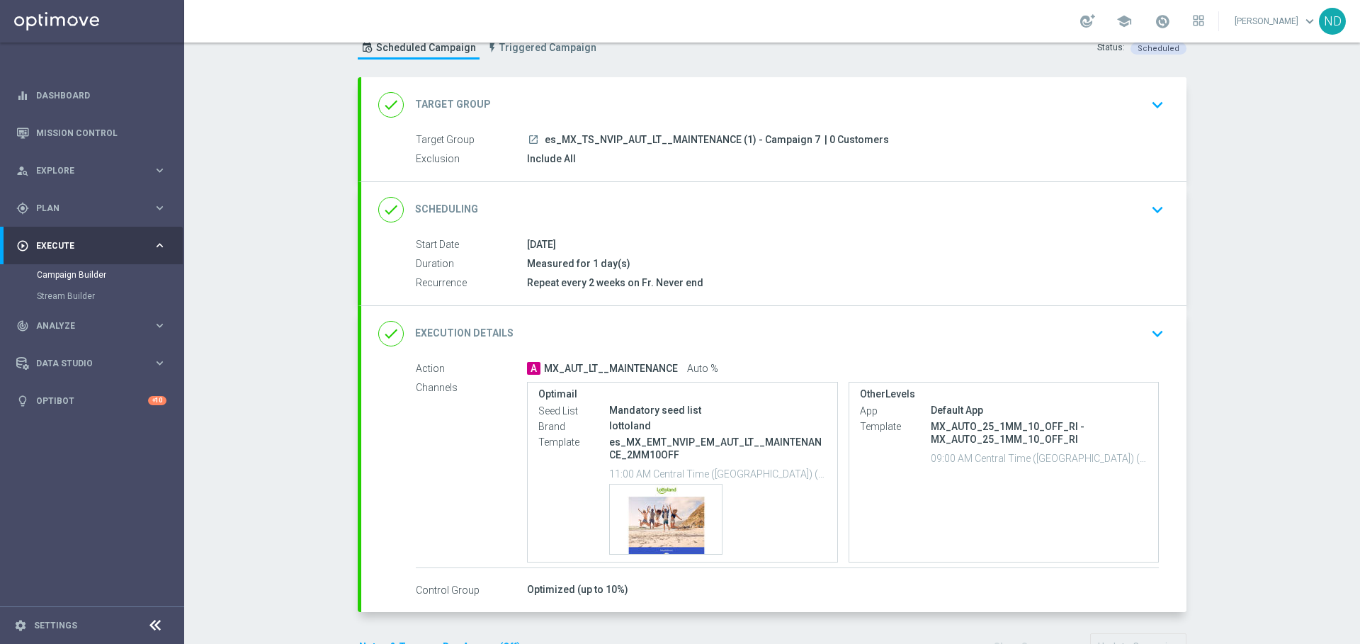
scroll to position [0, 0]
